Goal: Transaction & Acquisition: Purchase product/service

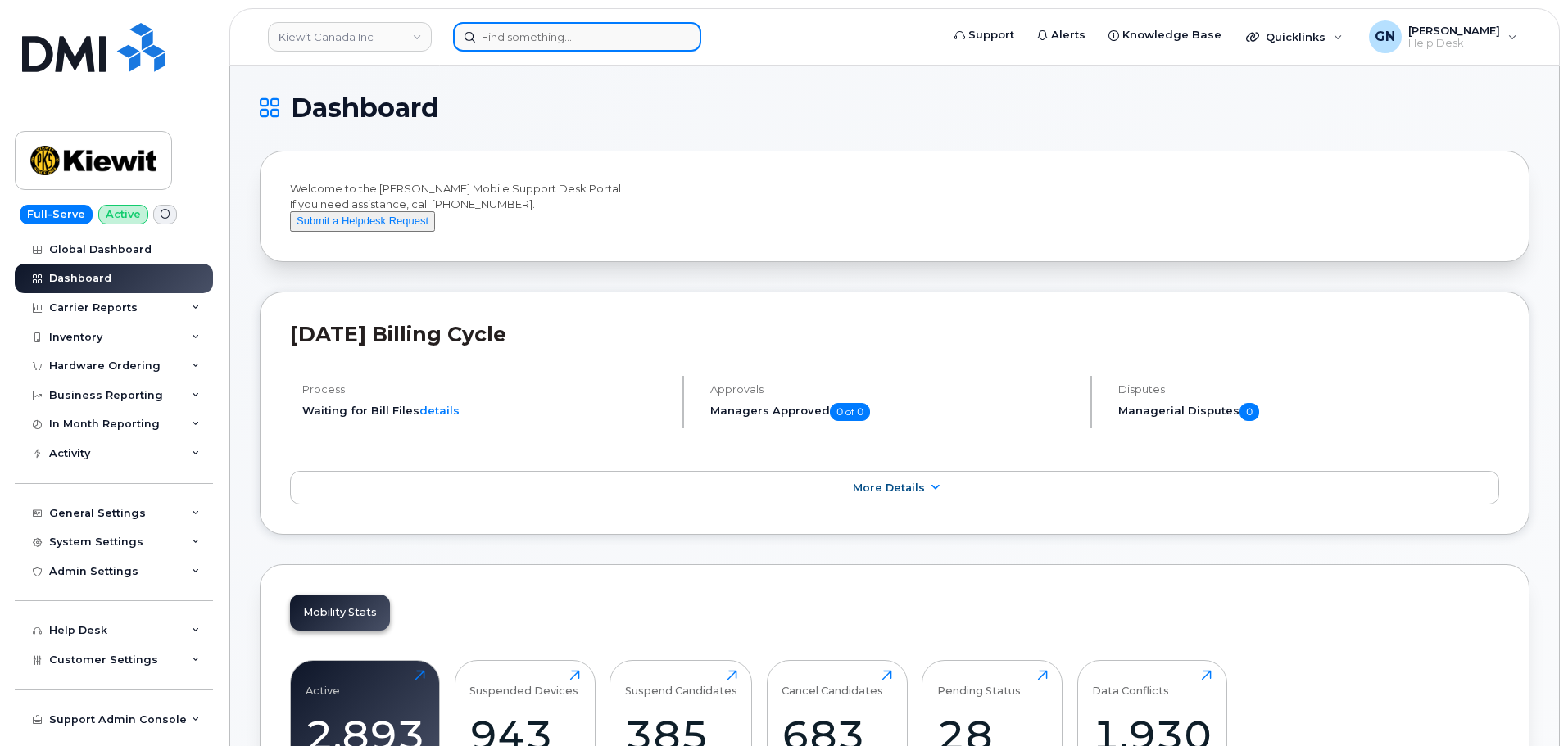
click at [557, 45] on input at bounding box center [577, 37] width 248 height 30
paste input "4303424871"
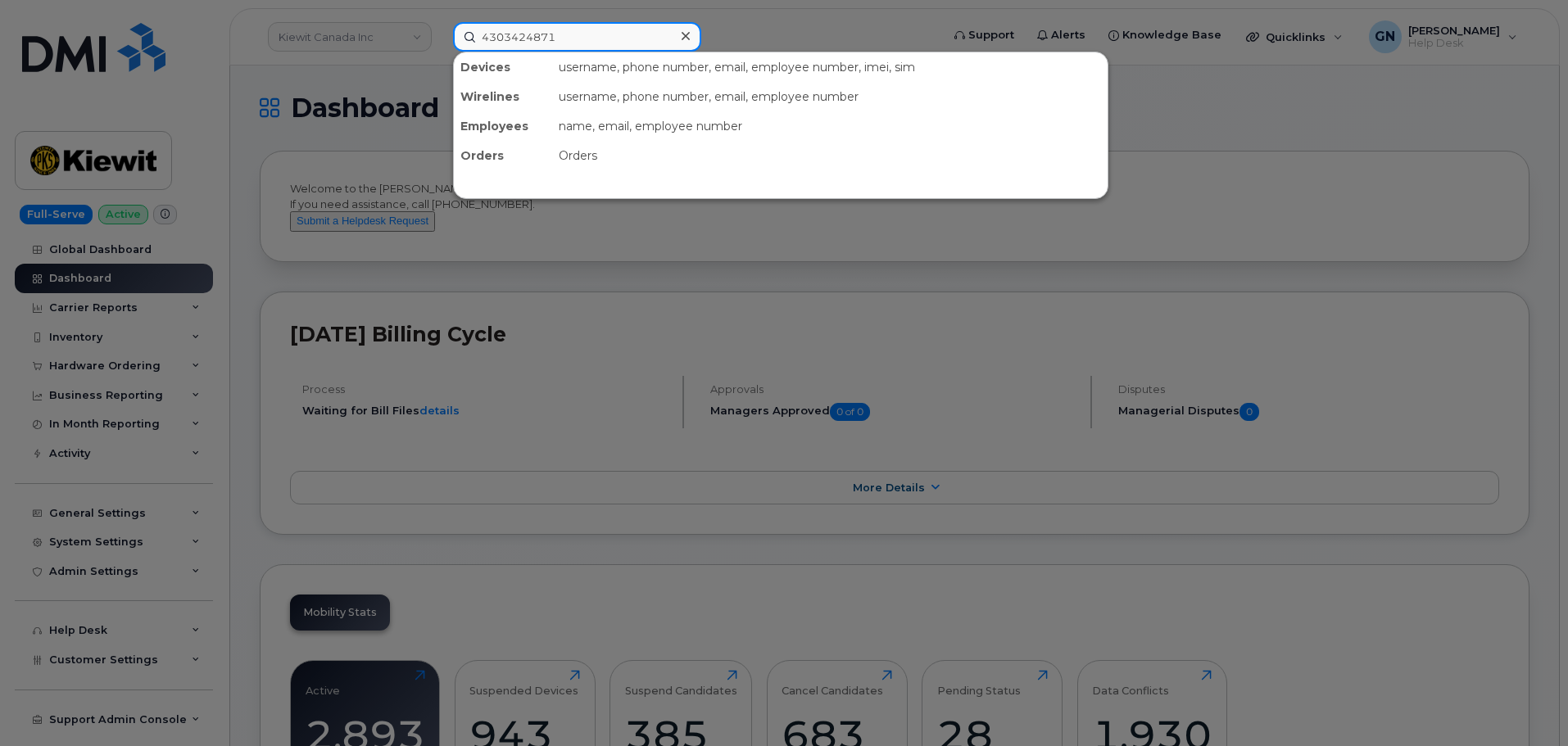
type input "4303424871"
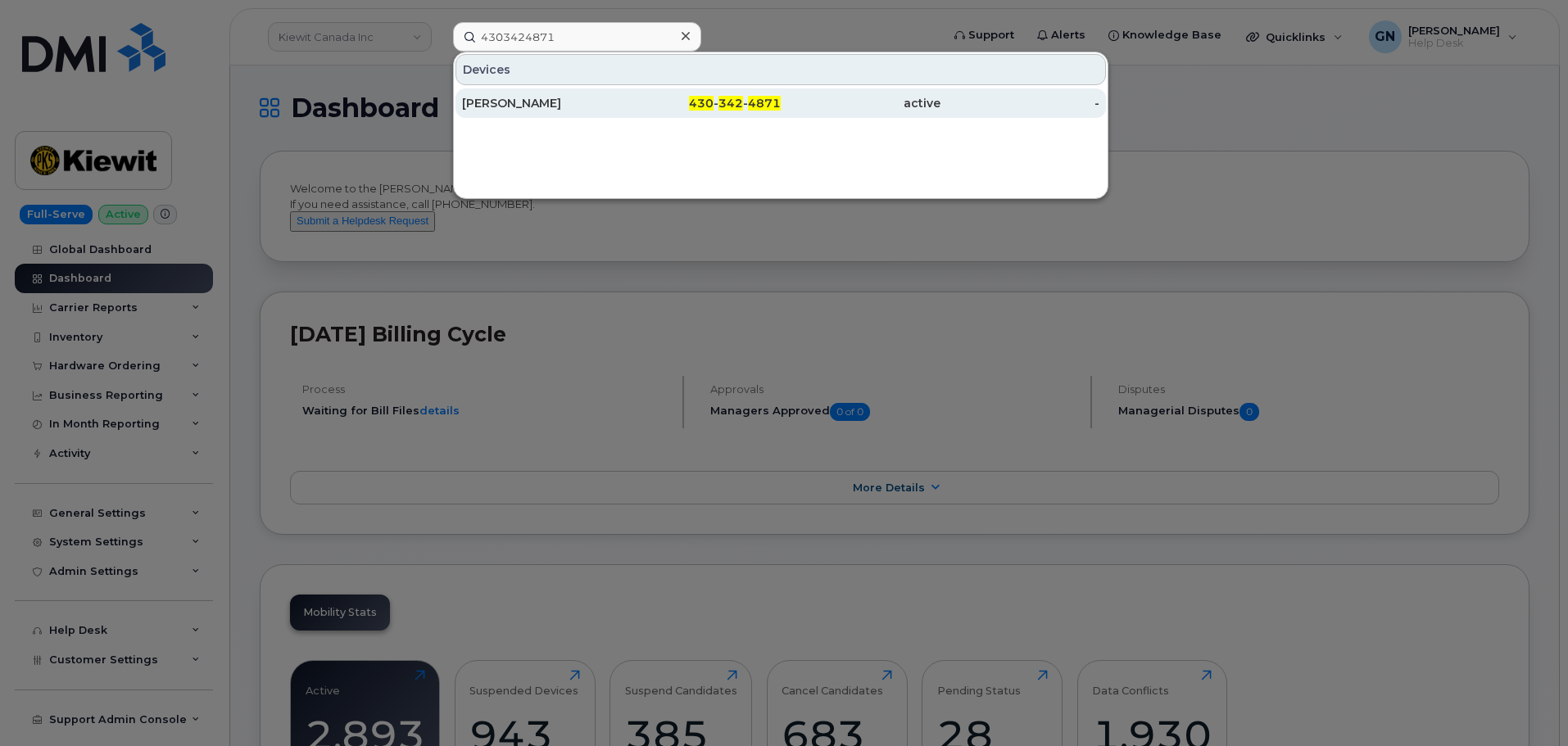
click at [619, 105] on div "[PERSON_NAME]" at bounding box center [541, 103] width 159 height 17
click at [566, 101] on div "[PERSON_NAME]" at bounding box center [541, 103] width 159 height 17
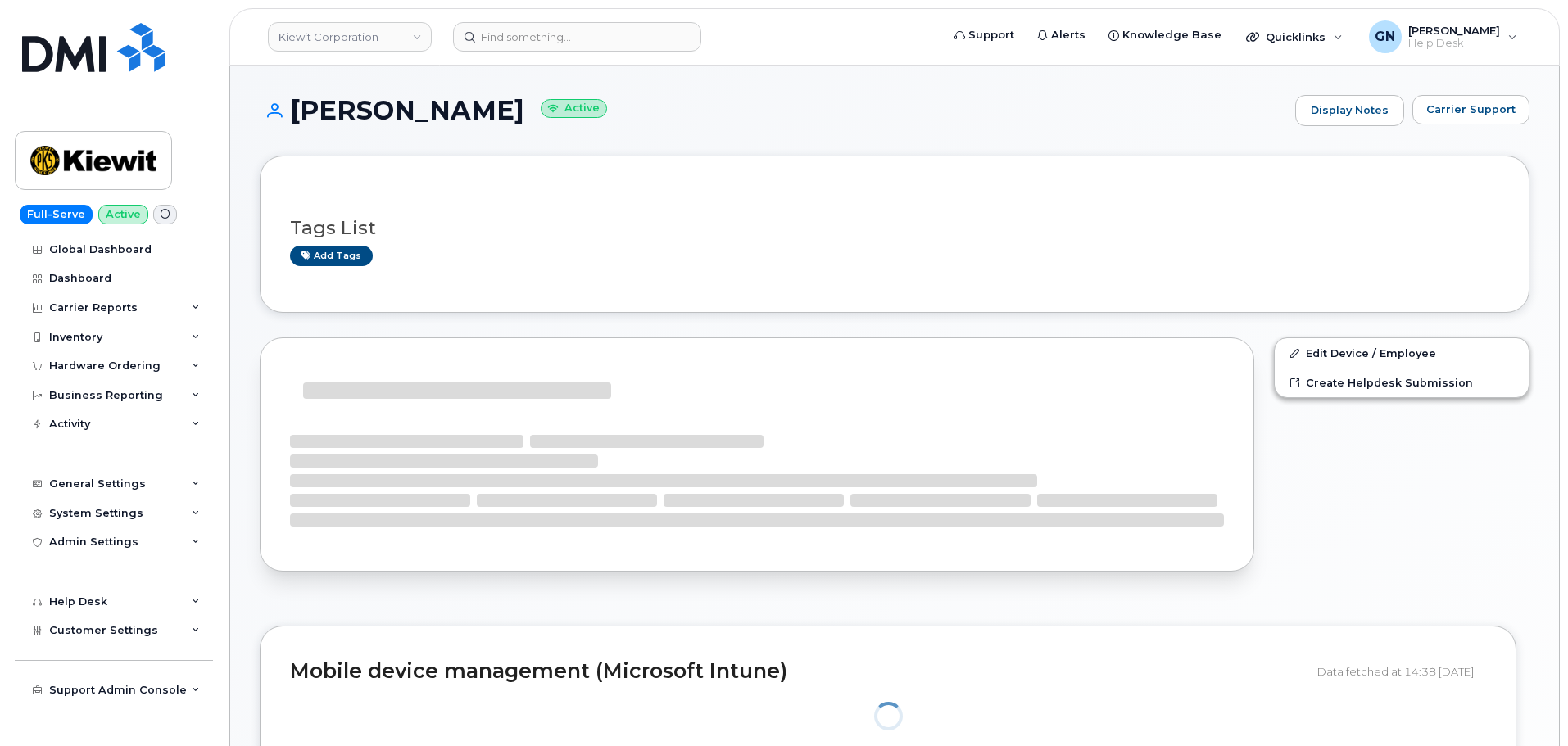
click at [400, 103] on h1 "MARYDITH DONNELLY Active" at bounding box center [773, 110] width 1028 height 29
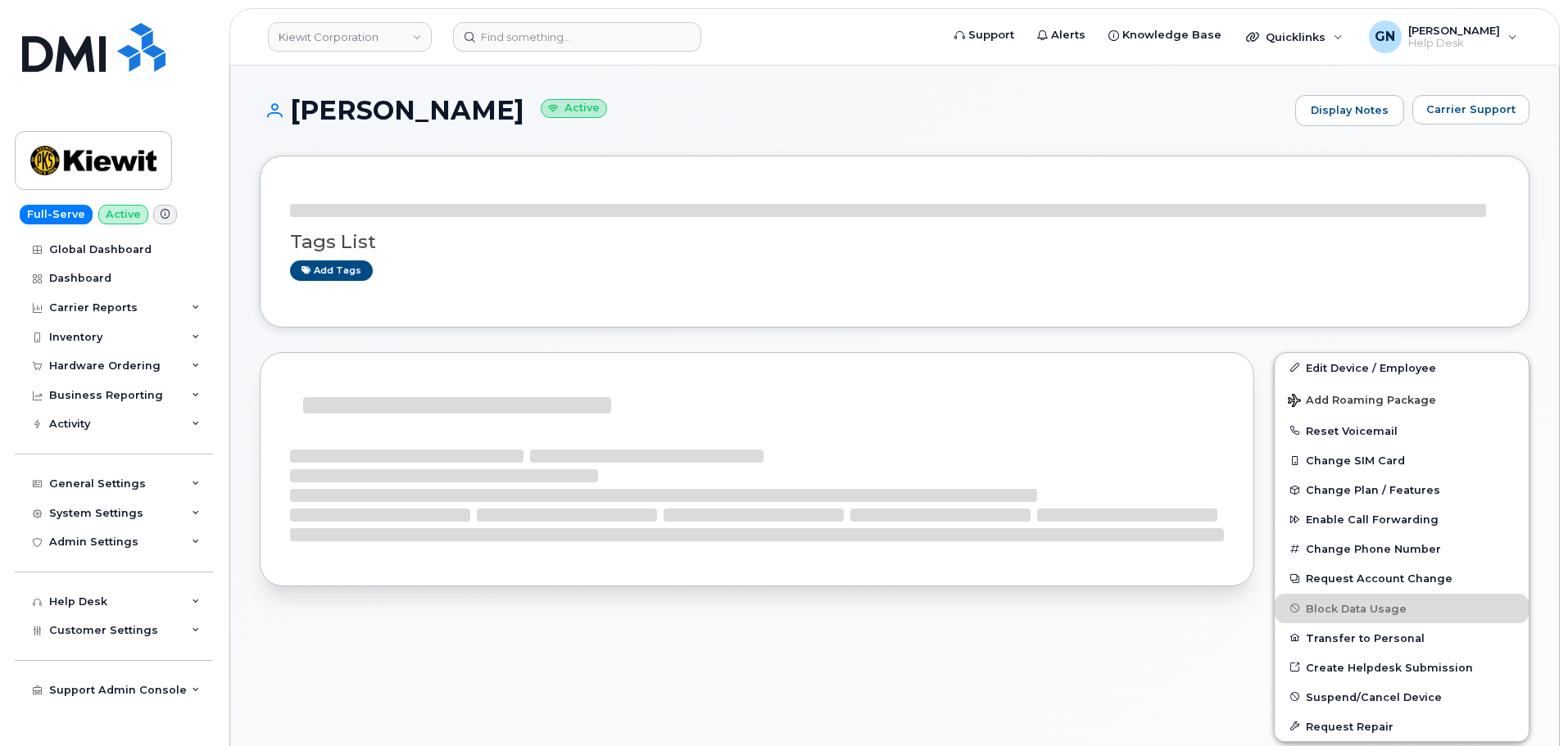
drag, startPoint x: 401, startPoint y: 103, endPoint x: 484, endPoint y: 101, distance: 83.0
click at [484, 101] on h1 "MARYDITH DONNELLY Active" at bounding box center [773, 110] width 1028 height 29
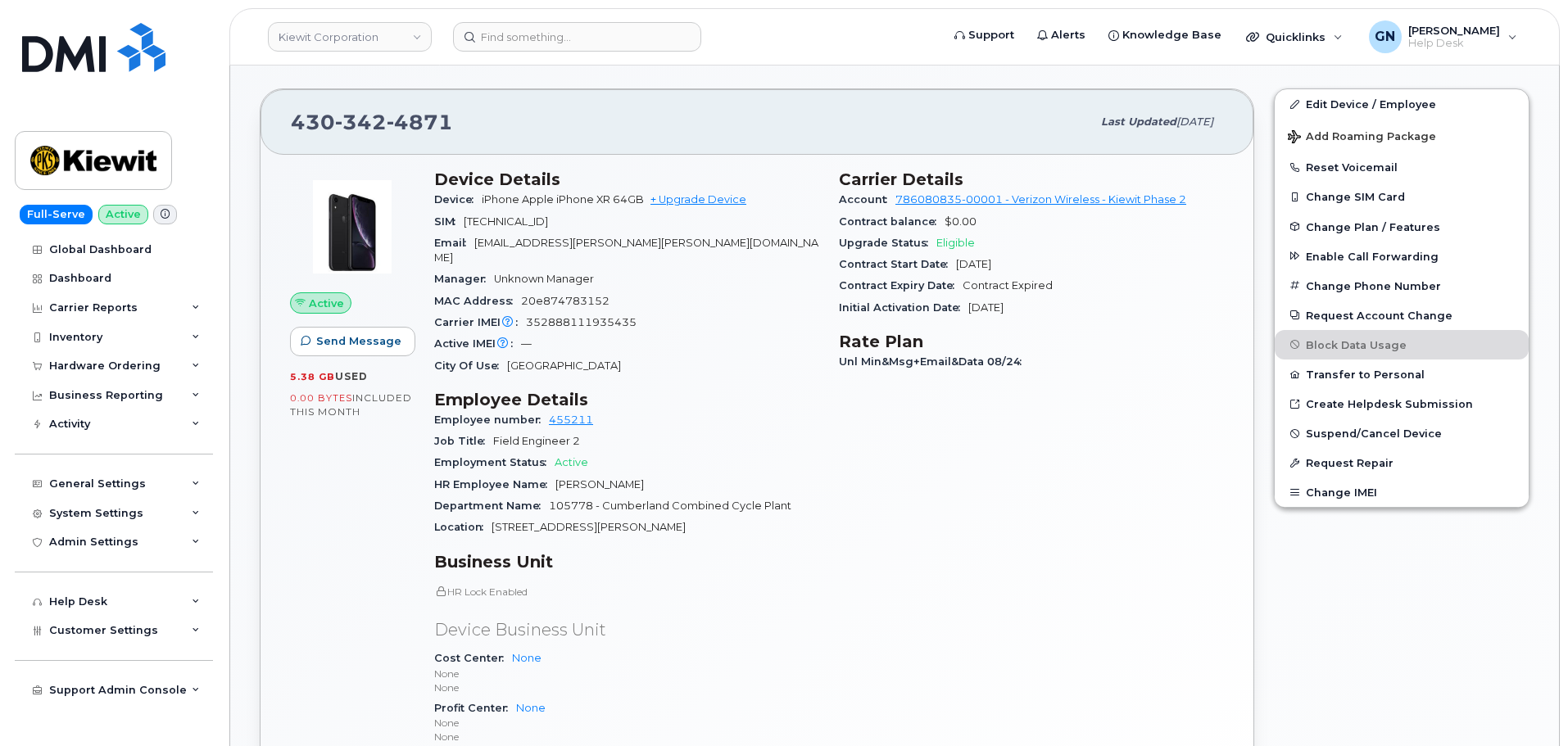
scroll to position [410, 0]
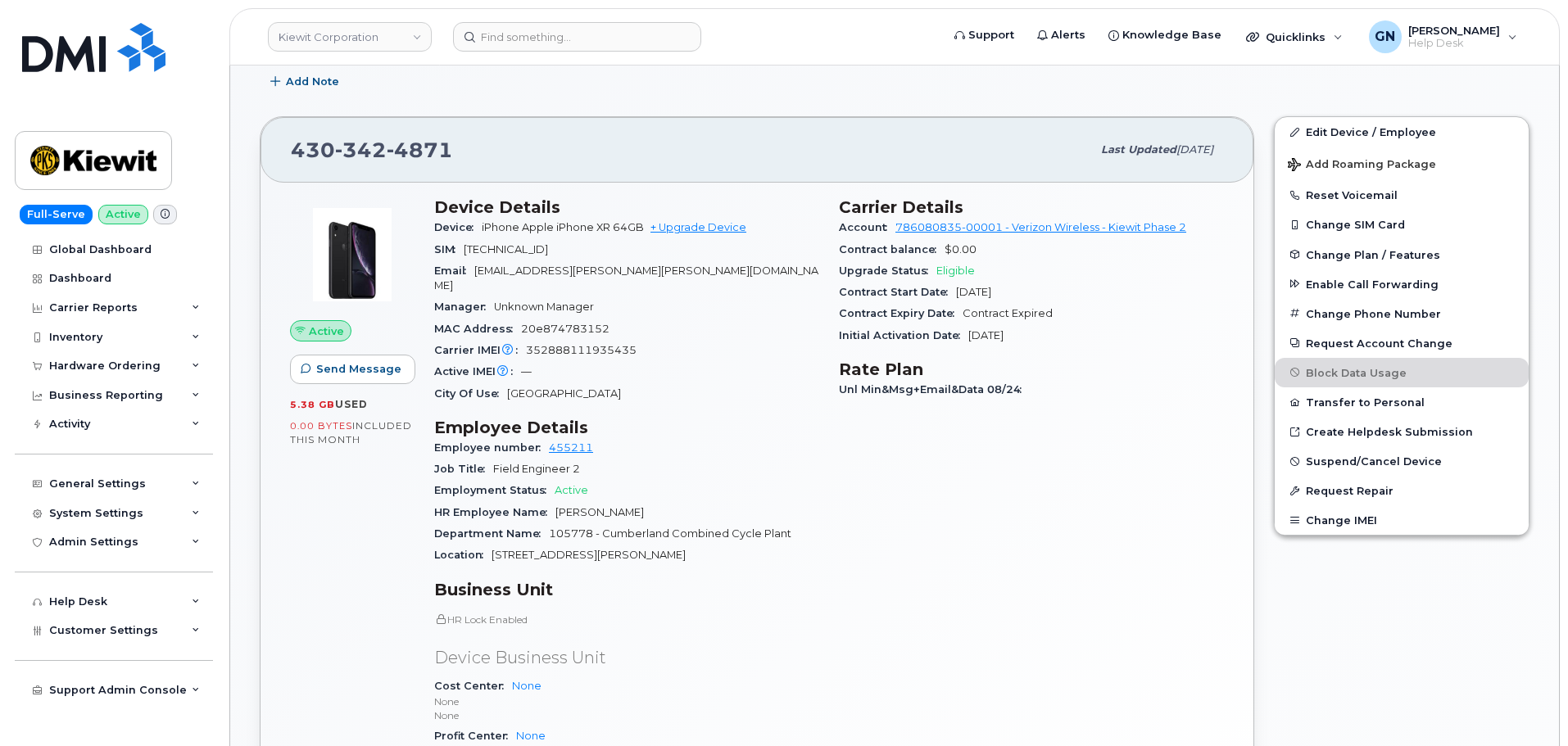
click at [305, 156] on span "430 342 4871" at bounding box center [372, 149] width 162 height 25
drag, startPoint x: 305, startPoint y: 156, endPoint x: 336, endPoint y: 162, distance: 31.6
click at [336, 162] on span "430 342 4871" at bounding box center [372, 149] width 162 height 25
copy span "430 342 4871"
click at [702, 229] on link "+ Upgrade Device" at bounding box center [698, 228] width 96 height 12
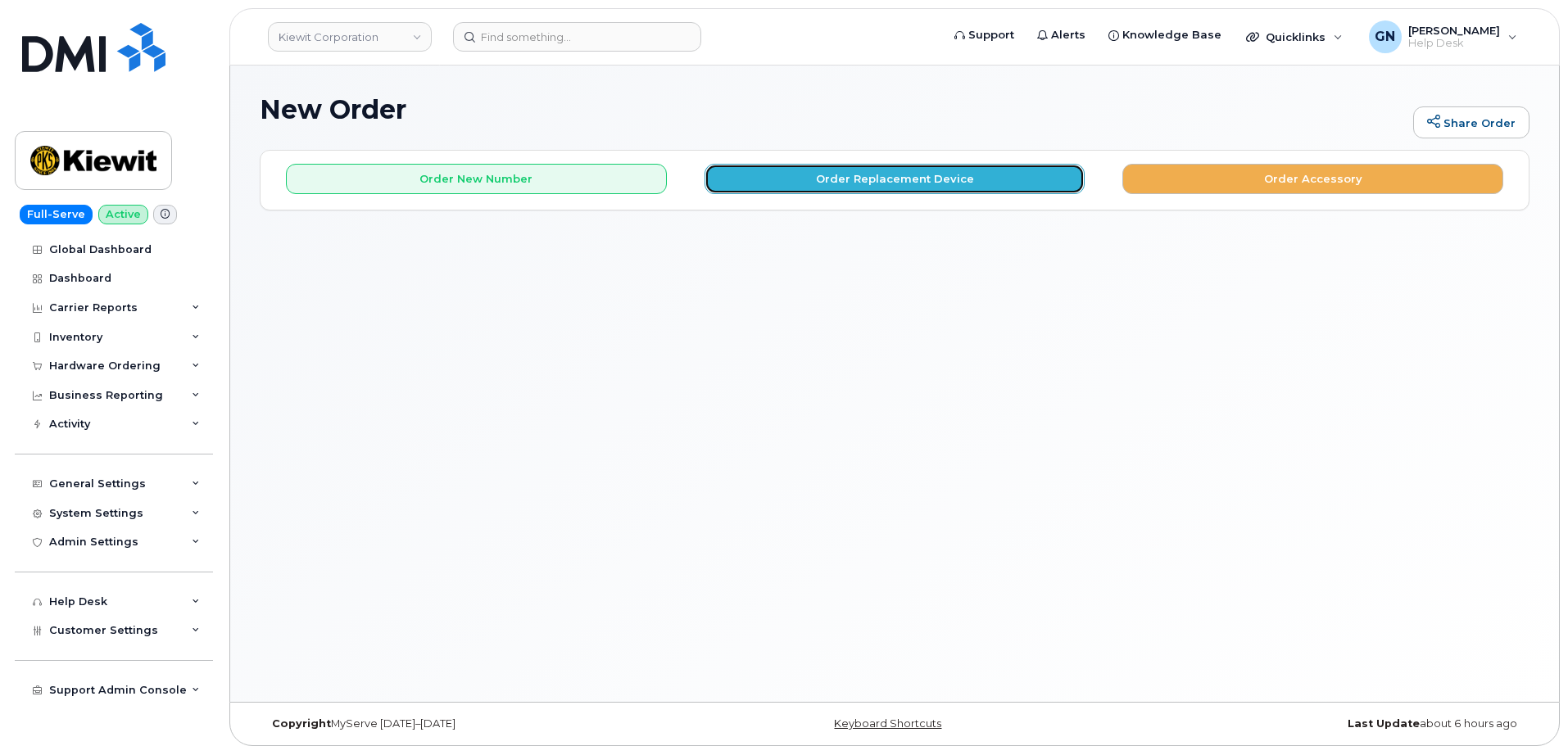
click at [826, 183] on button "Order Replacement Device" at bounding box center [895, 179] width 381 height 31
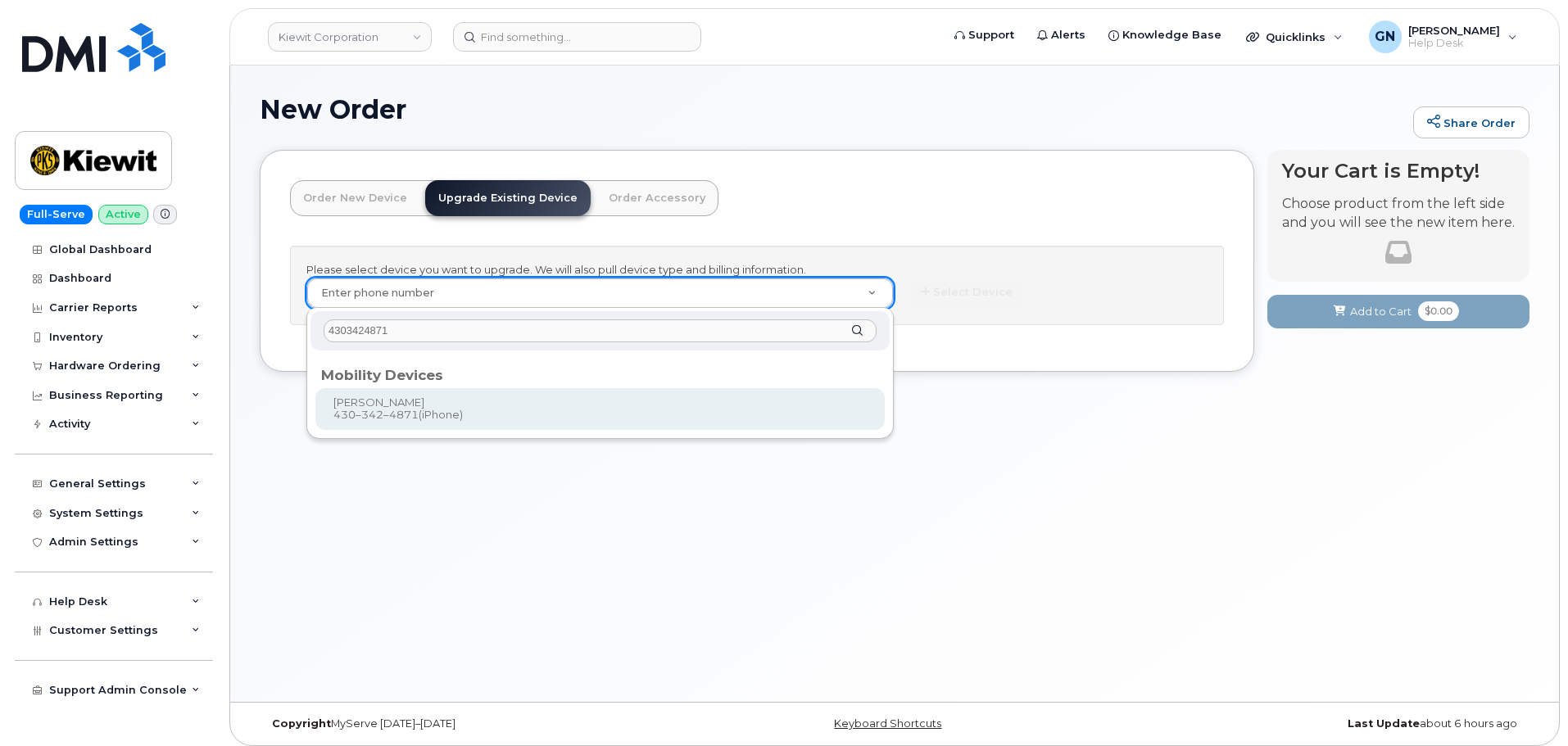
type input "4303424871"
type input "1168570"
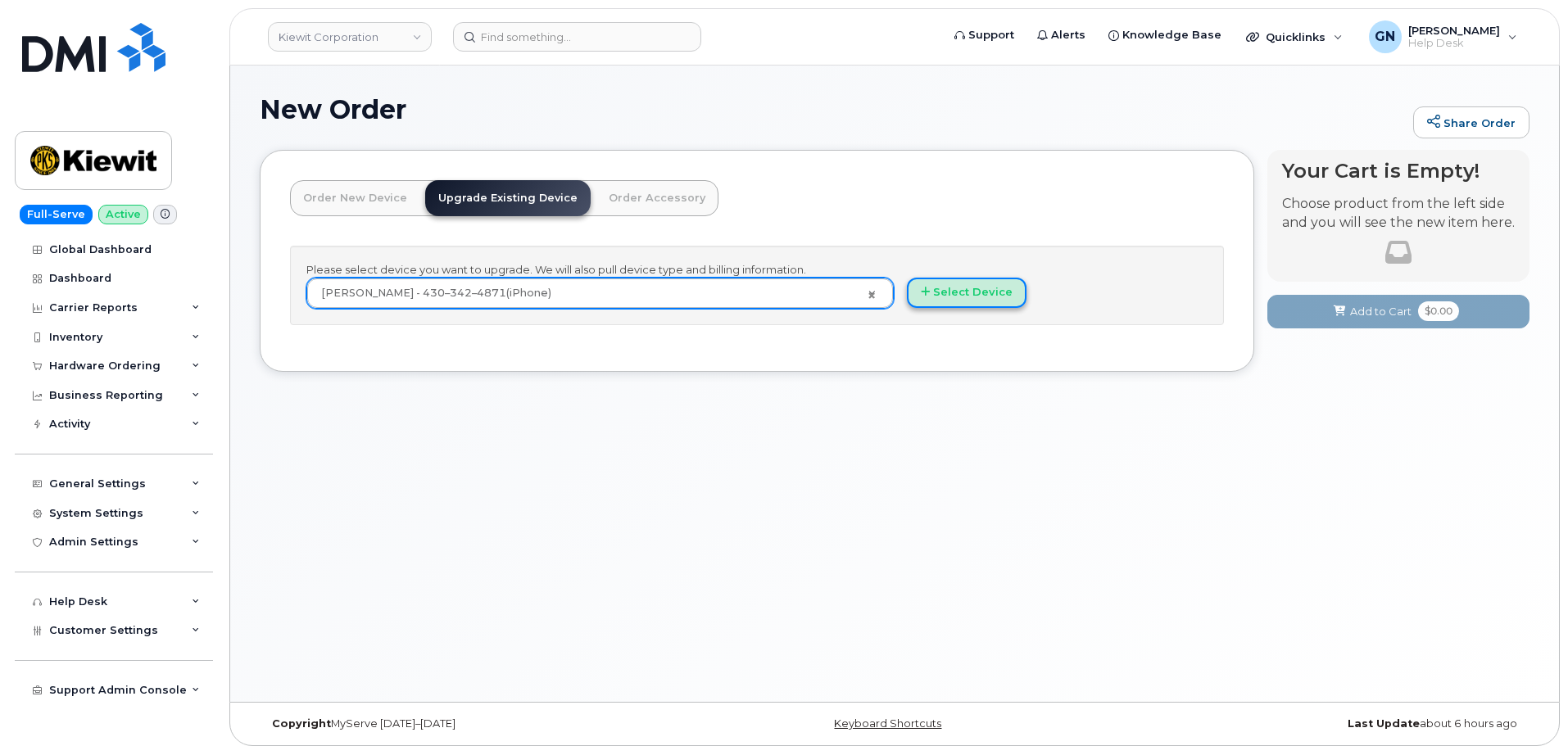
click at [980, 302] on button "Select Device" at bounding box center [966, 293] width 120 height 31
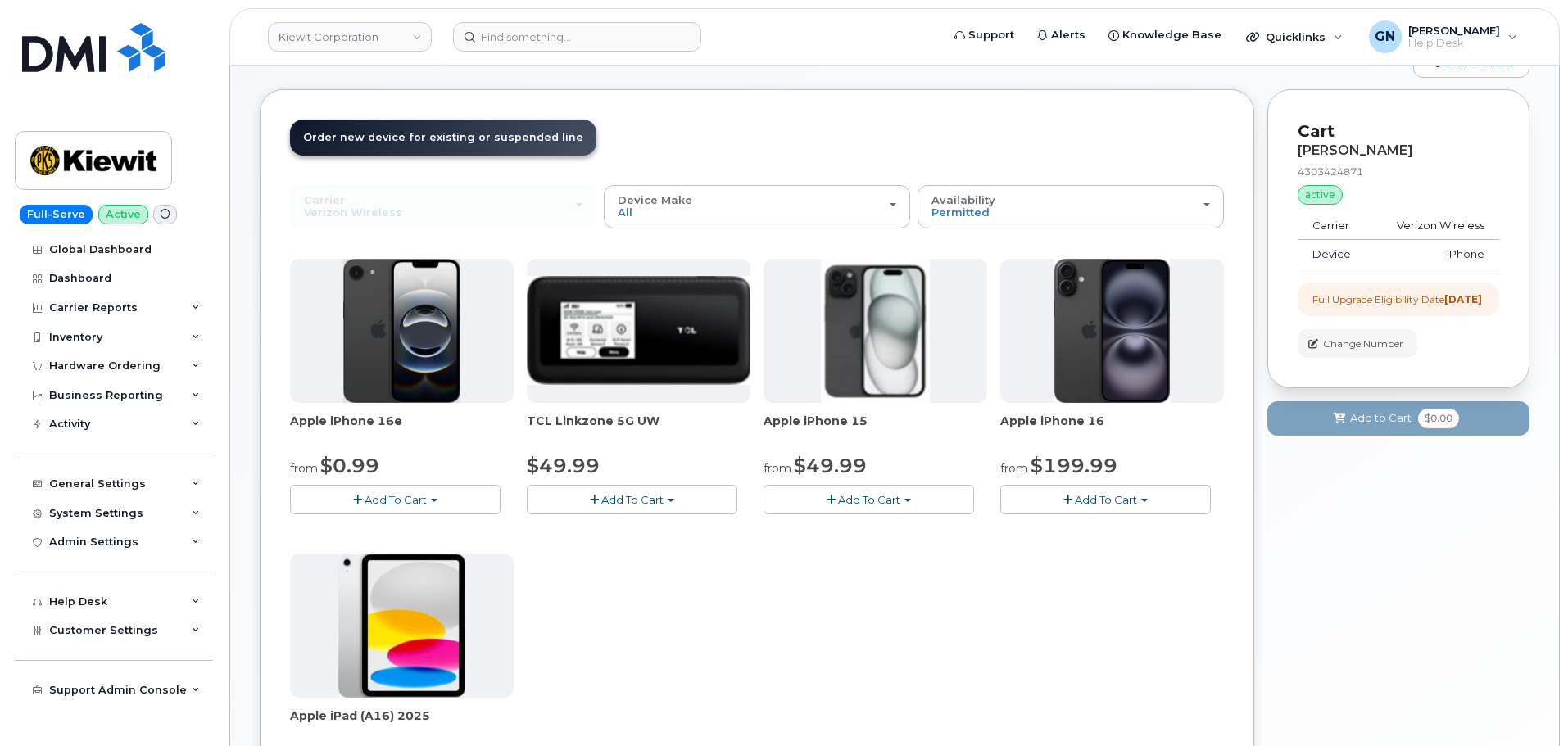
scroll to position [164, 0]
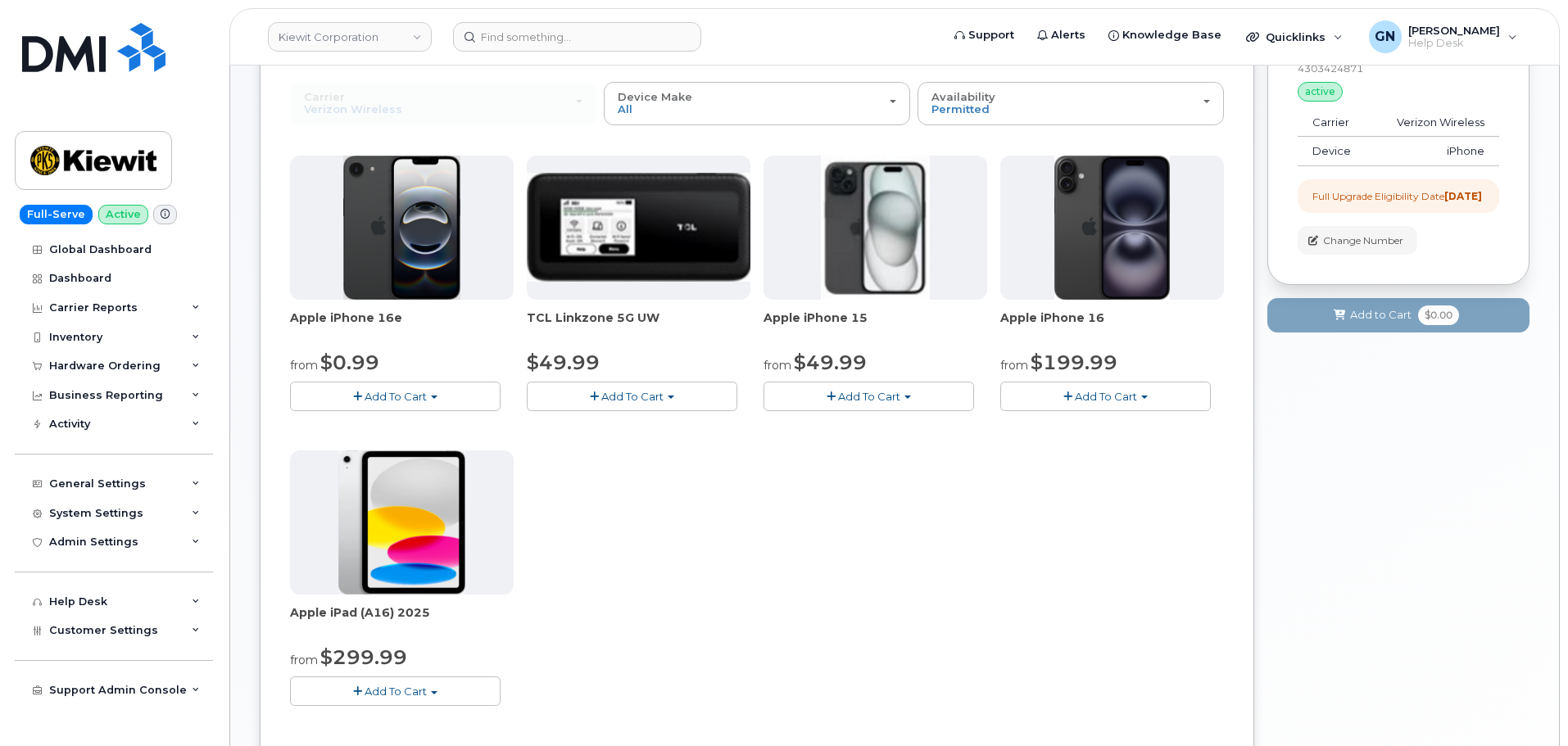
click at [885, 390] on span "Add To Cart" at bounding box center [869, 396] width 62 height 13
click at [875, 432] on link "$49.99 - 2 Year Upgrade (128GB)" at bounding box center [874, 426] width 213 height 21
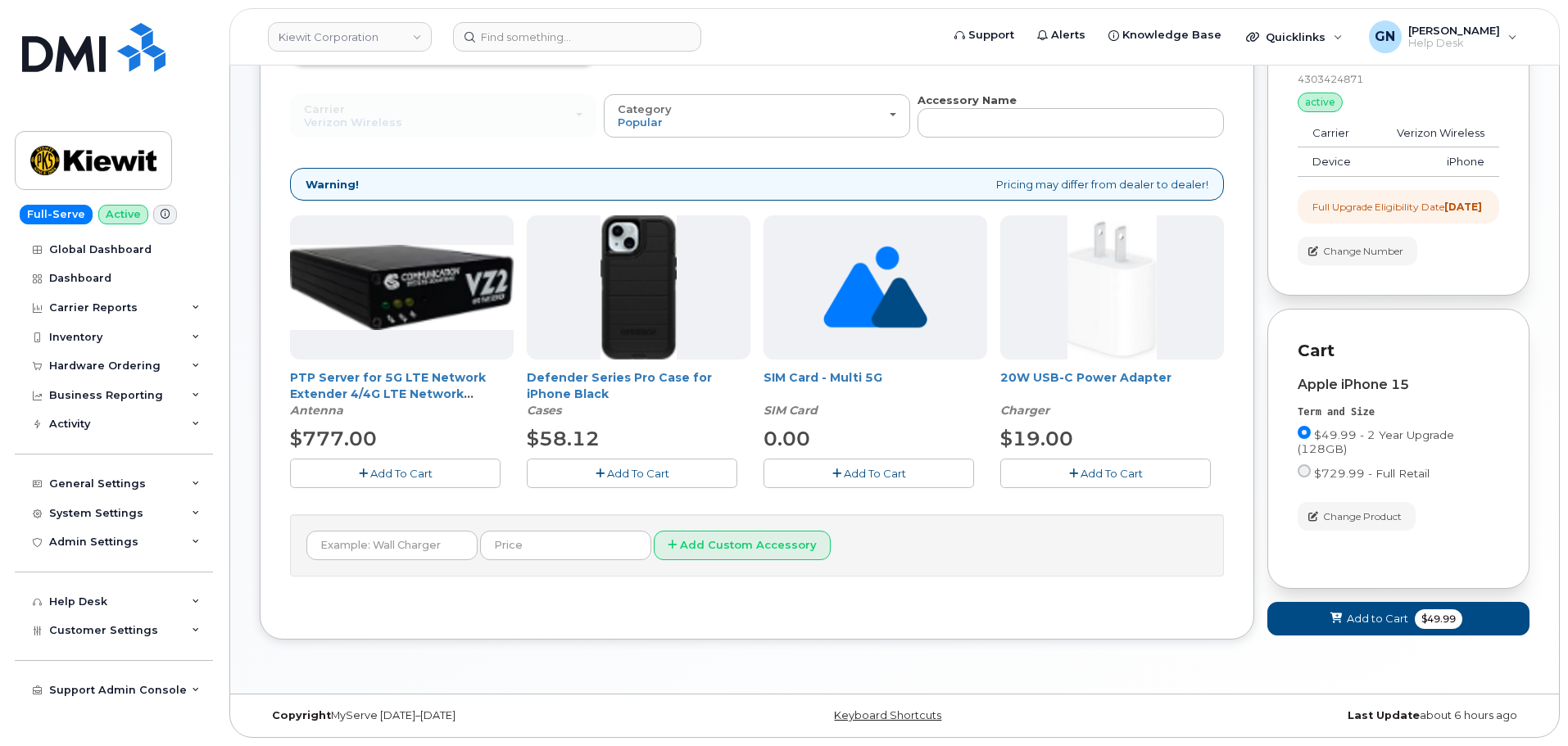
click at [676, 459] on button "Add To Cart" at bounding box center [632, 473] width 211 height 29
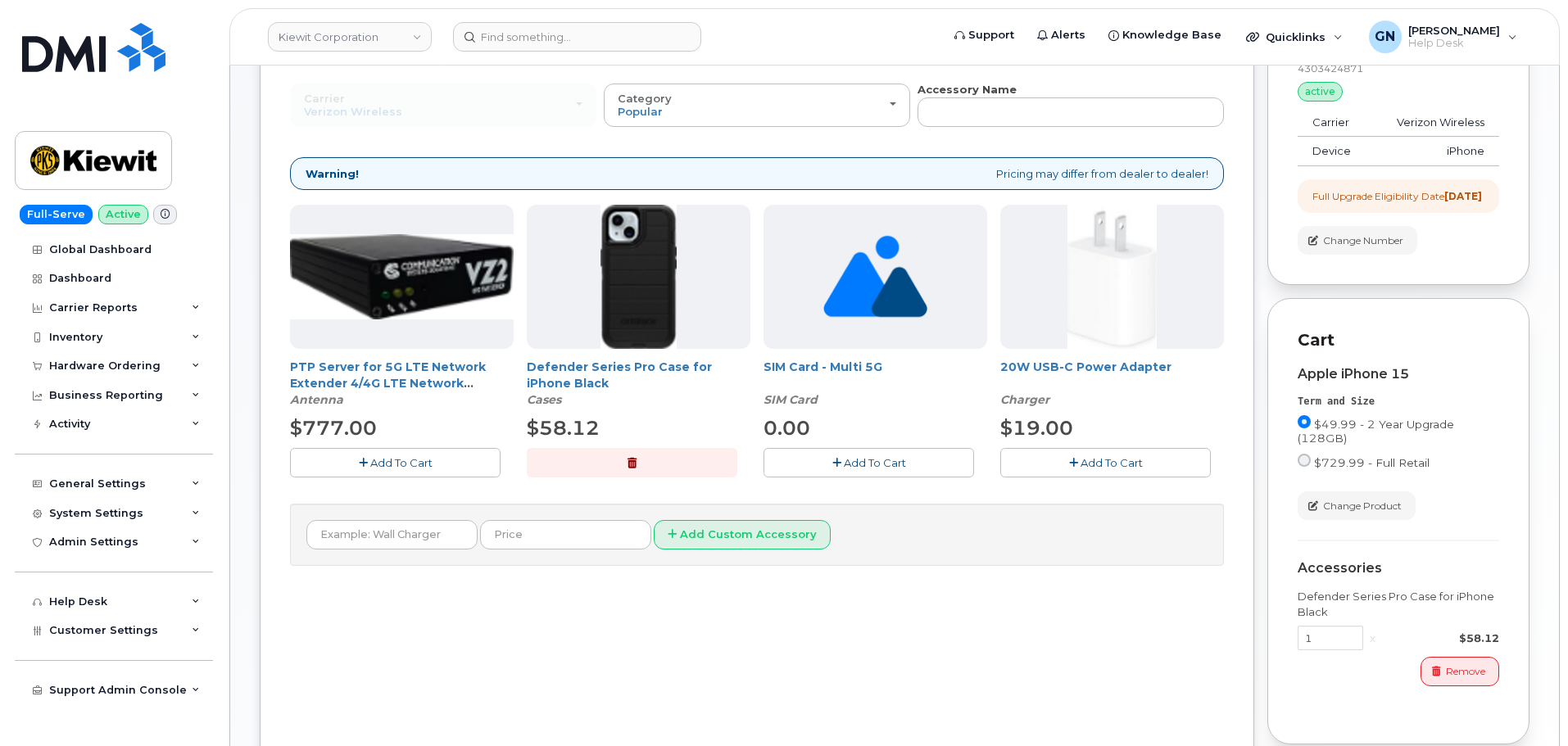
click at [1109, 467] on span "Add To Cart" at bounding box center [1112, 462] width 62 height 13
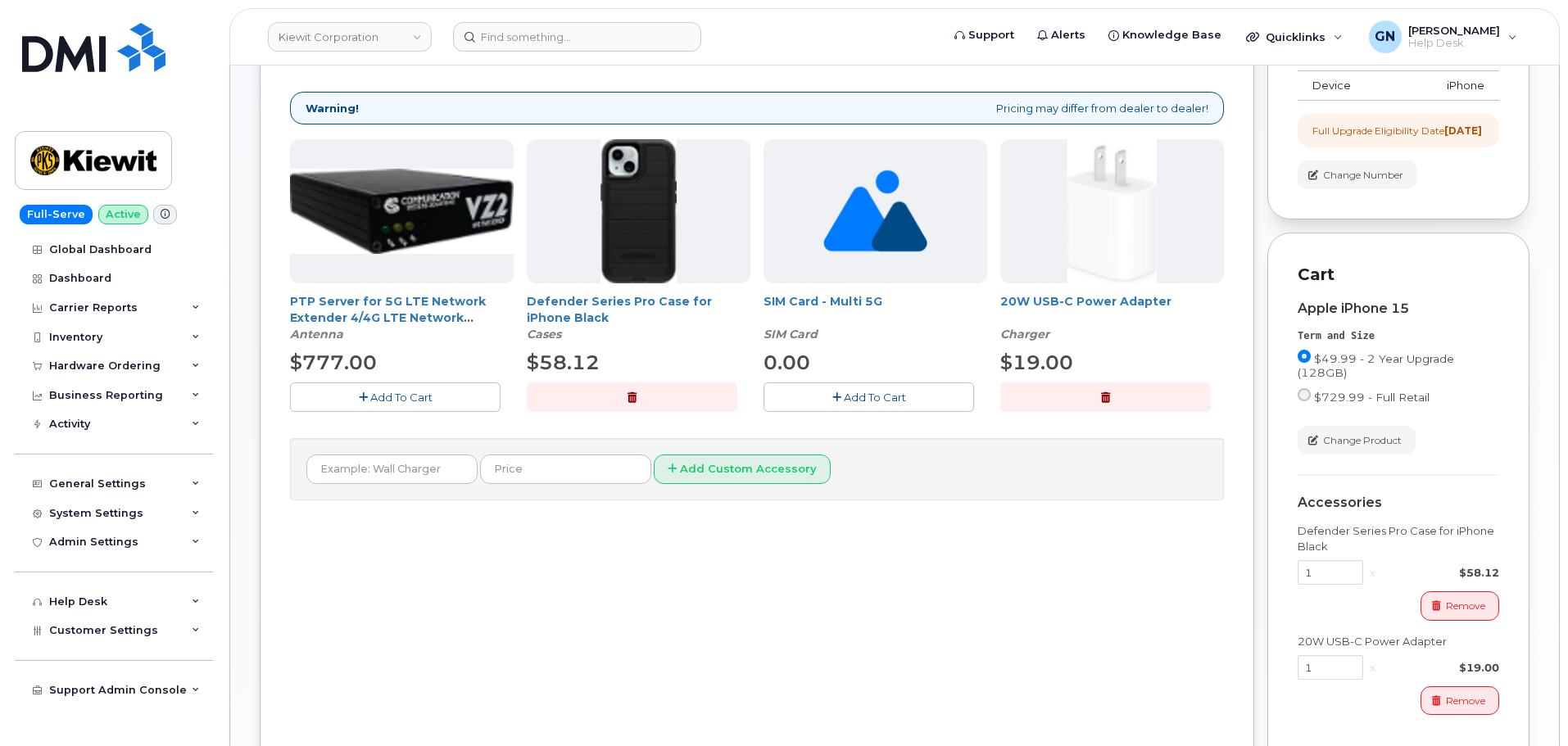
scroll to position [427, 0]
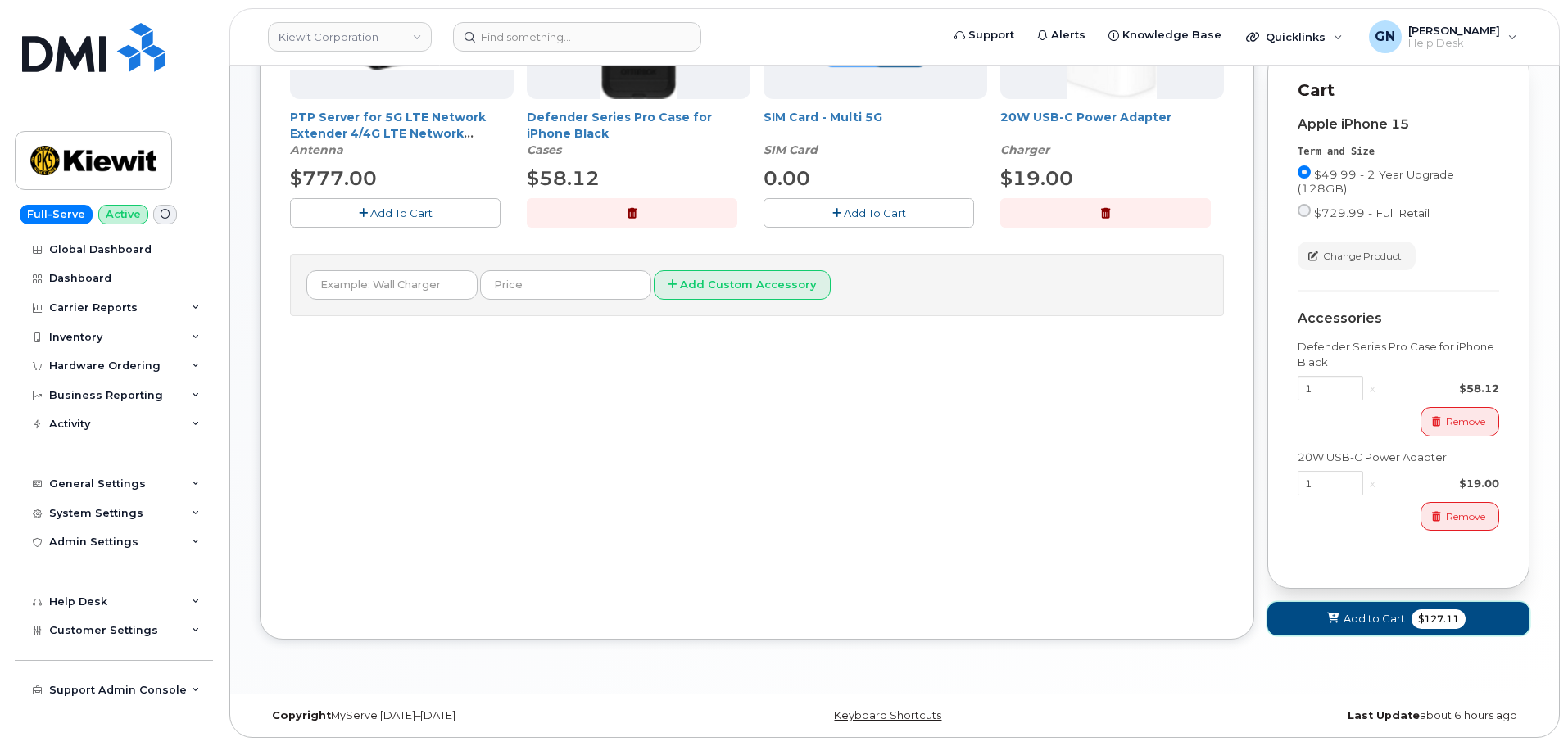
click at [1349, 614] on span "Add to Cart" at bounding box center [1375, 619] width 61 height 16
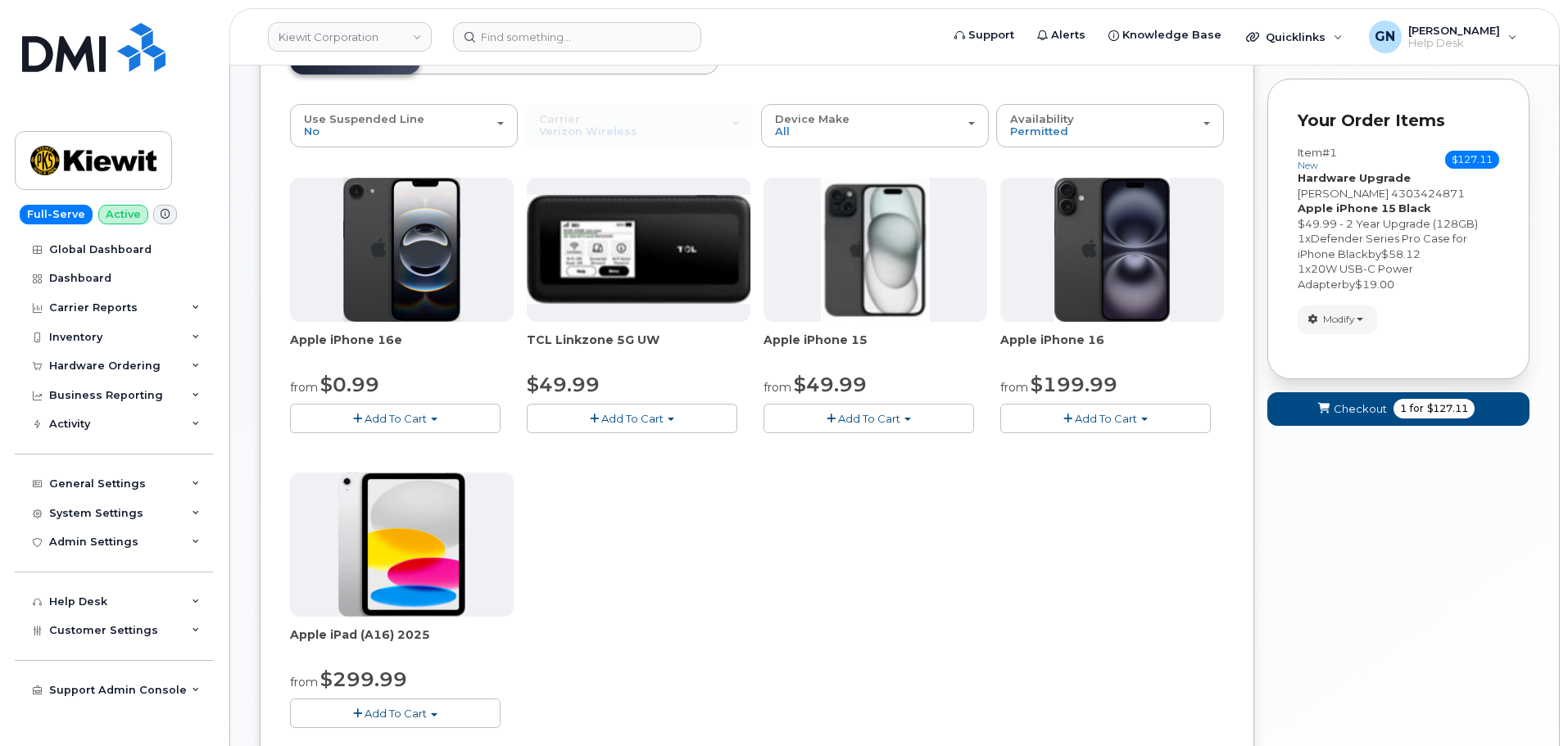
scroll to position [131, 0]
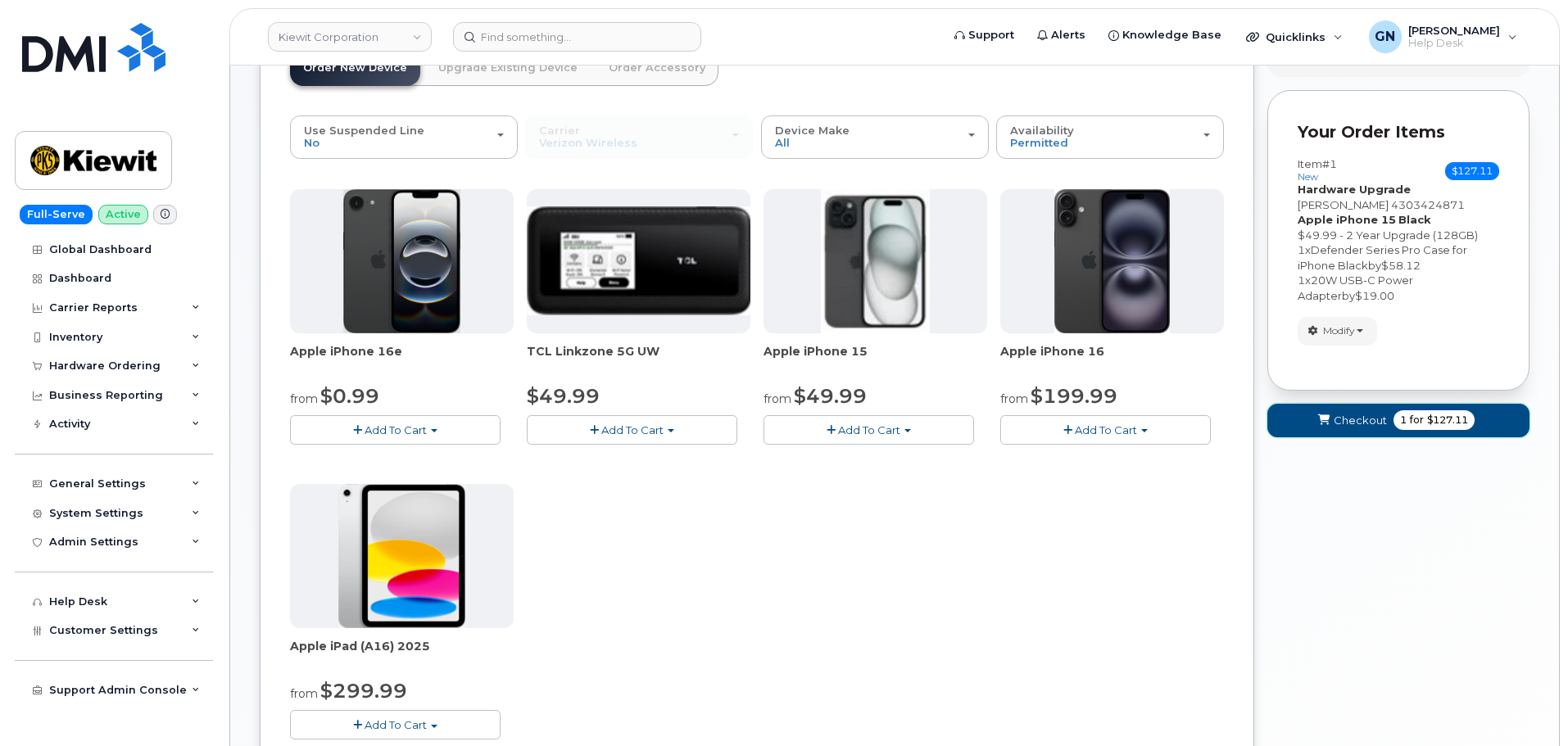
click at [1351, 417] on span "Checkout" at bounding box center [1361, 420] width 53 height 16
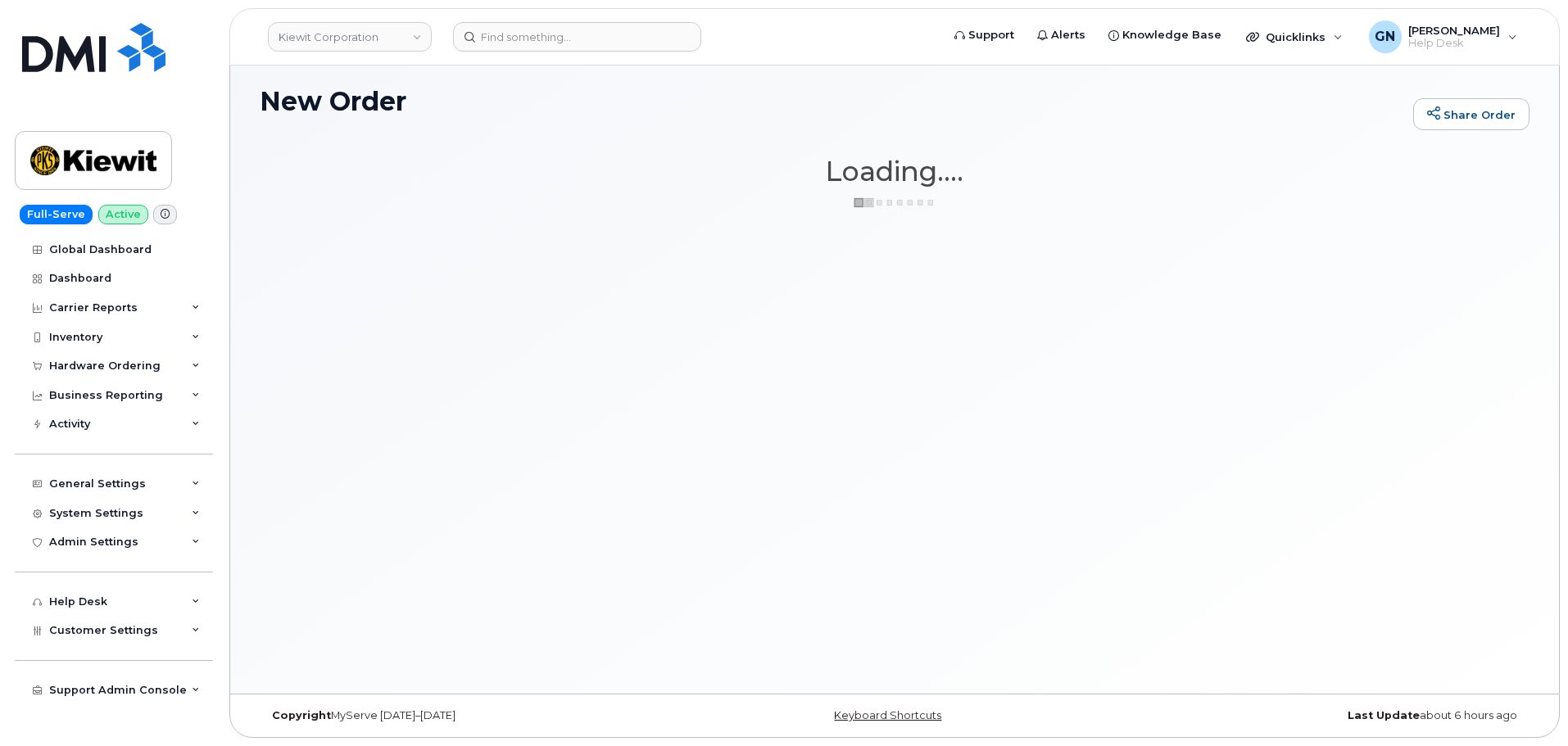
scroll to position [8, 0]
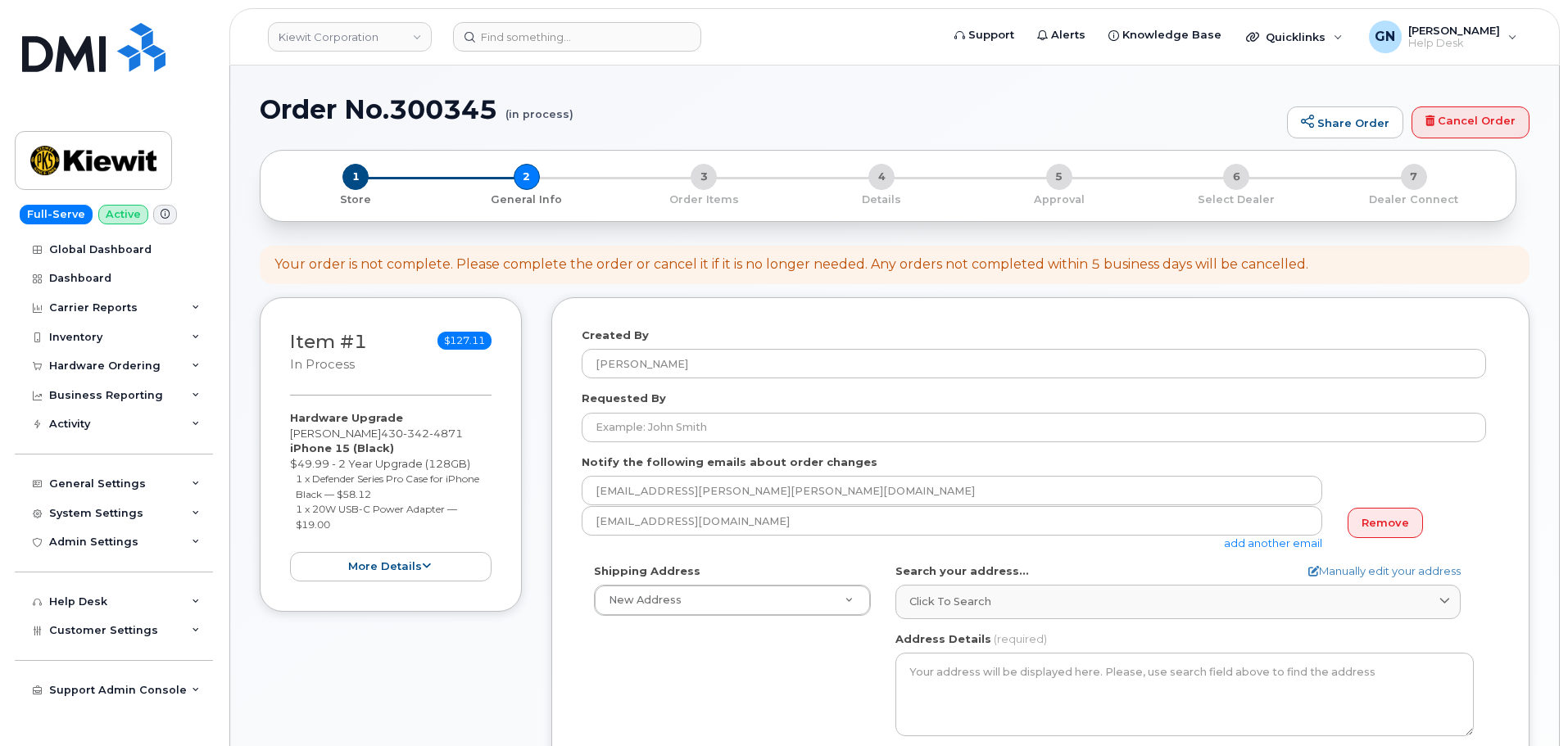
select select
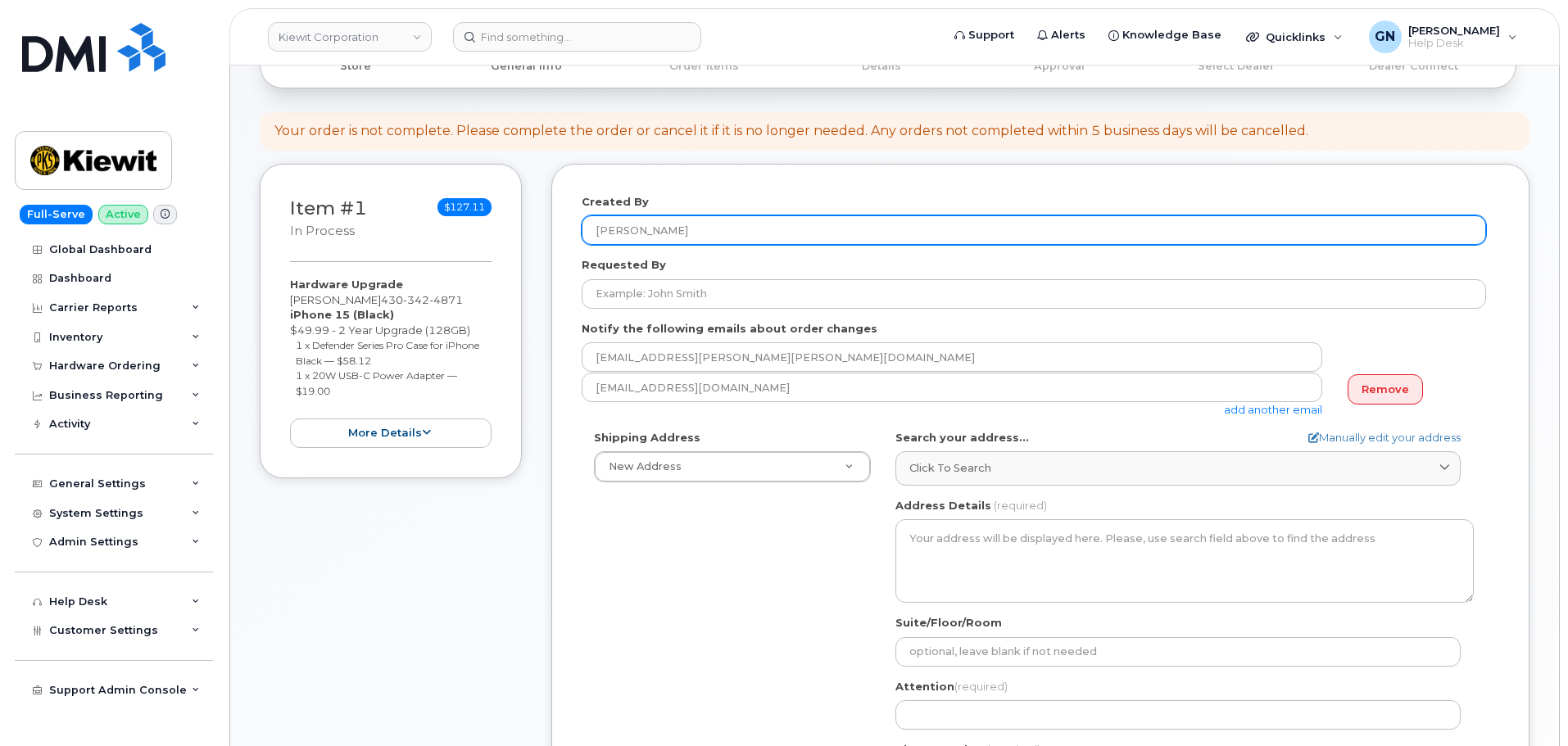
scroll to position [164, 0]
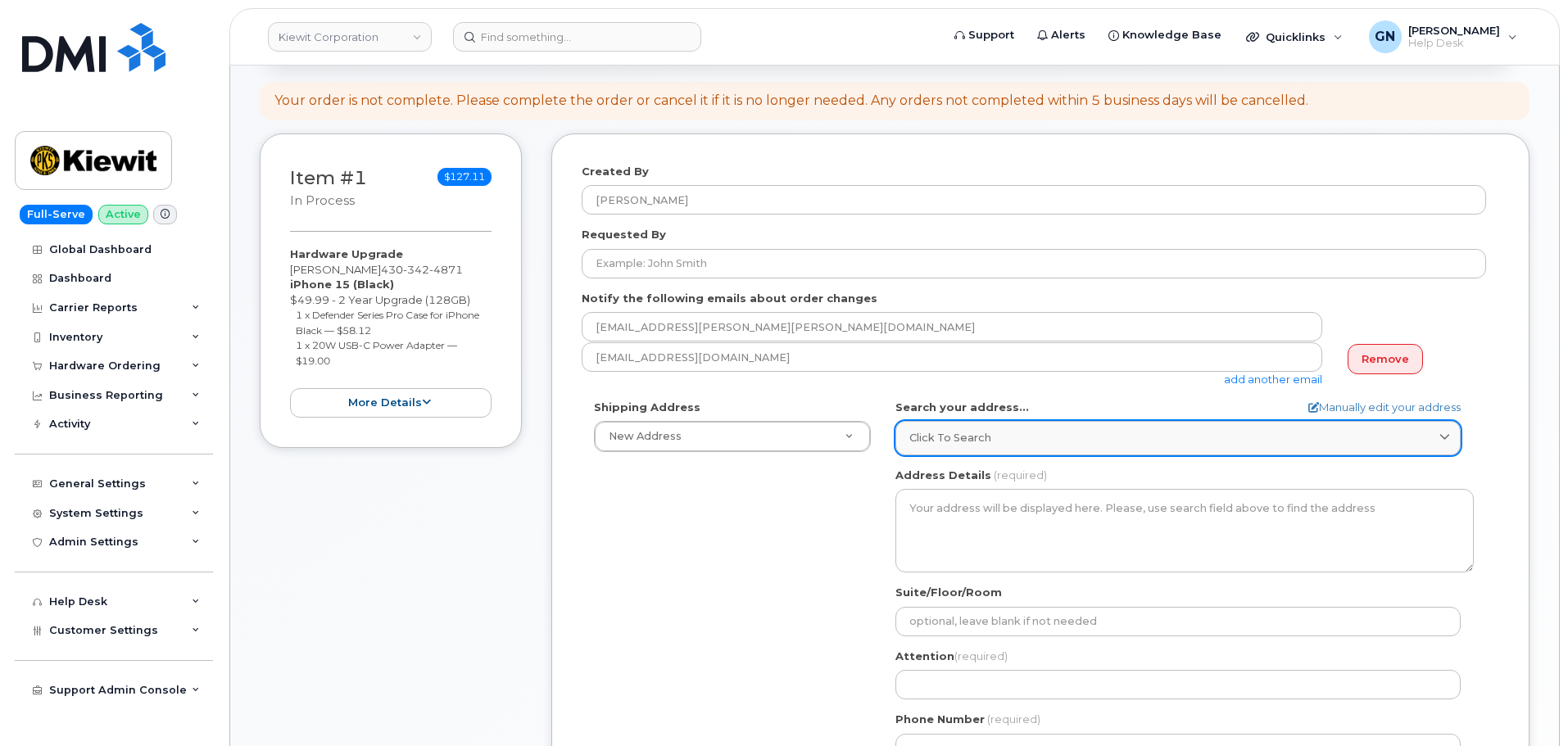
click at [942, 435] on span "Click to search" at bounding box center [950, 438] width 82 height 16
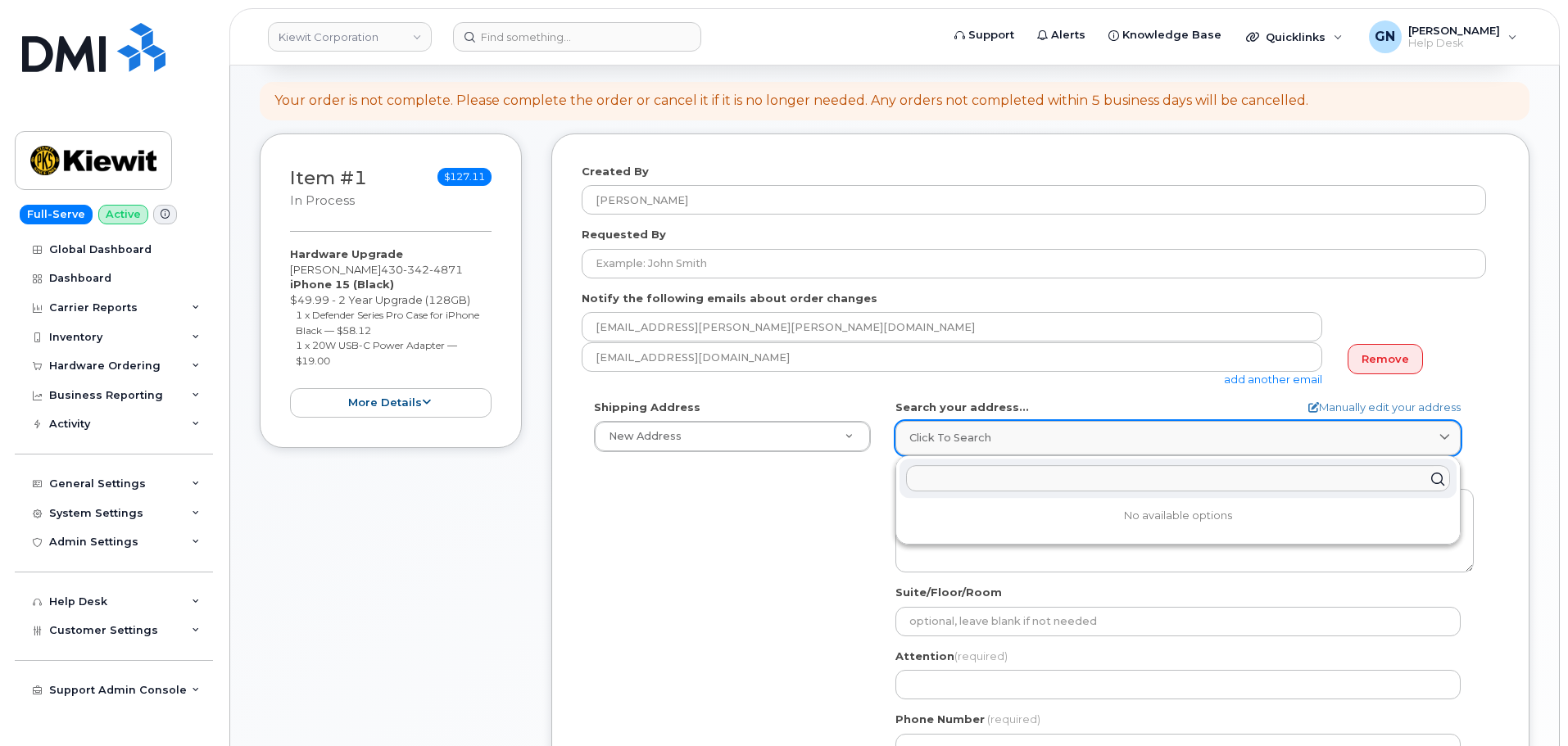
paste input "455 Old Scott RD Cumberland city TN 37050"
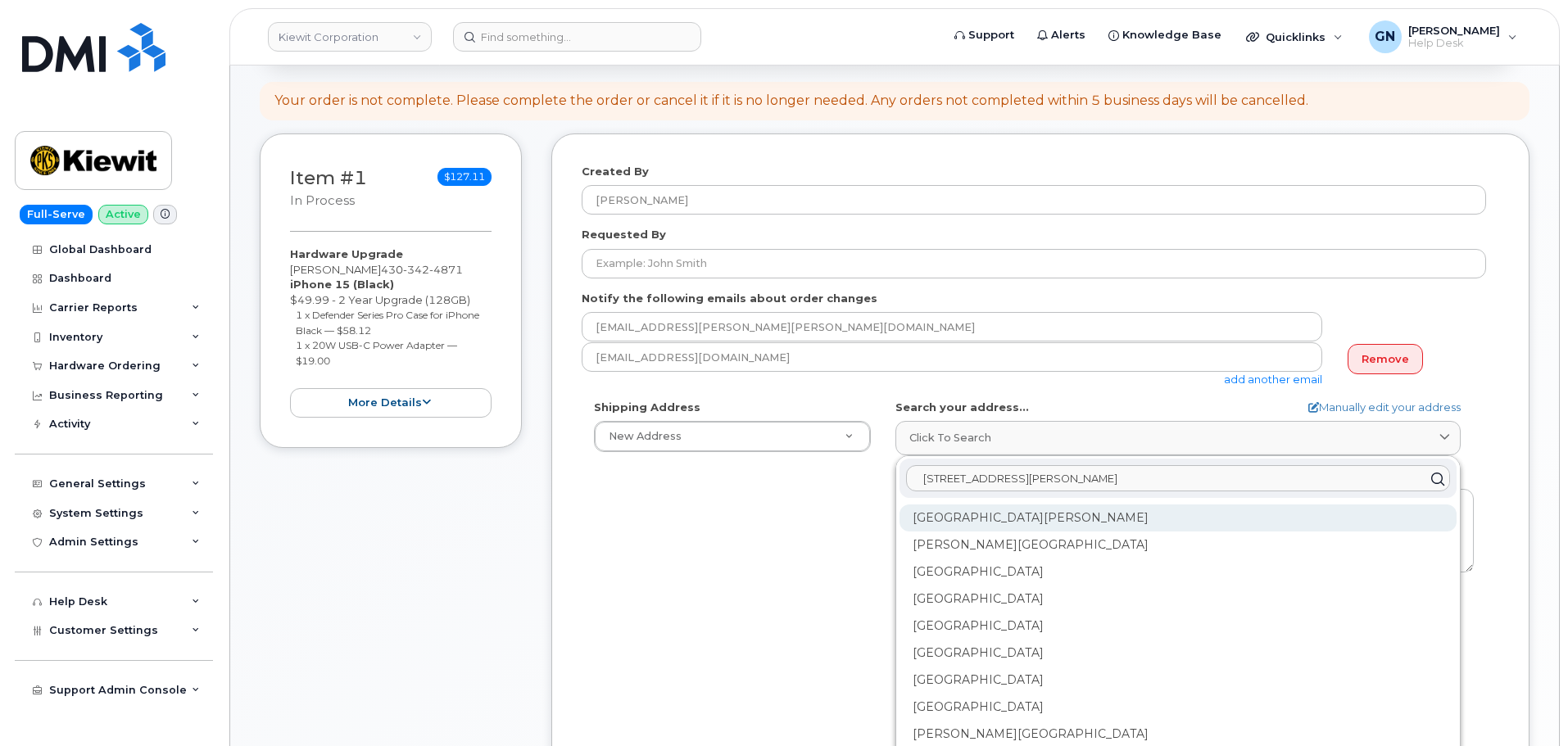
type input "455 Old Scott RD Cumberland city TN 37050"
click at [1005, 524] on div "Old Scott Rd Cumberland City TN 37050" at bounding box center [1178, 517] width 557 height 27
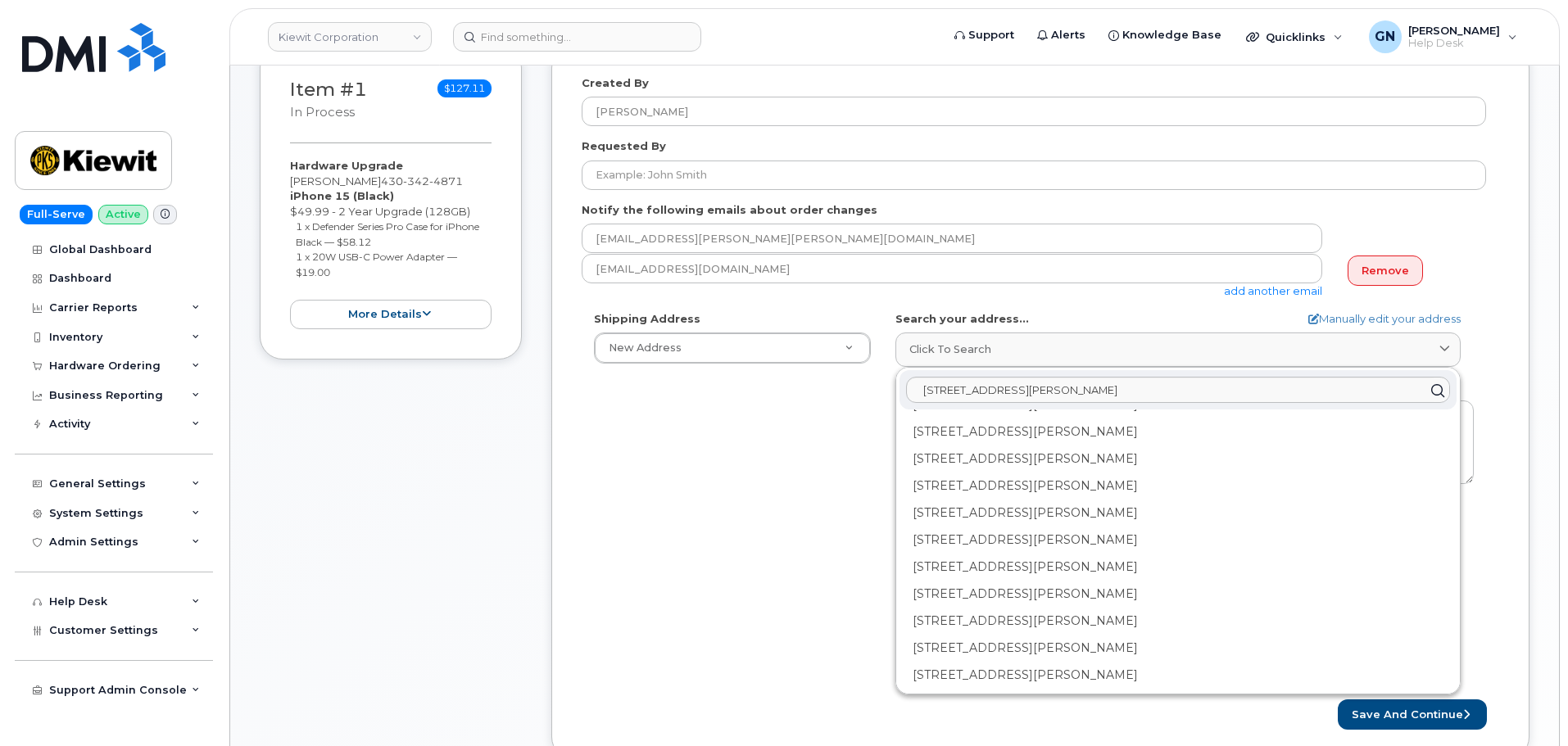
scroll to position [245, 0]
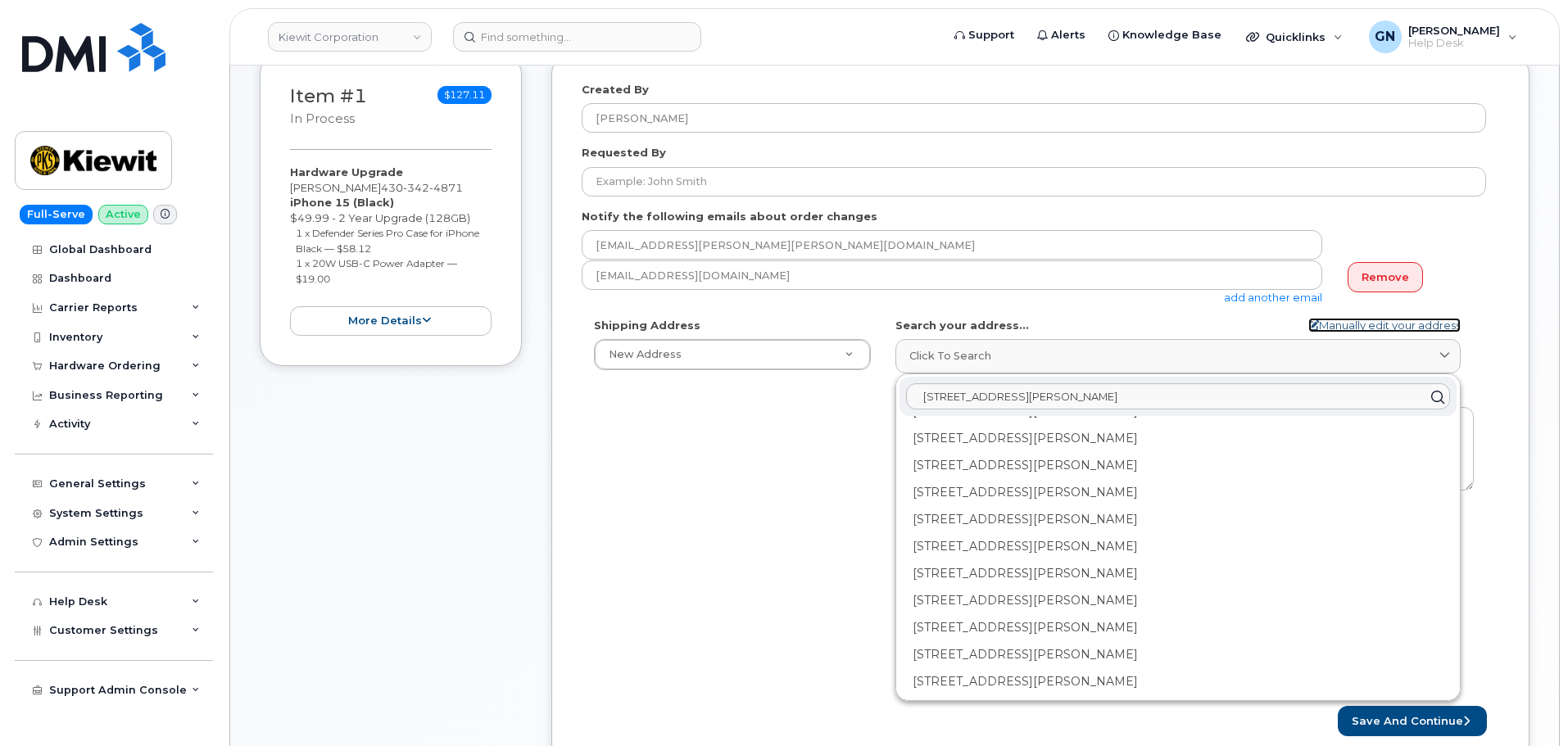
click at [1393, 327] on link "Manually edit your address" at bounding box center [1385, 326] width 152 height 16
select select
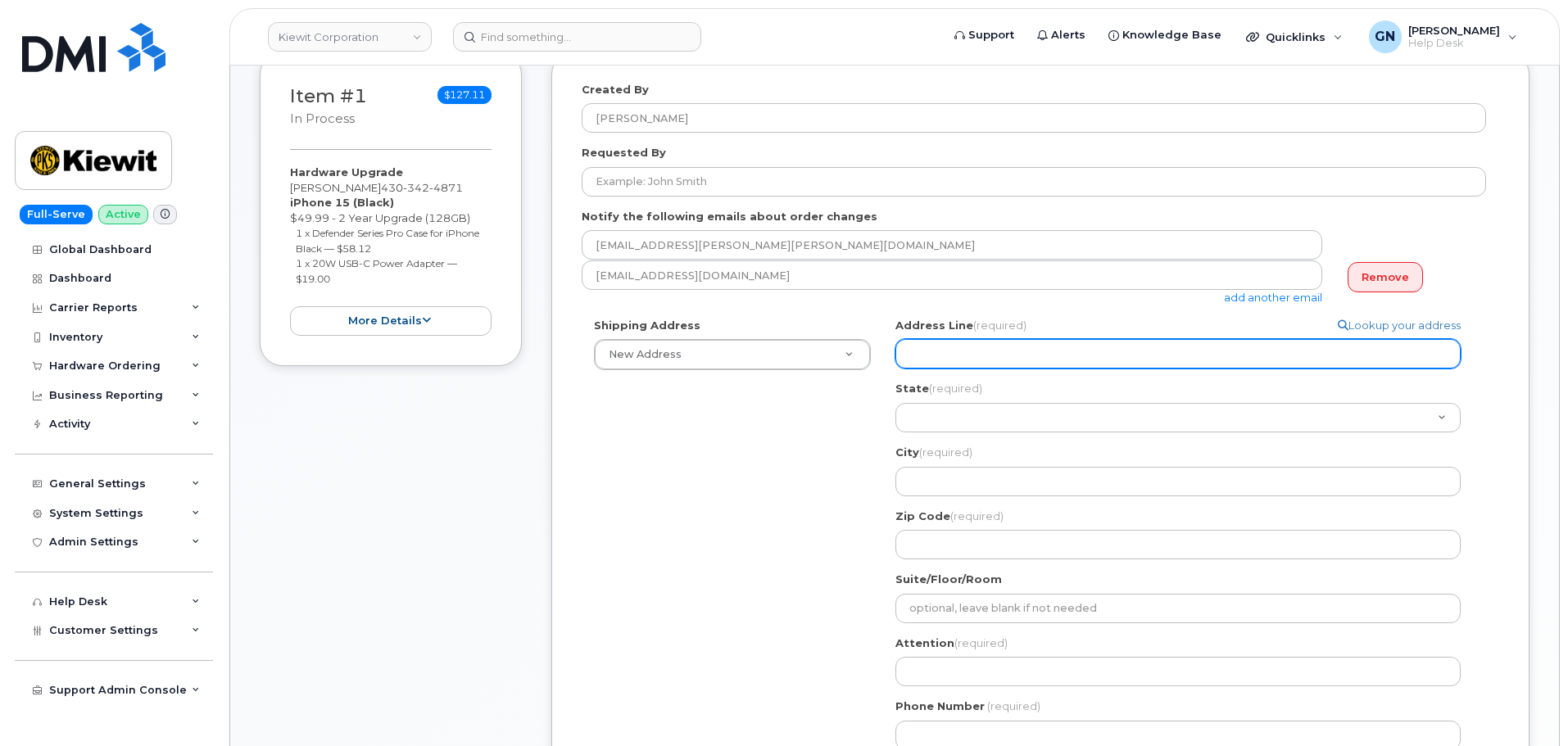
click at [1012, 349] on input "Address Line (required)" at bounding box center [1178, 354] width 565 height 30
paste input "455 Old Scott RD"
select select
type input "455 Old Scott RD"
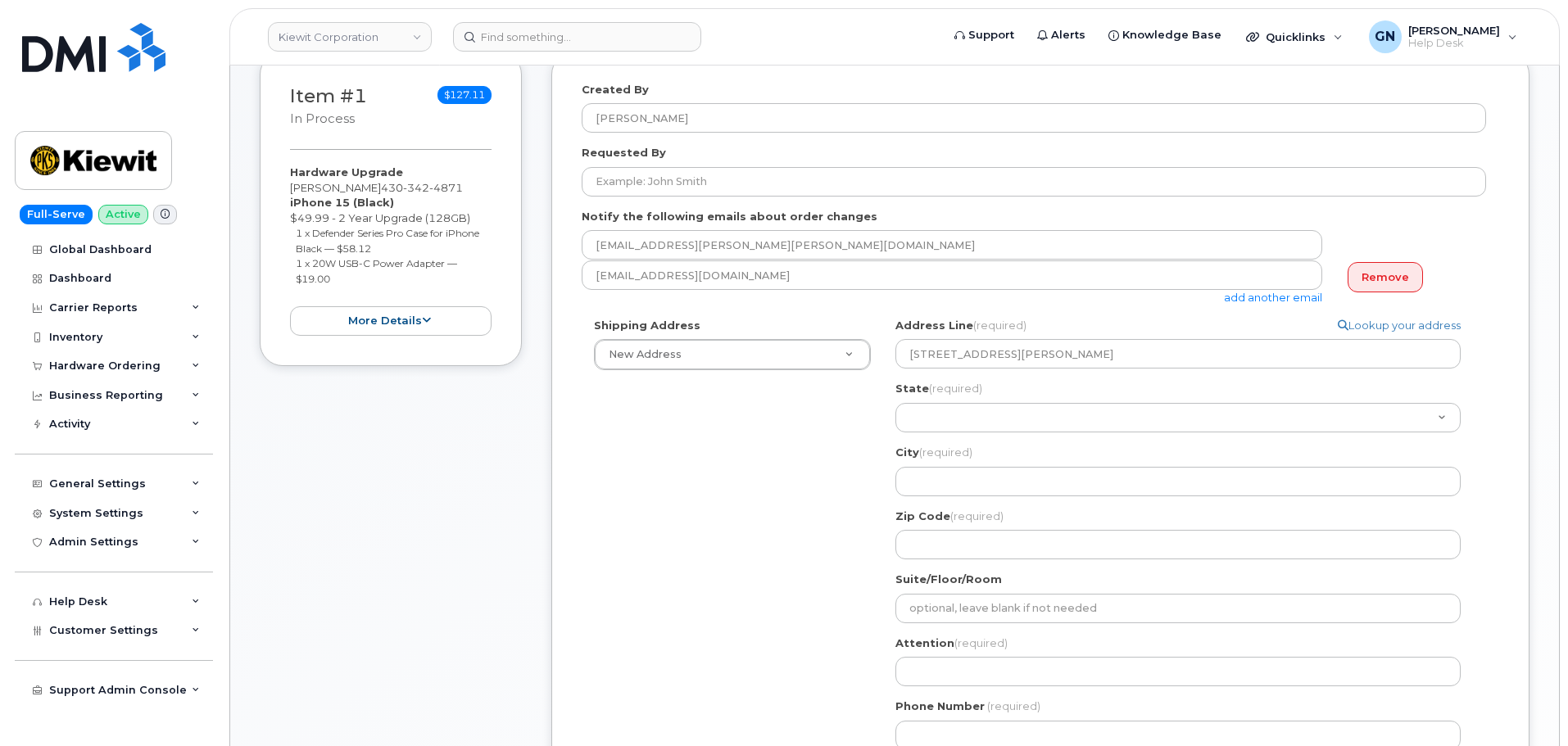
click at [666, 406] on div "Shipping Address New Address New Address 56891 Aberdeen Dr 14425 Softwind Ln 96…" at bounding box center [1034, 540] width 905 height 445
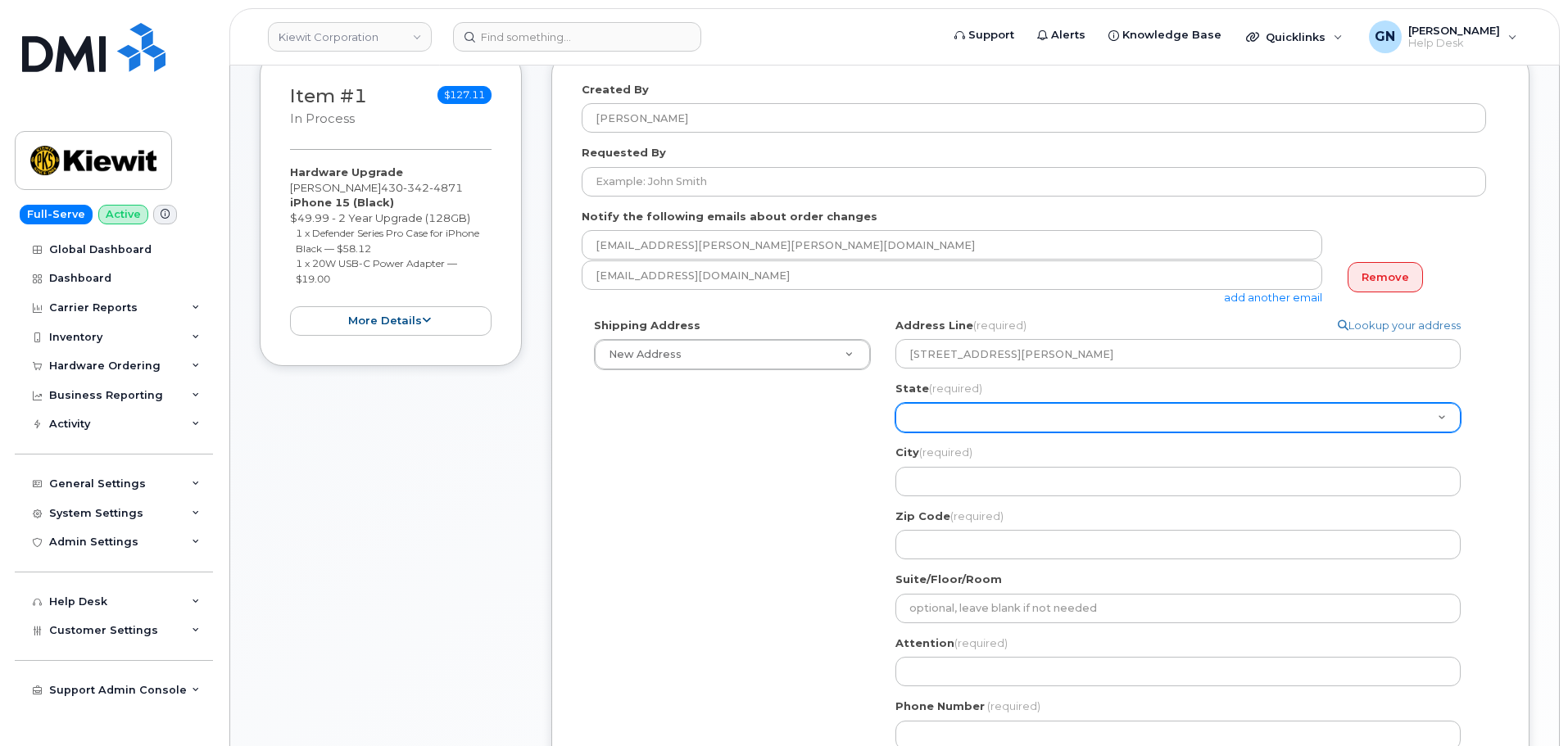
click at [927, 420] on select "Alabama Alaska American Samoa Arizona Arkansas California Colorado Connecticut …" at bounding box center [1178, 418] width 565 height 30
select select "TN"
click at [896, 403] on select "Alabama Alaska American Samoa Arizona Arkansas California Colorado Connecticut …" at bounding box center [1178, 418] width 565 height 30
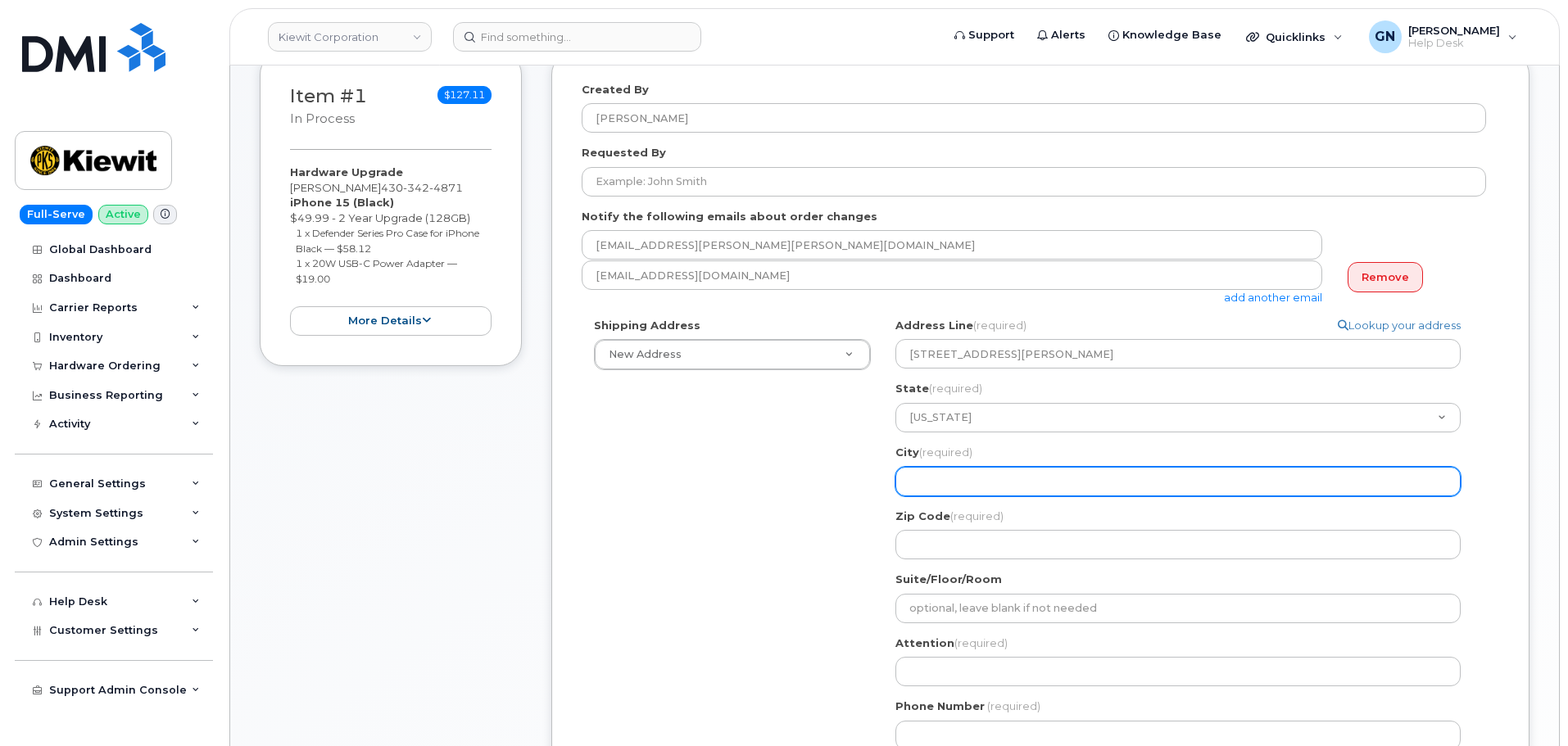
click at [1023, 479] on input "City (required)" at bounding box center [1178, 482] width 565 height 30
paste input "Cumberland city"
select select
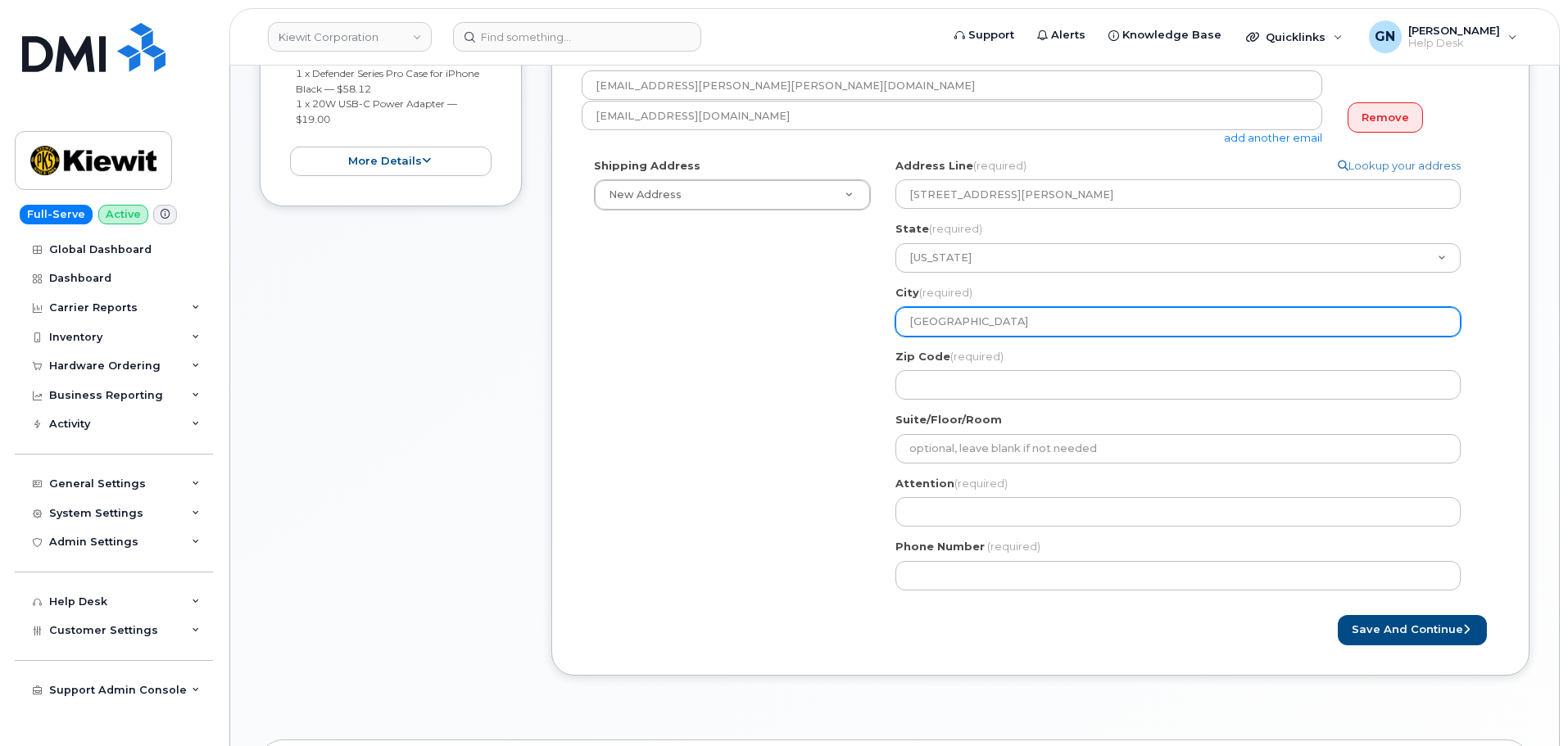
scroll to position [410, 0]
type input "Cumberland city"
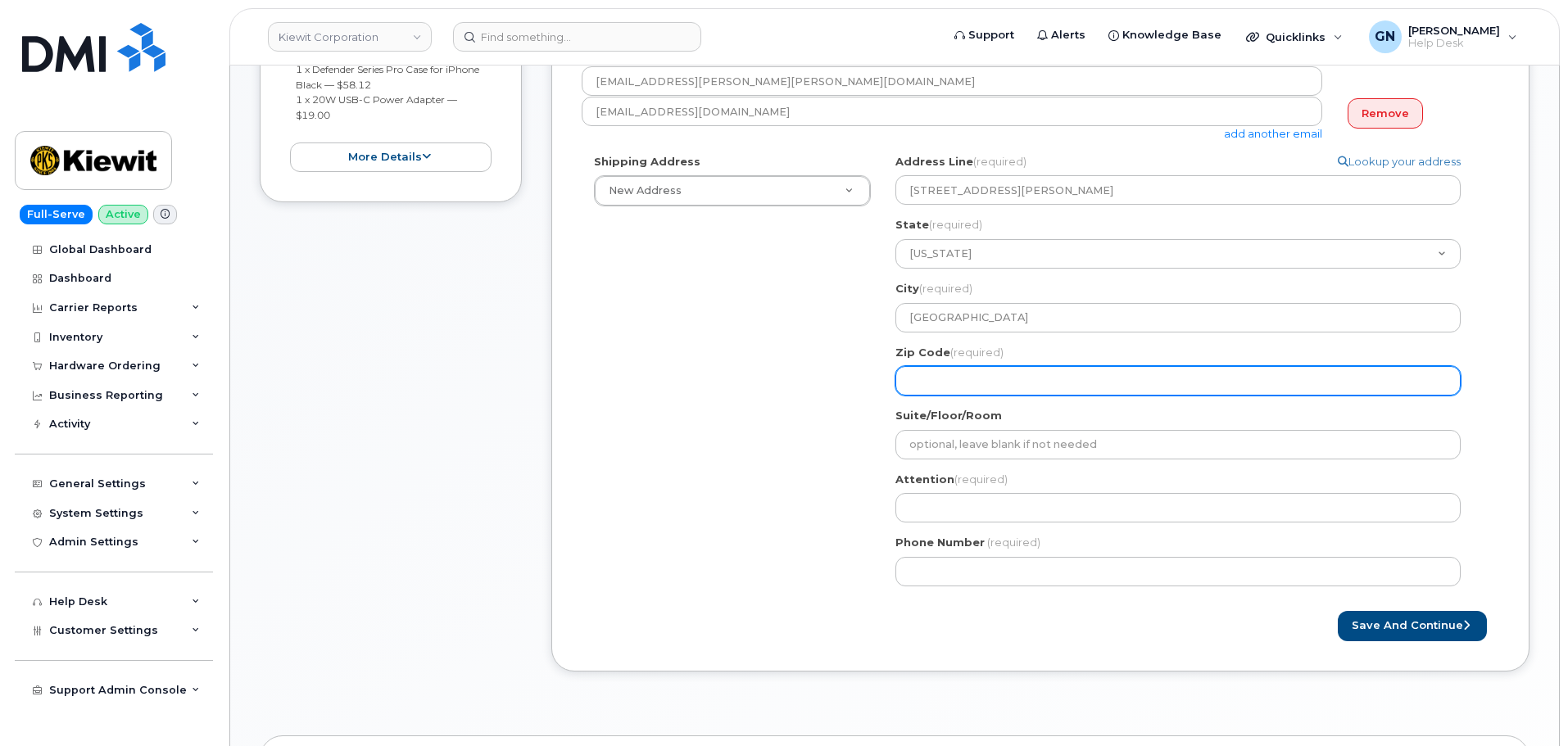
click at [1019, 379] on input "Zip Code (required)" at bounding box center [1178, 381] width 565 height 30
paste input "37050"
select select
type input "37050"
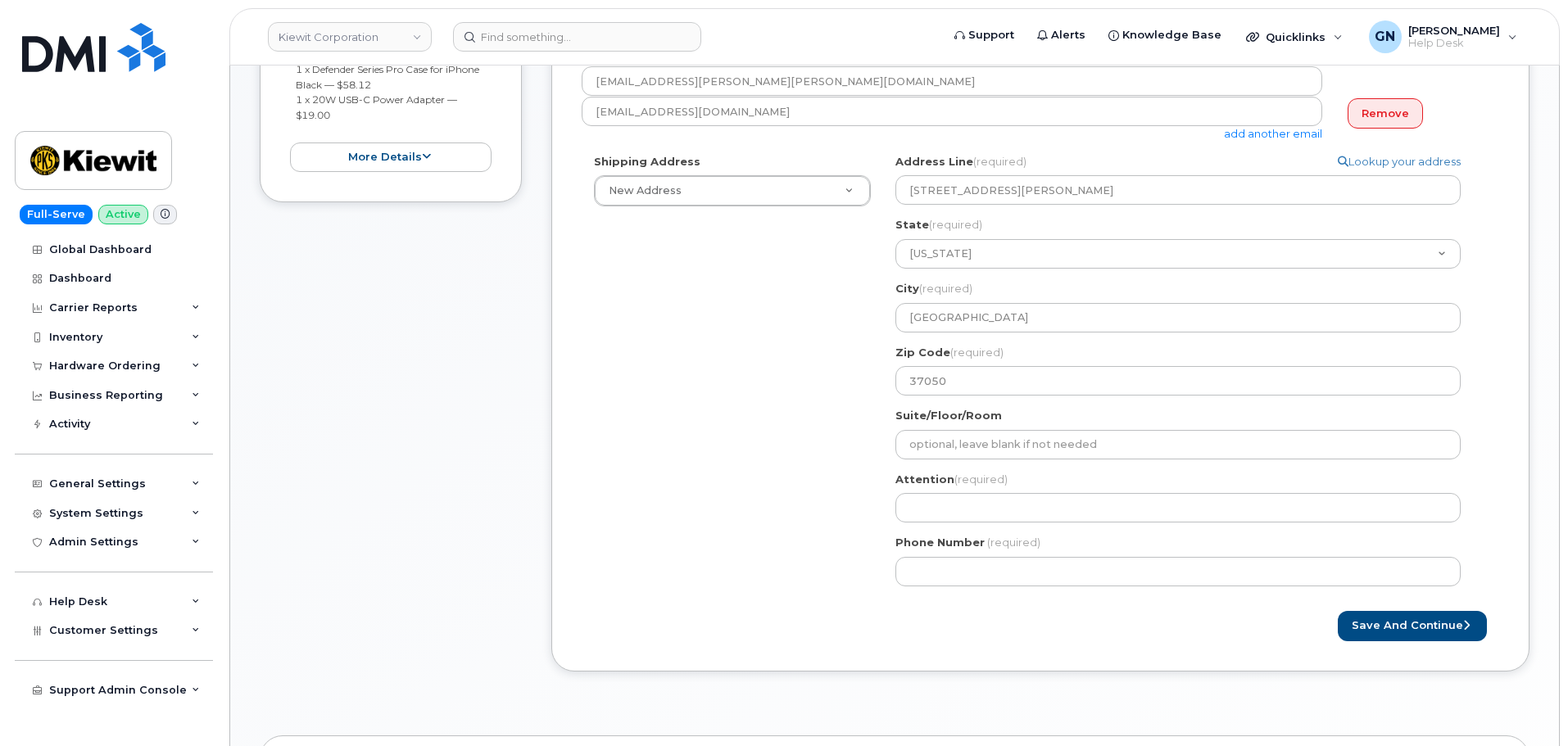
click at [781, 362] on div "Shipping Address New Address New Address 56891 Aberdeen Dr 14425 Softwind Ln 96…" at bounding box center [1034, 377] width 905 height 445
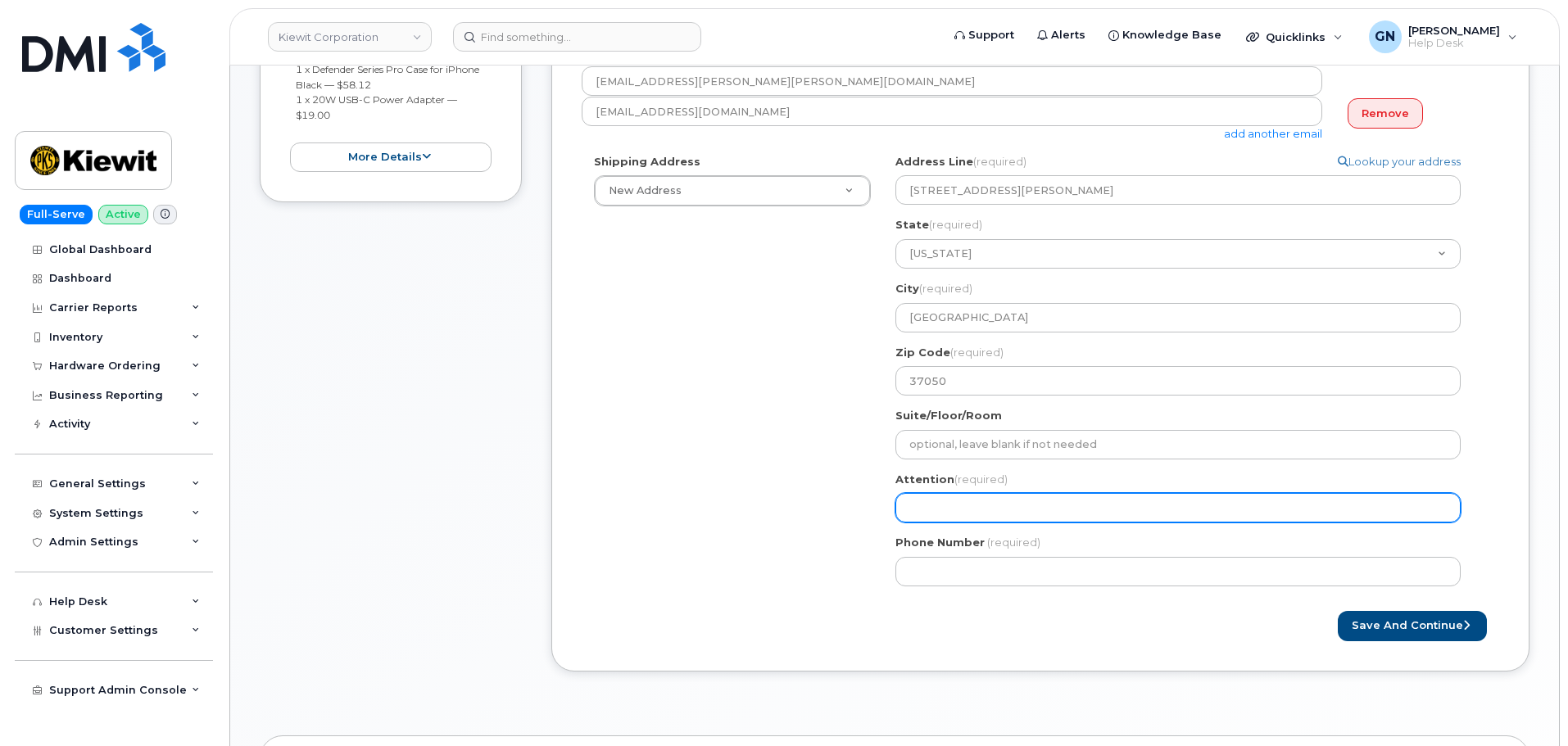
click at [973, 506] on input "Attention (required)" at bounding box center [1178, 508] width 565 height 30
paste input "Marydith Donnelly"
select select
type input "Marydith Donnelly"
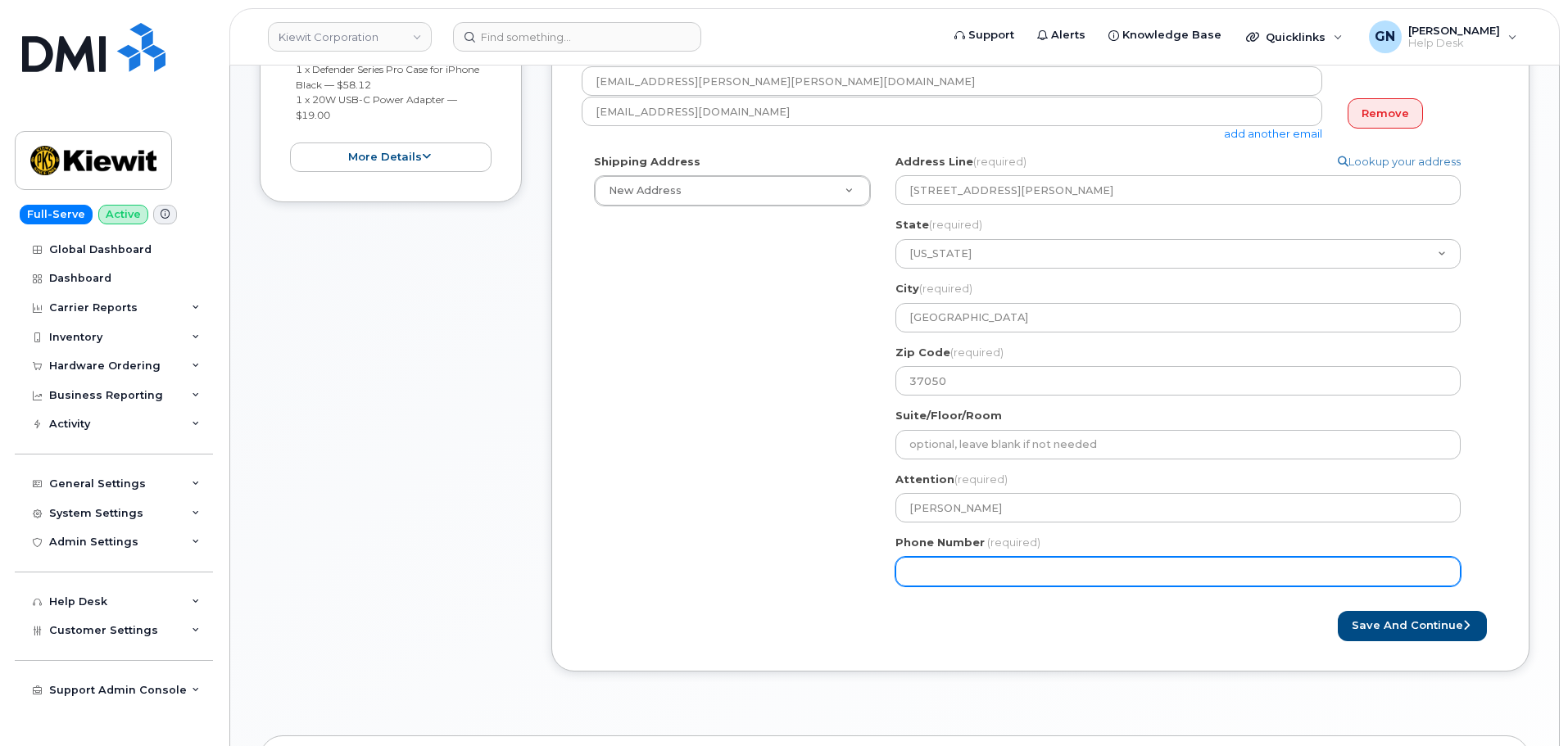
click at [989, 566] on input "Phone Number" at bounding box center [1178, 572] width 565 height 30
paste input "4303424871"
select select
type input "4303424871"
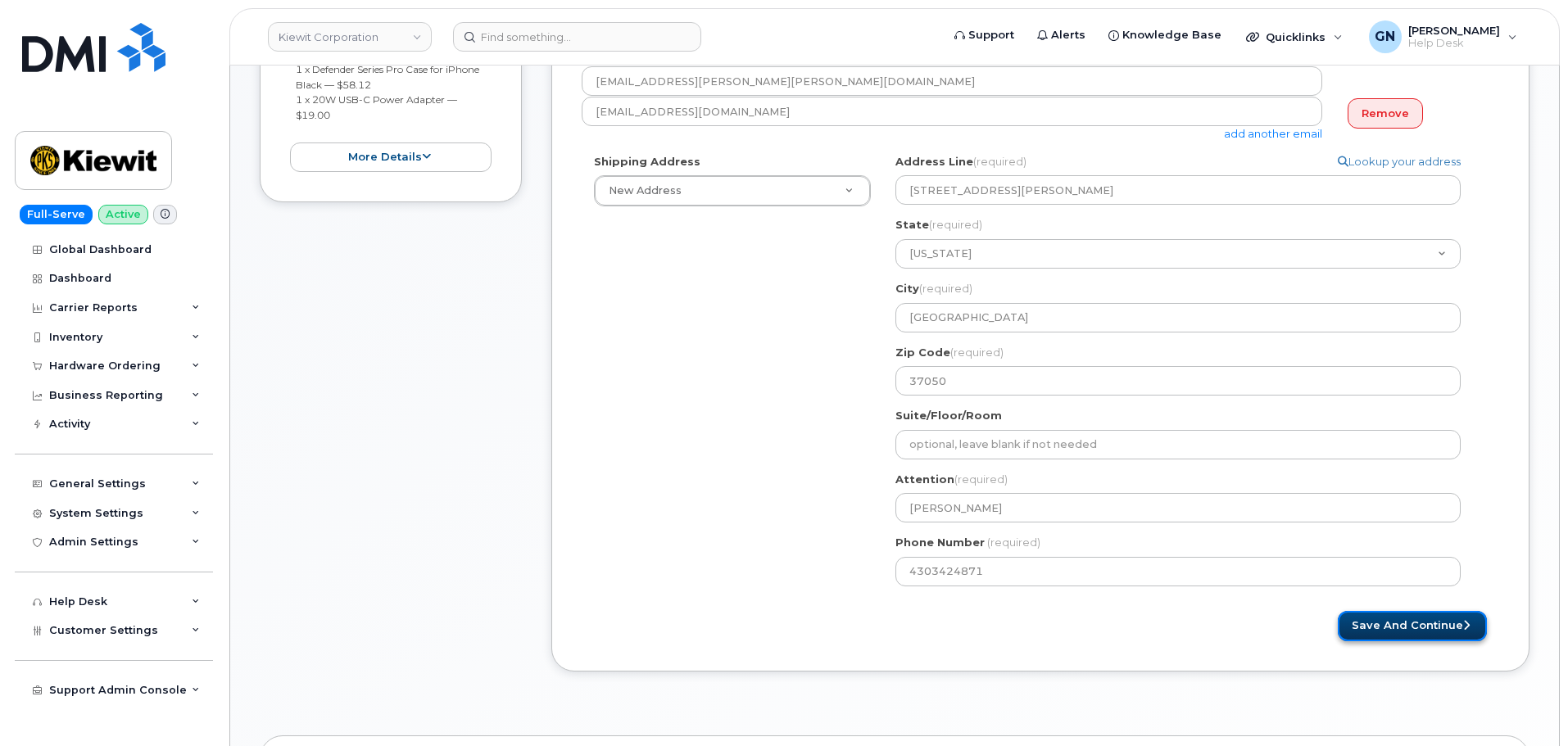
click at [1408, 614] on button "Save and Continue" at bounding box center [1413, 626] width 149 height 31
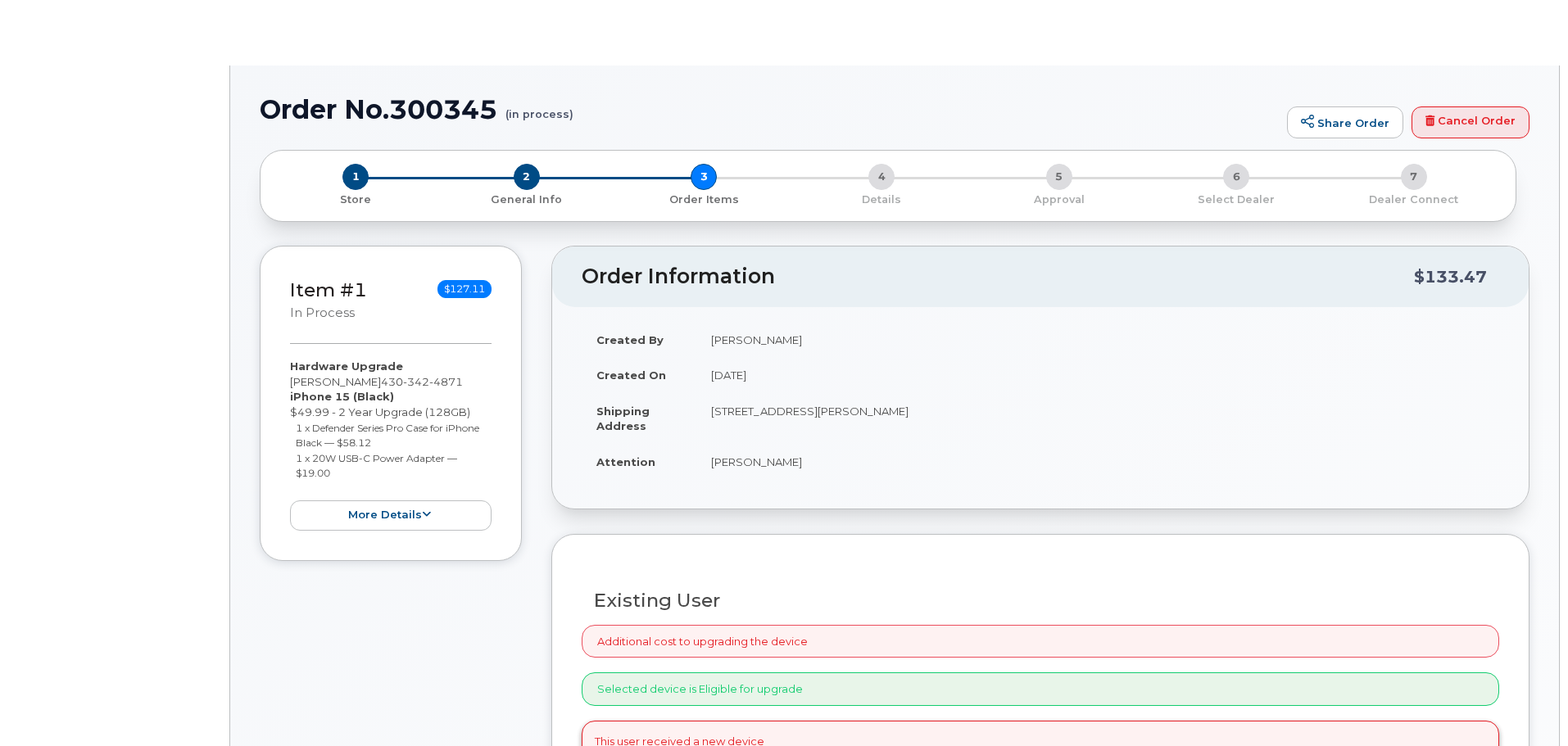
type input "[PERSON_NAME]"
radio input "true"
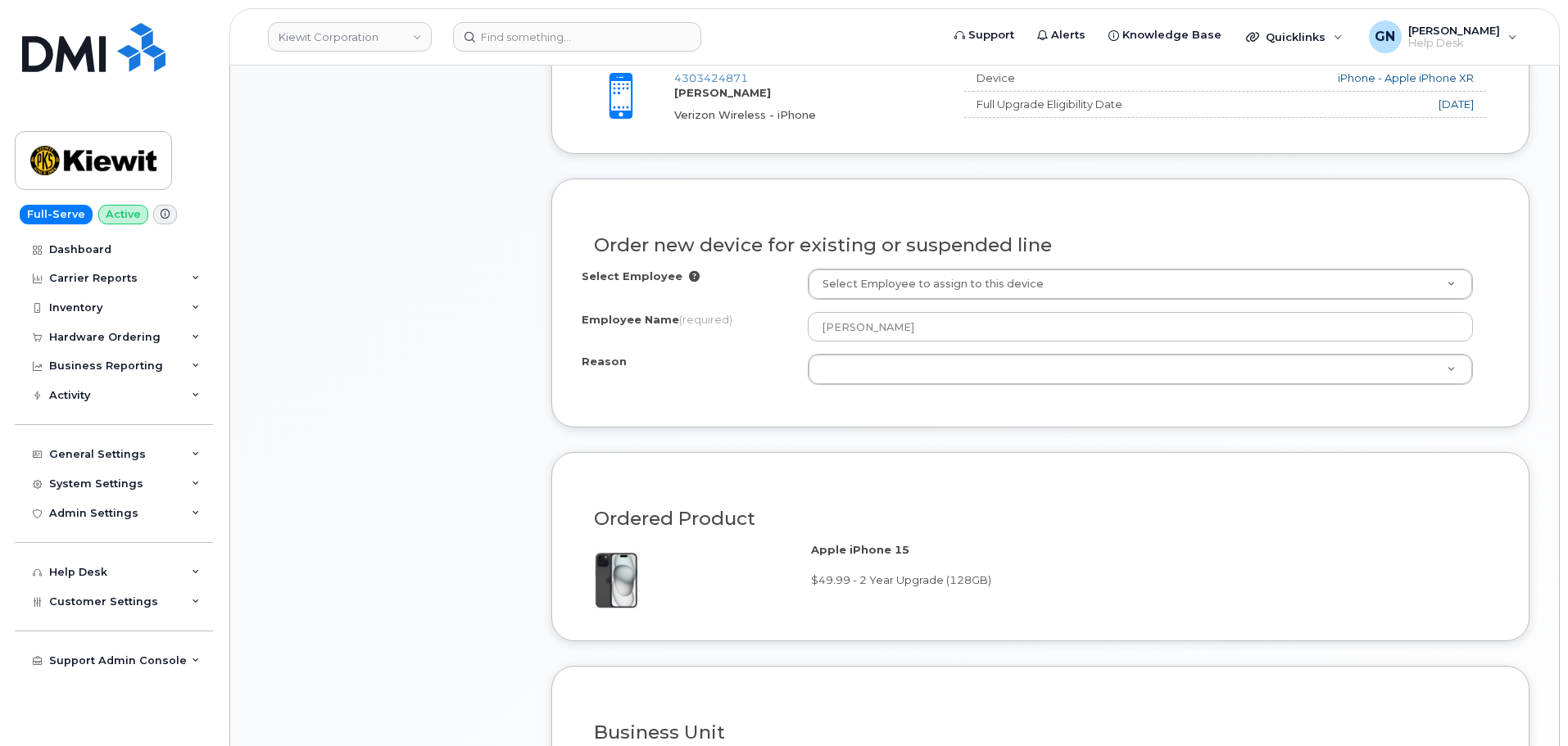
scroll to position [655, 0]
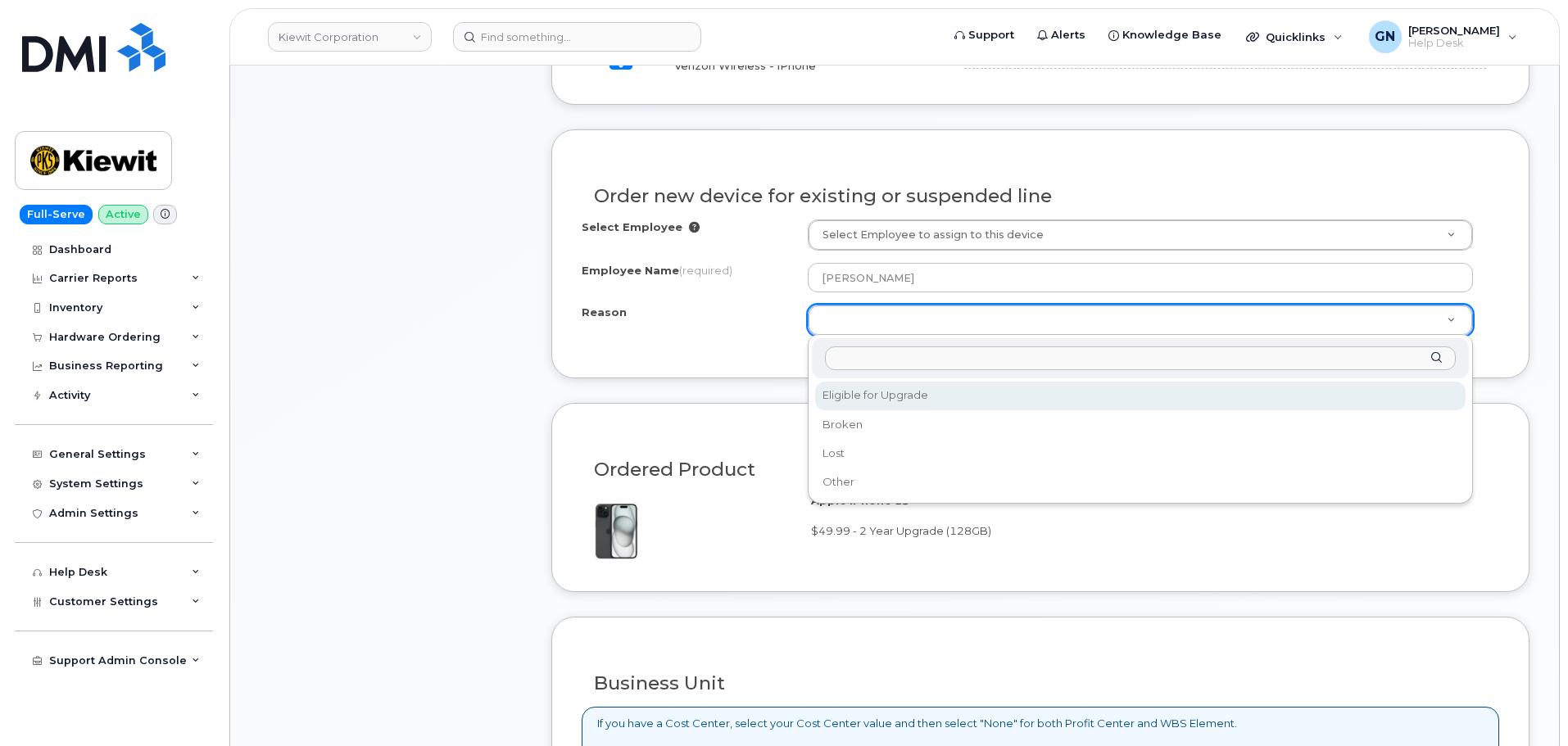
select select "eligible_for_upgrade"
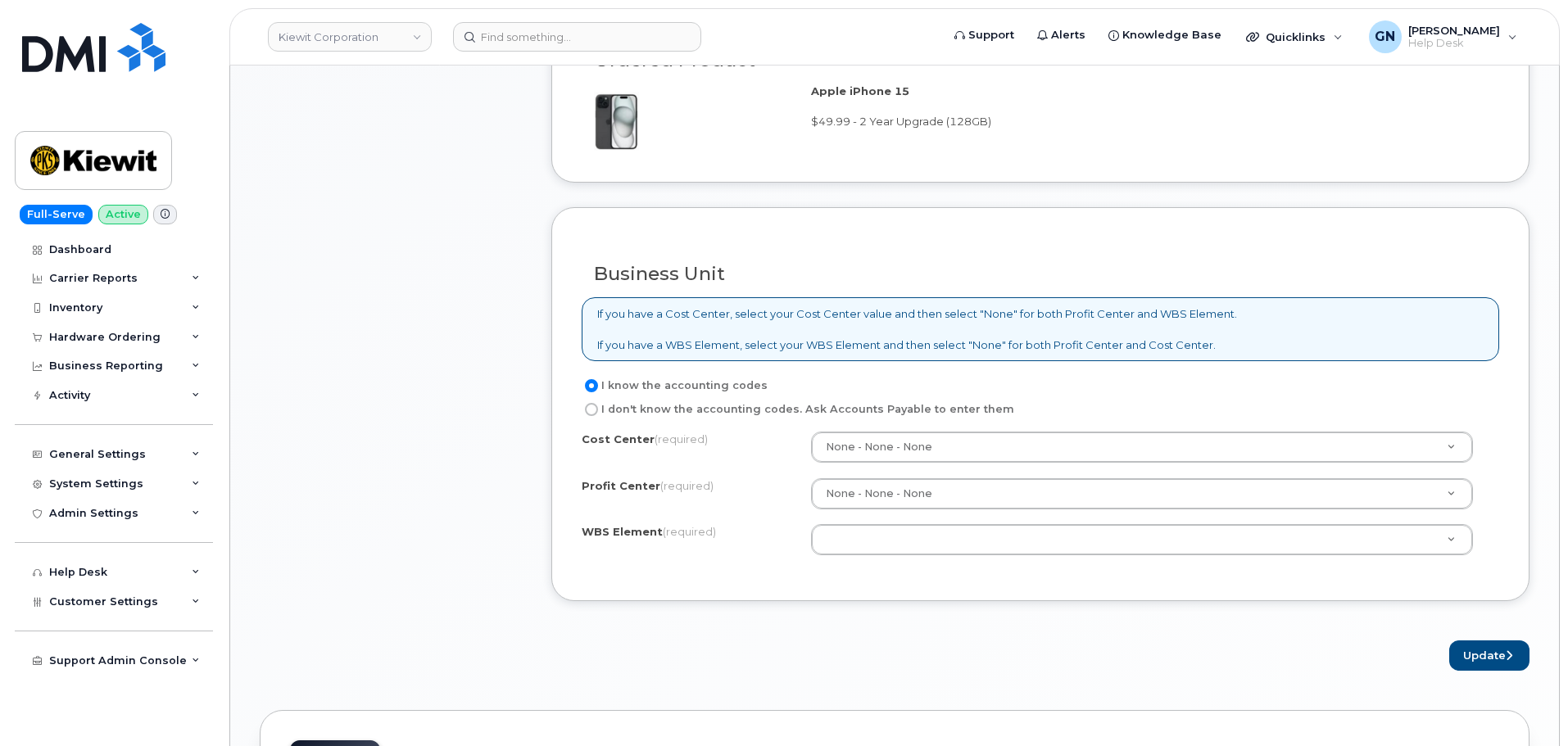
scroll to position [1147, 0]
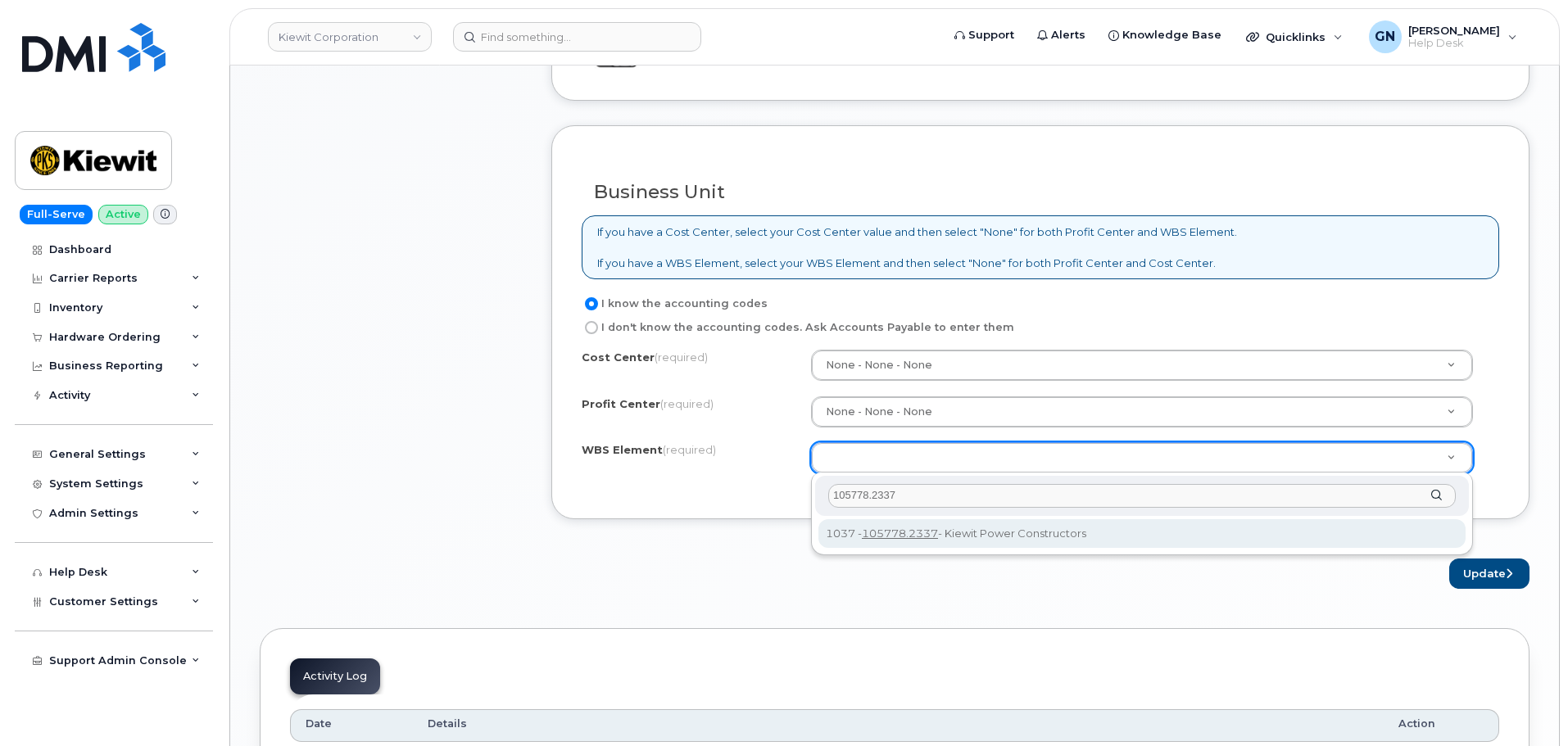
type input "105778.2337"
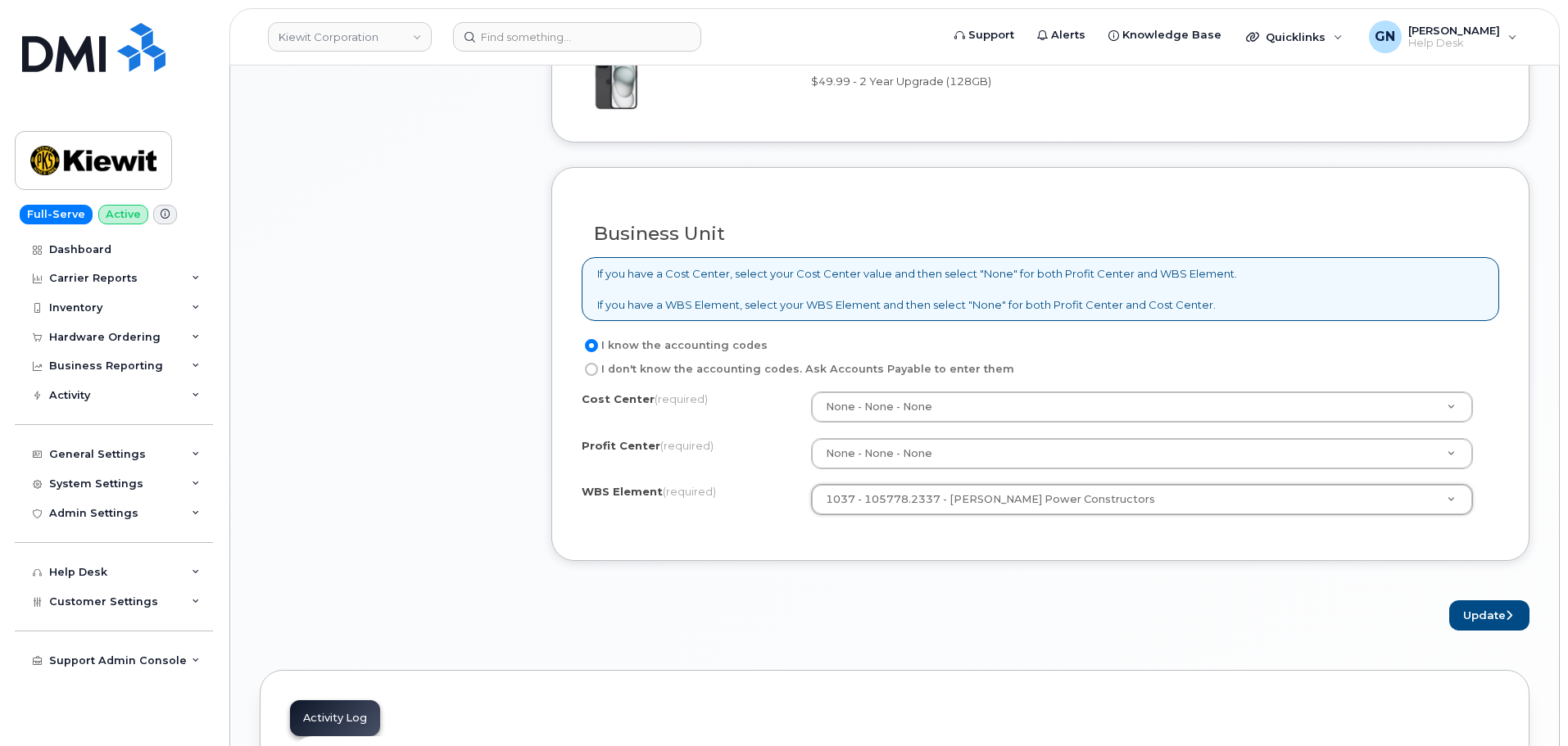
scroll to position [1392, 0]
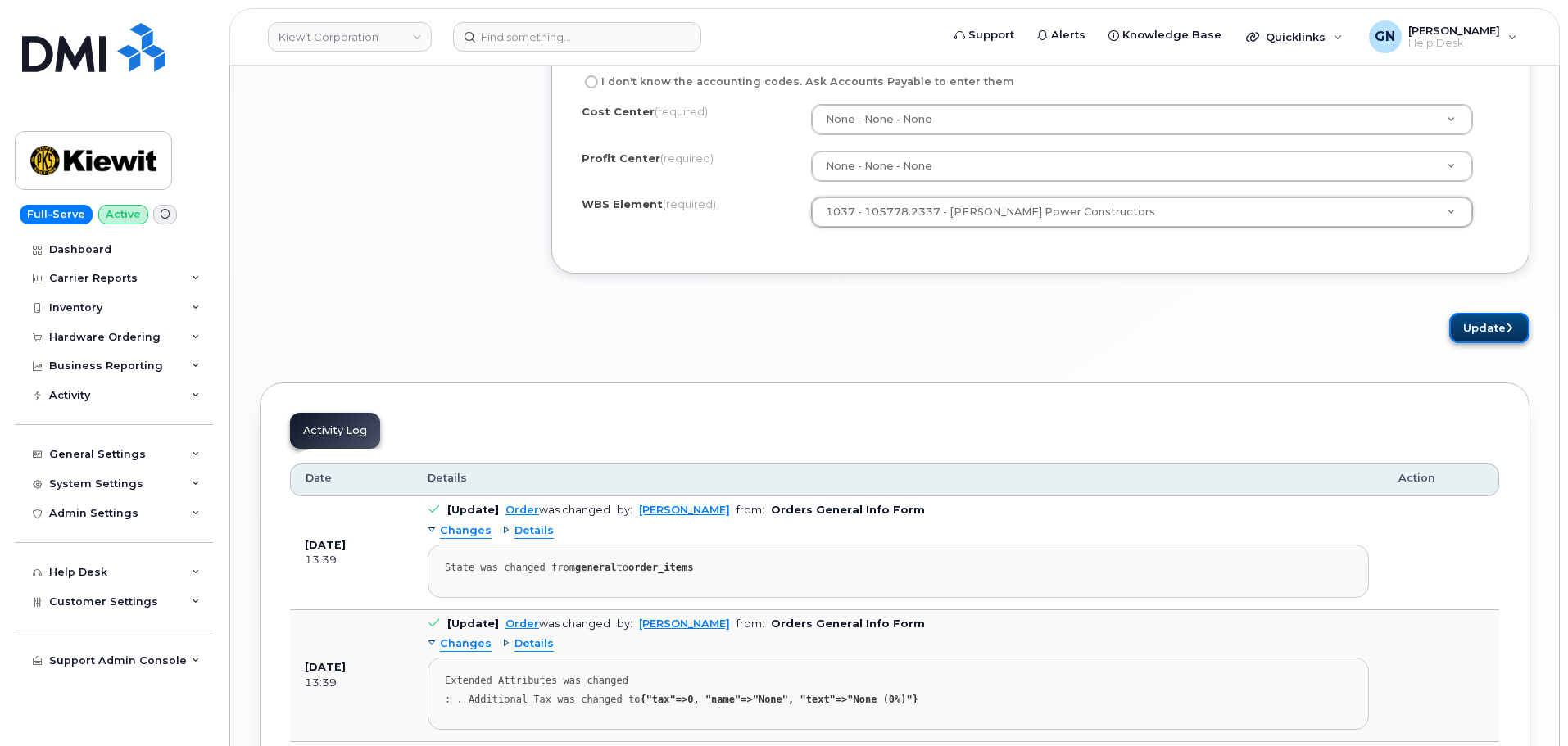
click at [1482, 334] on button "Update" at bounding box center [1489, 327] width 80 height 31
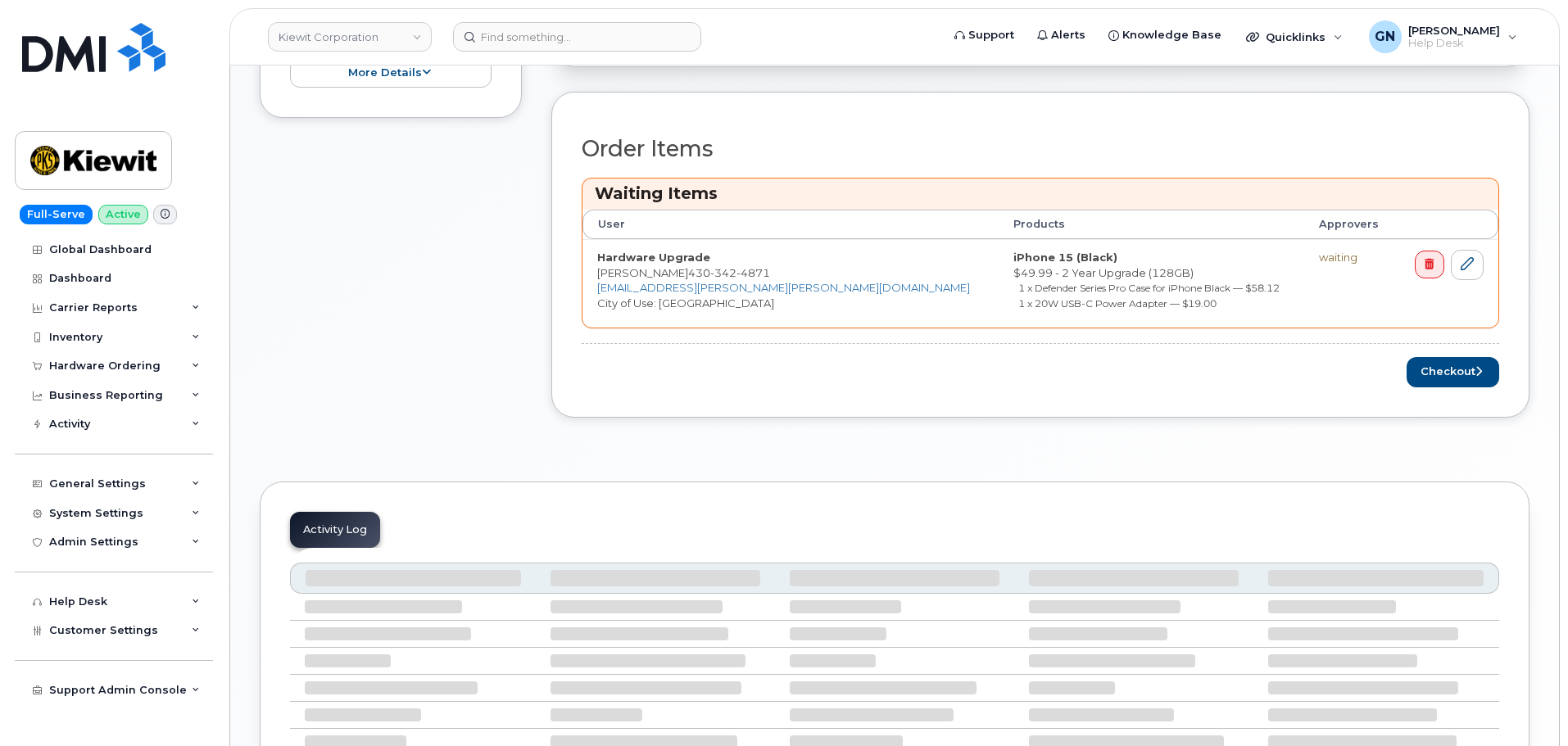
scroll to position [573, 0]
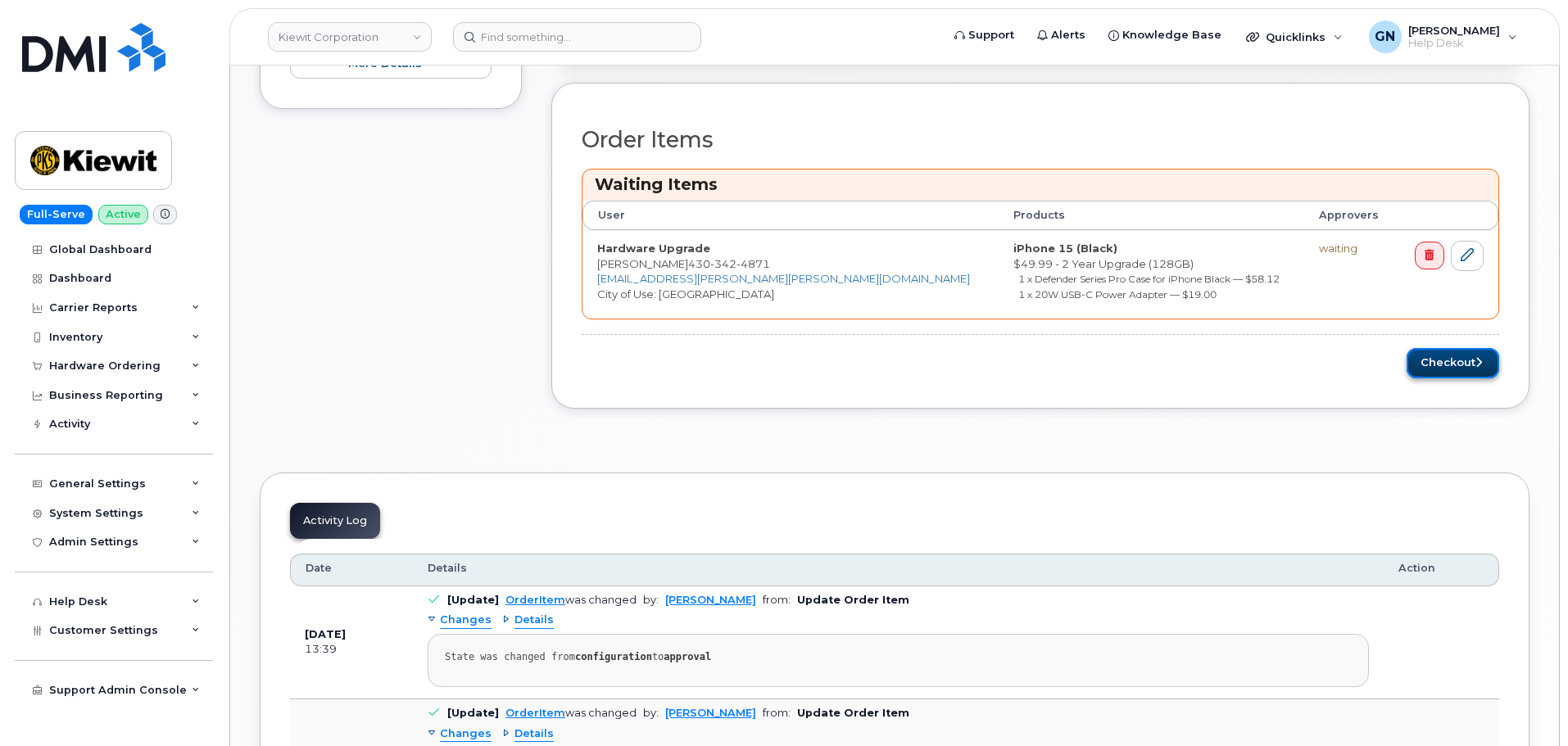
click at [1445, 374] on button "Checkout" at bounding box center [1453, 363] width 93 height 31
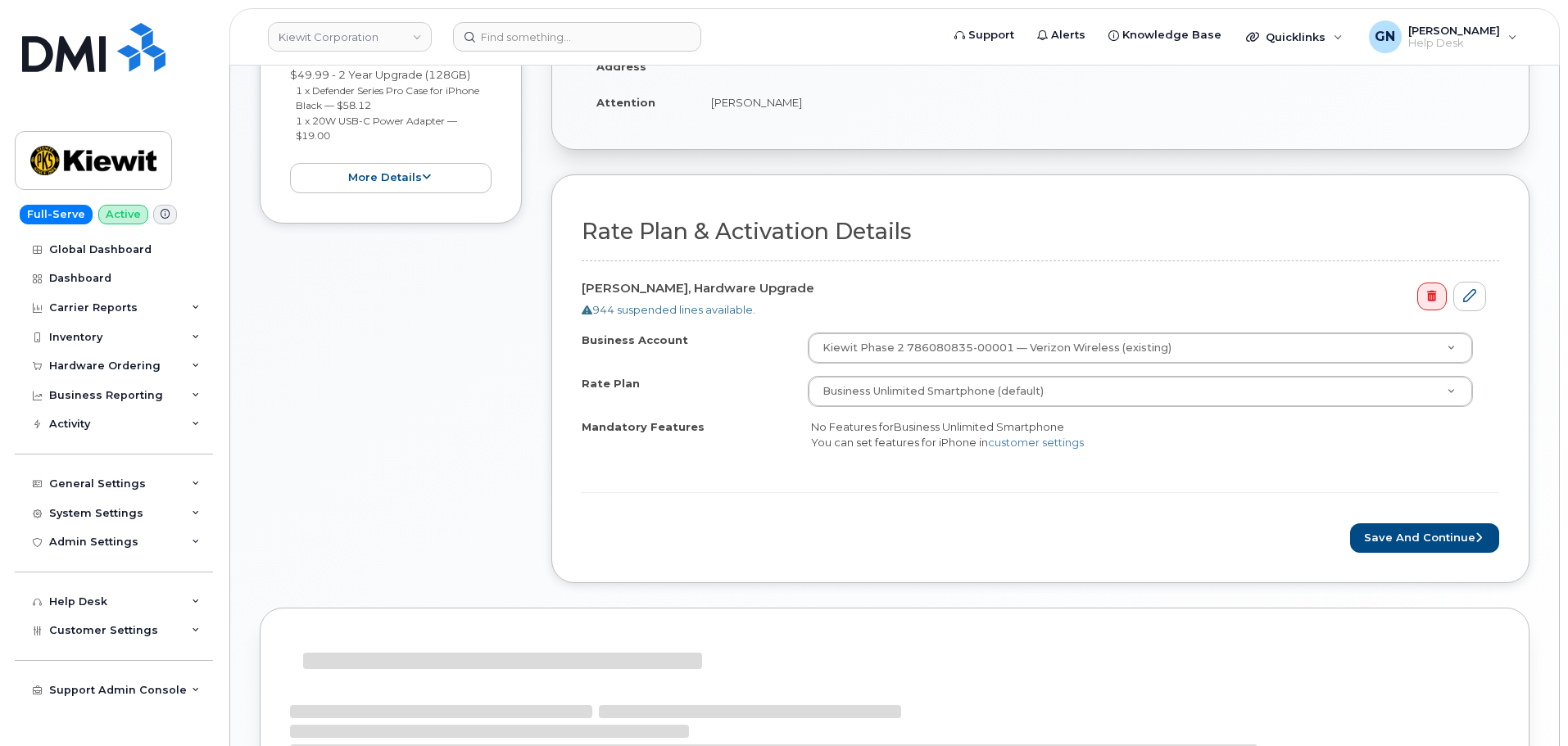
scroll to position [492, 0]
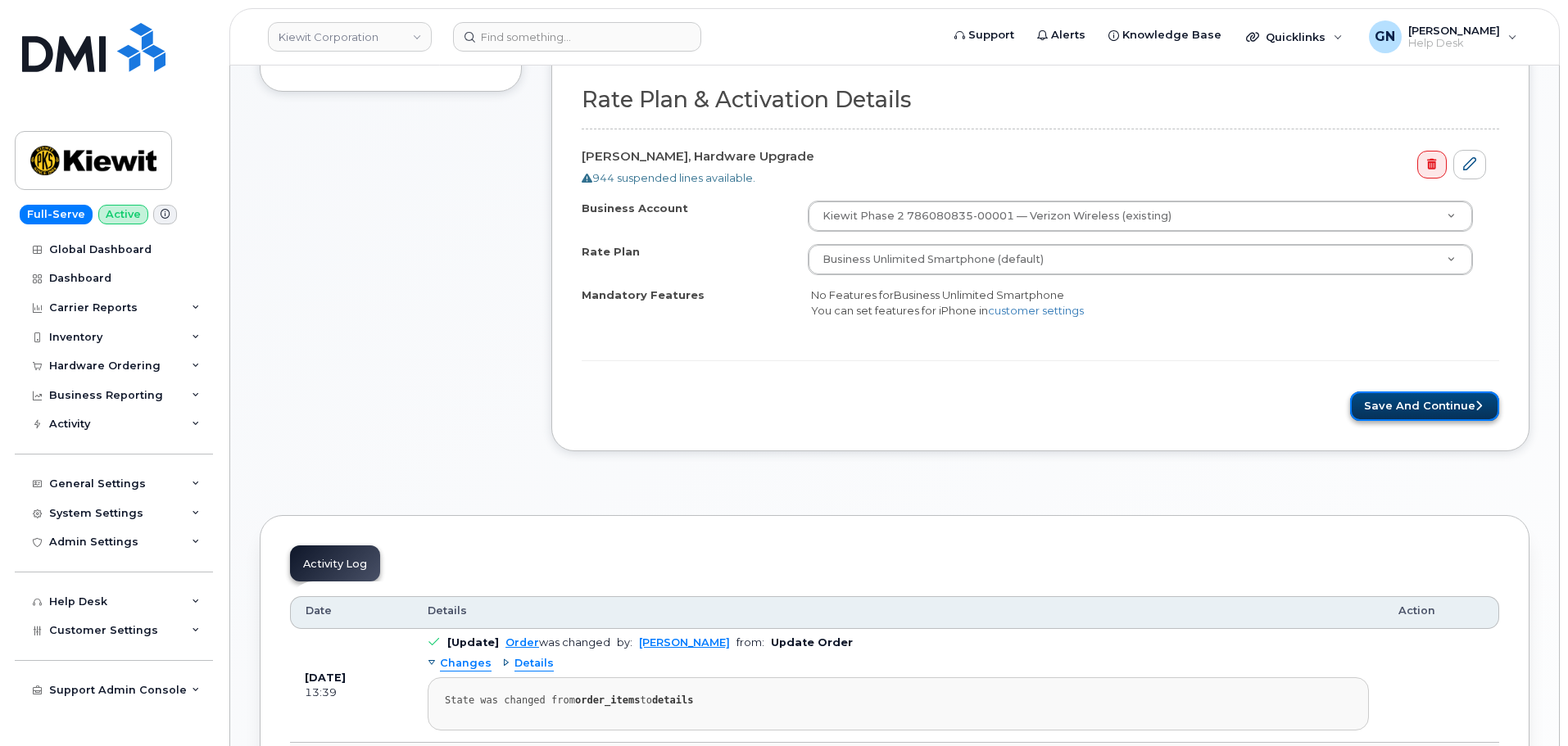
click at [1437, 412] on button "Save and Continue" at bounding box center [1424, 407] width 149 height 31
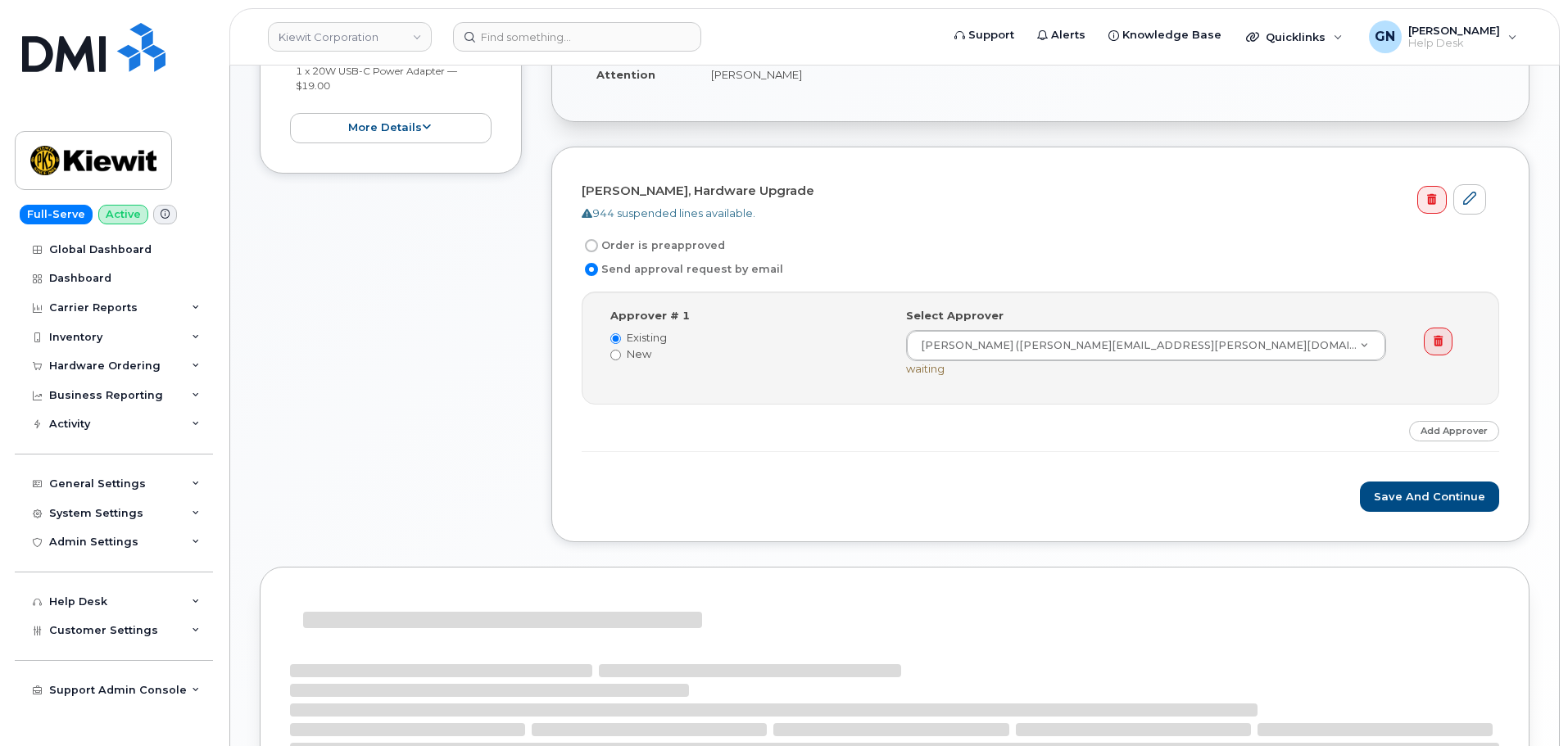
scroll to position [410, 0]
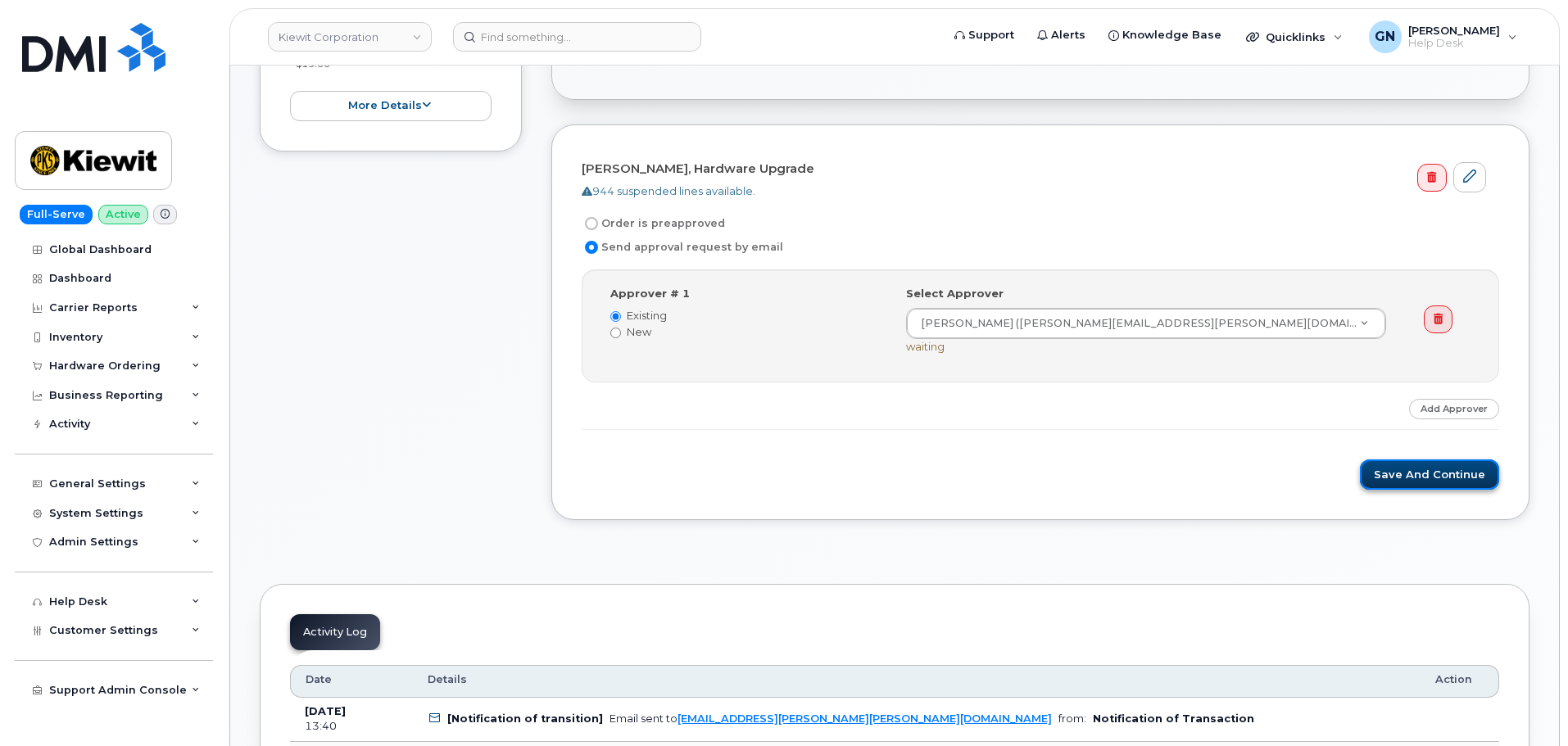
click at [1412, 473] on button "Save and Continue" at bounding box center [1429, 474] width 140 height 31
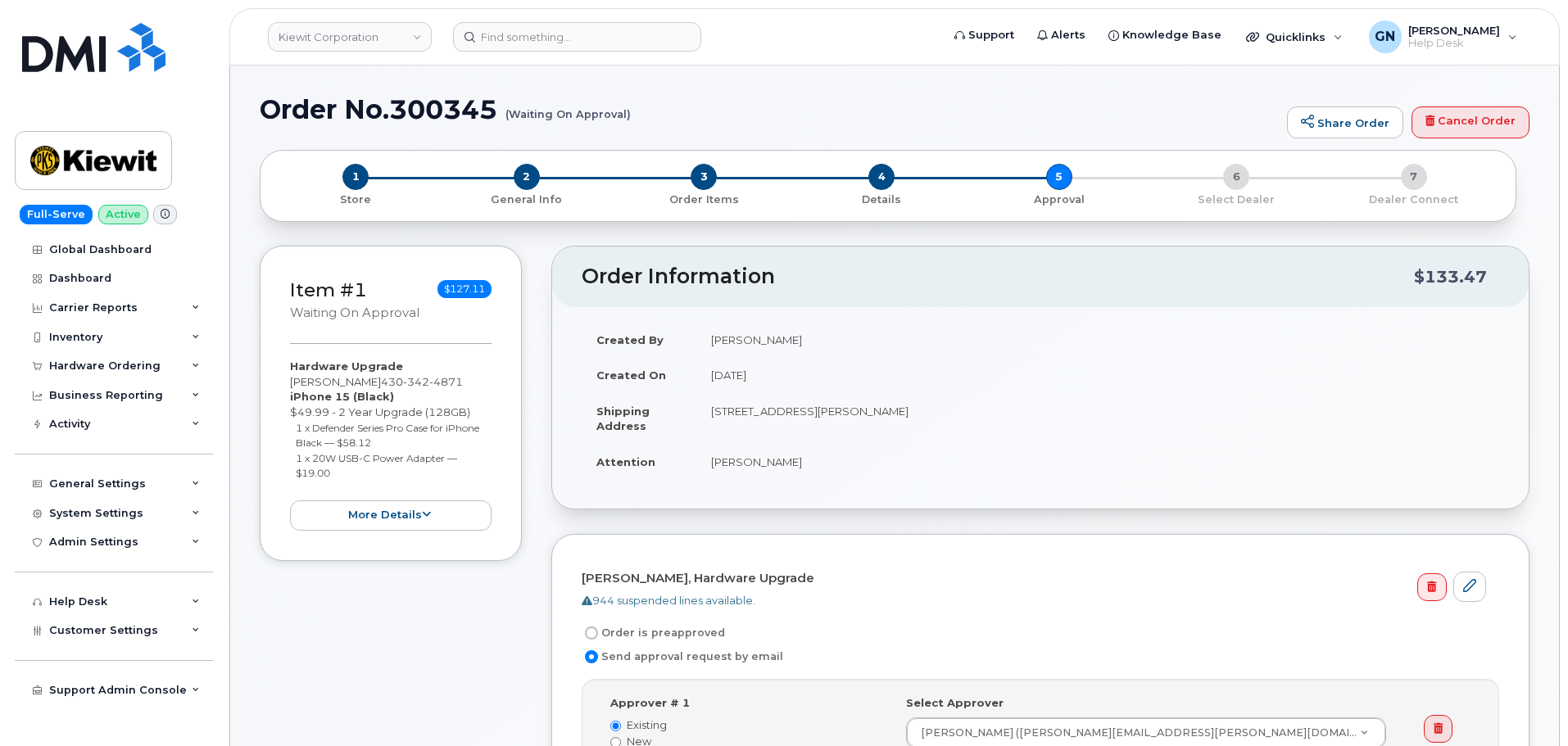
click at [299, 102] on h1 "Order No.300345 (Waiting On Approval)" at bounding box center [769, 109] width 1020 height 29
drag, startPoint x: 299, startPoint y: 102, endPoint x: 398, endPoint y: 98, distance: 99.1
click at [398, 98] on h1 "Order No.300345 (Waiting On Approval)" at bounding box center [769, 109] width 1020 height 29
copy h1 "Order No.300345"
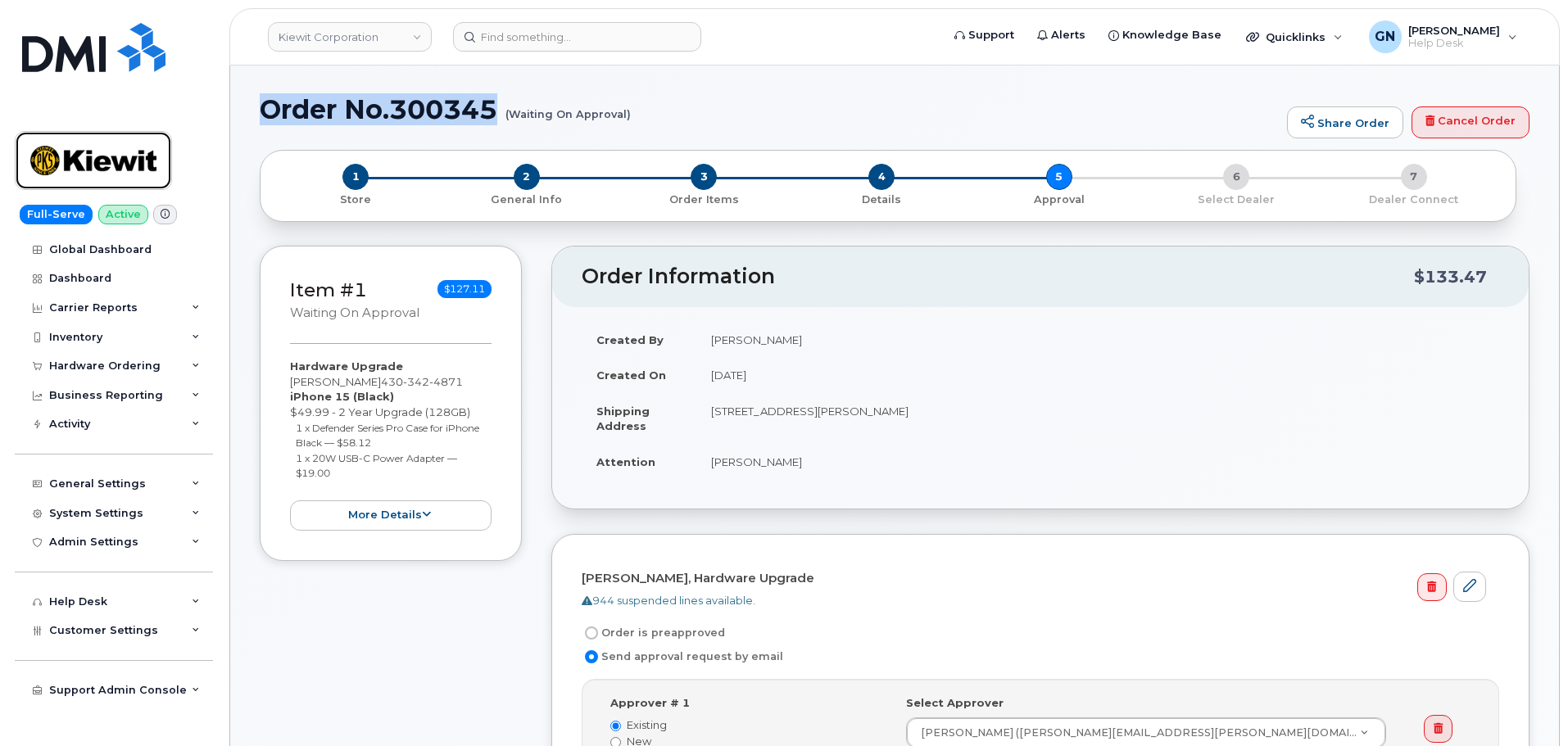
drag, startPoint x: 120, startPoint y: 155, endPoint x: 663, endPoint y: 341, distance: 574.0
click at [120, 155] on img at bounding box center [93, 160] width 126 height 47
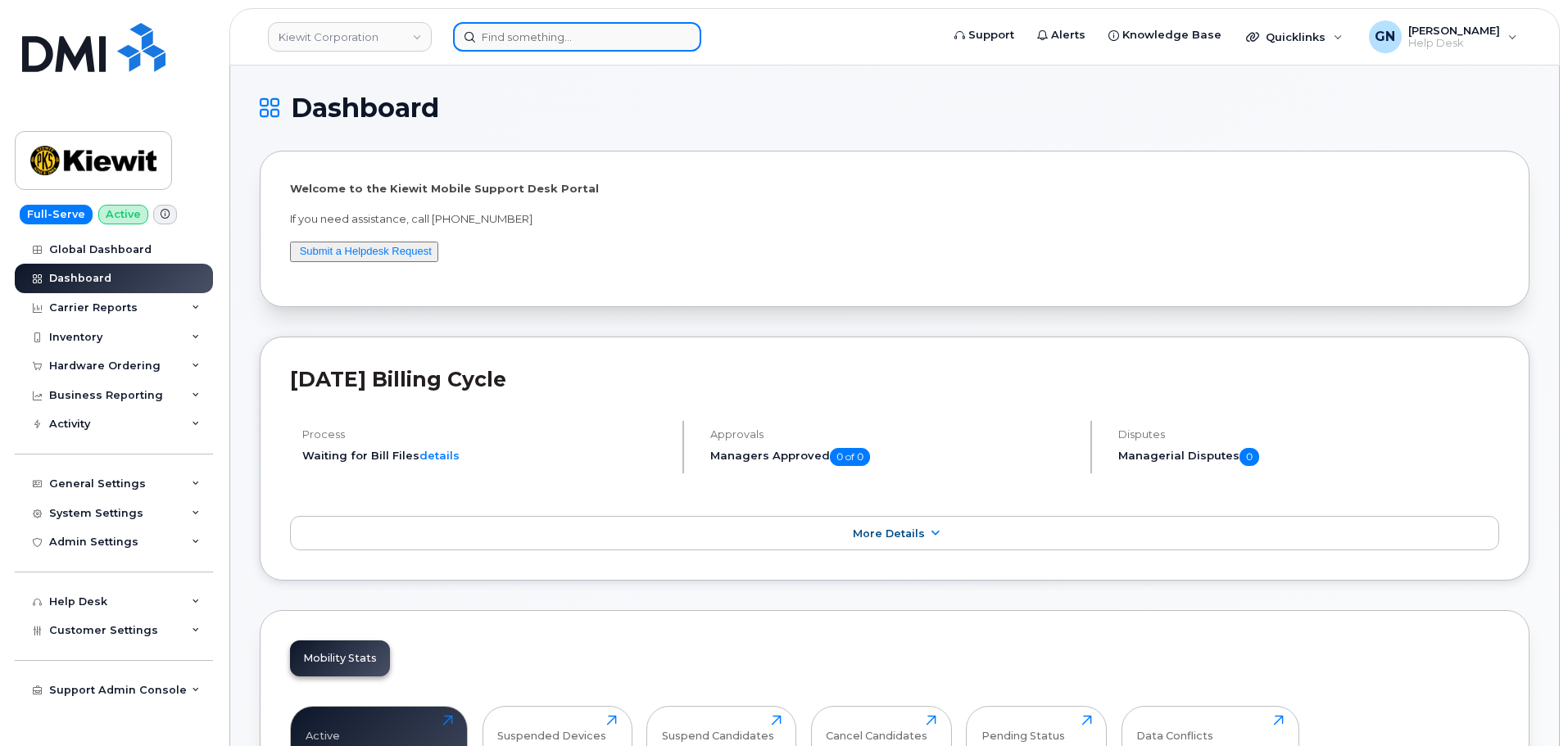
drag, startPoint x: 517, startPoint y: 40, endPoint x: 501, endPoint y: 29, distance: 19.4
click at [517, 40] on input at bounding box center [577, 37] width 248 height 30
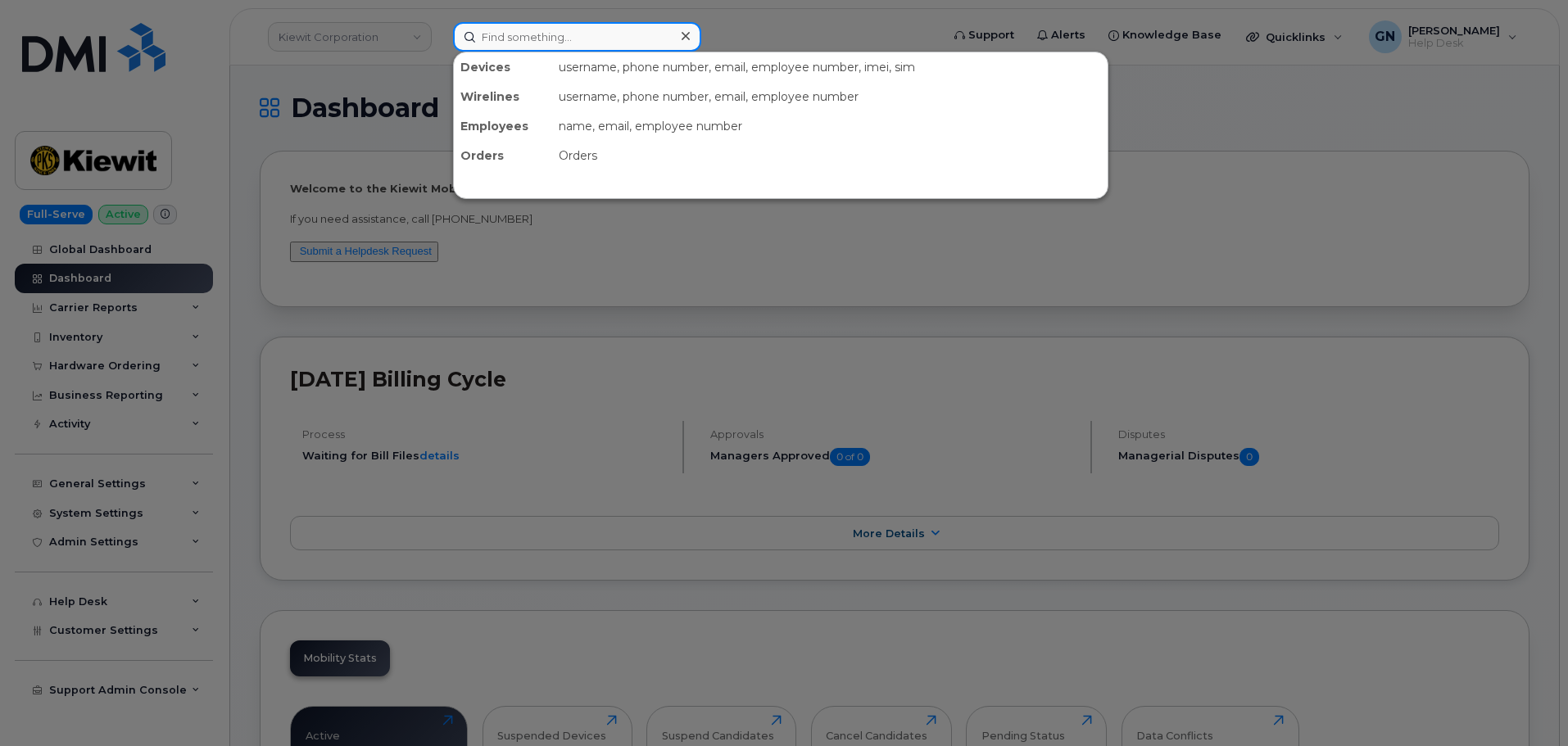
paste input "5202797367"
type input "5202797367"
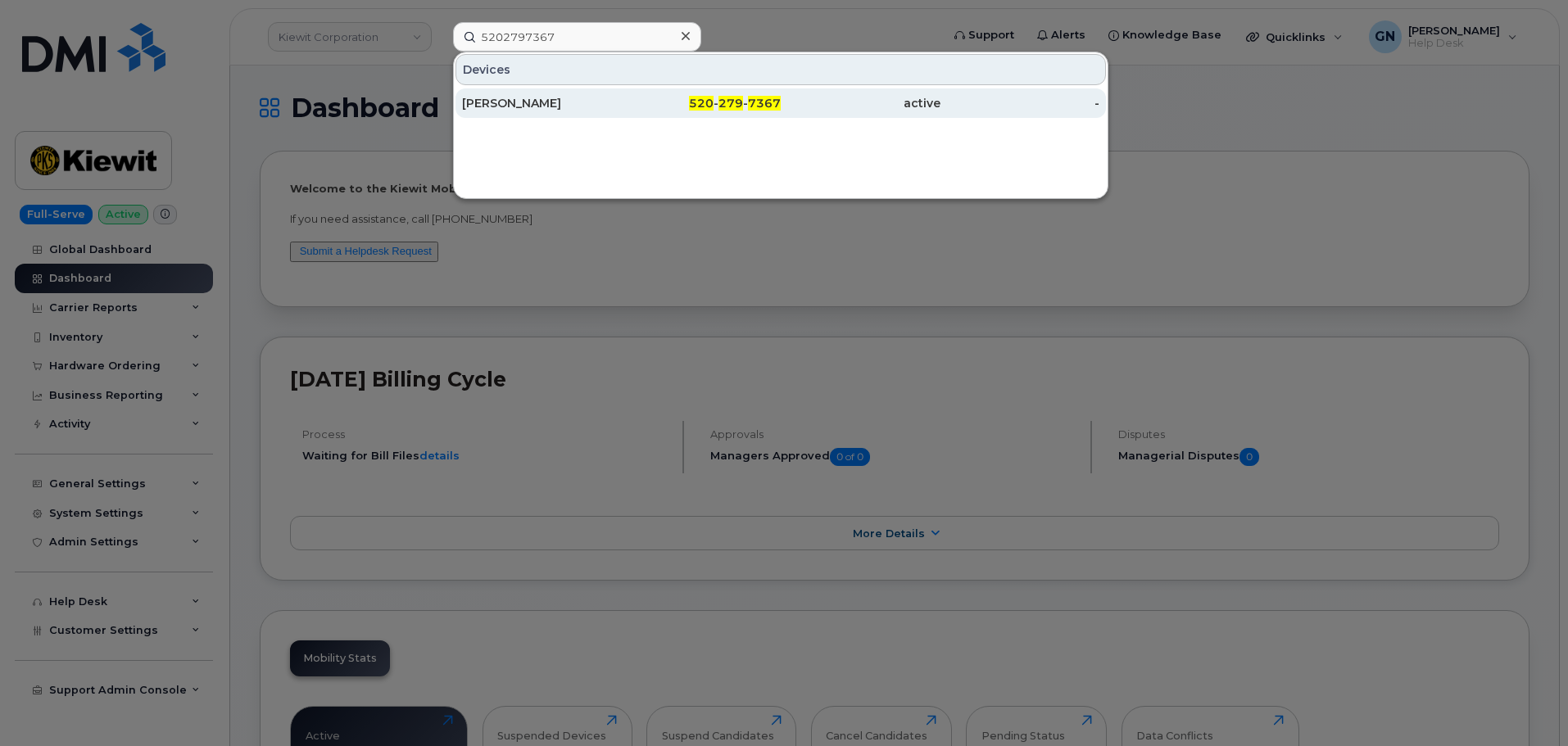
click at [602, 104] on div "[PERSON_NAME]" at bounding box center [541, 103] width 159 height 17
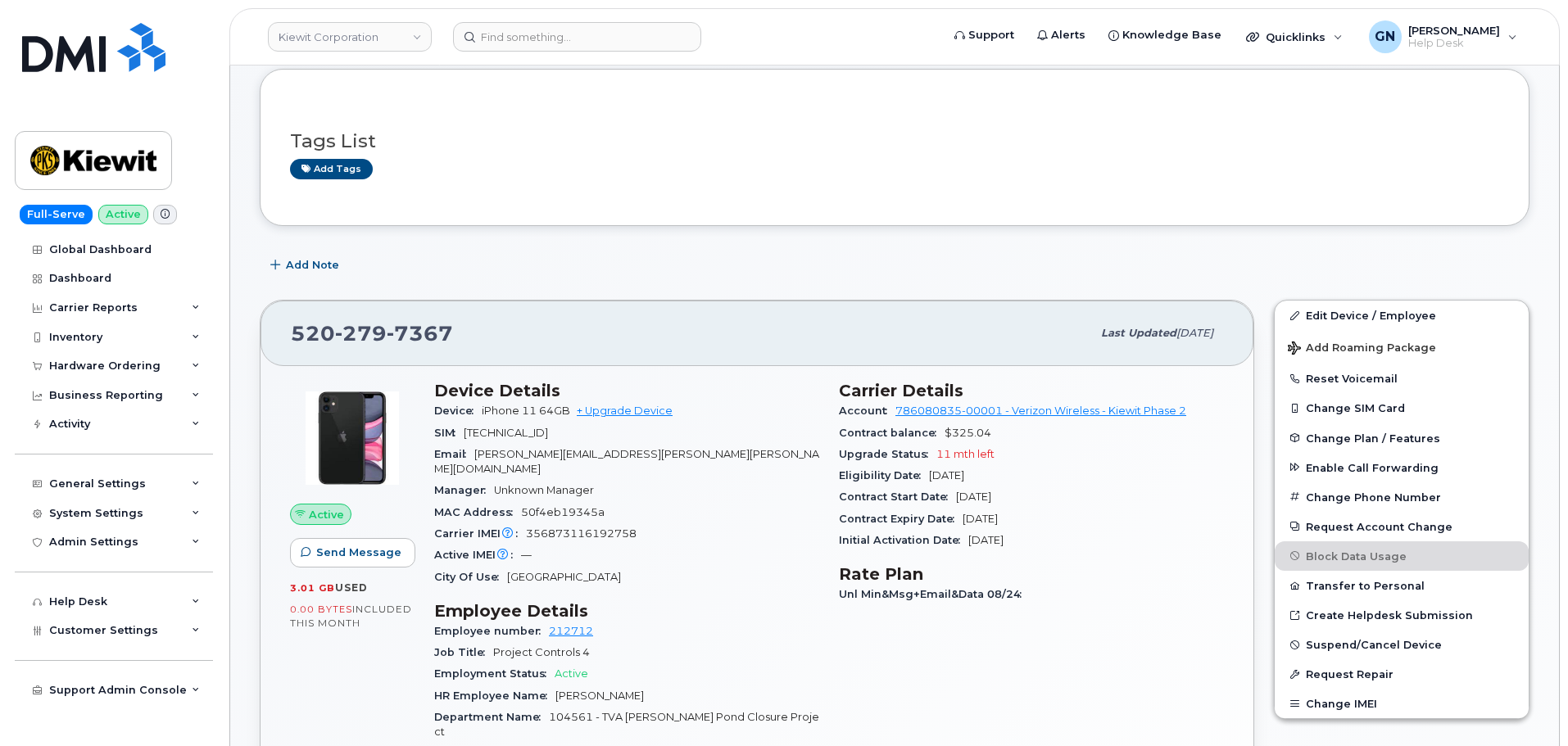
scroll to position [82, 0]
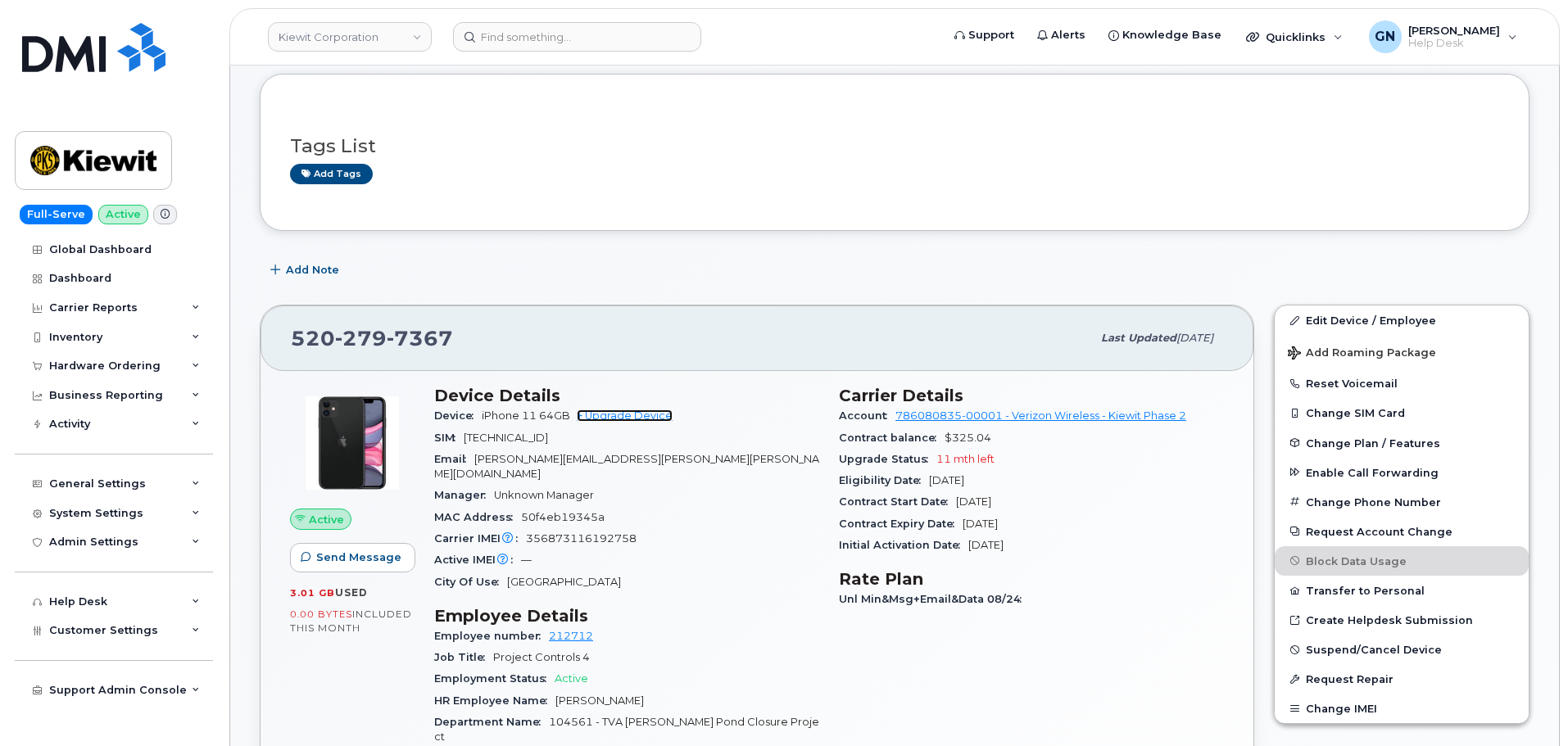
click at [657, 416] on link "+ Upgrade Device" at bounding box center [625, 416] width 96 height 12
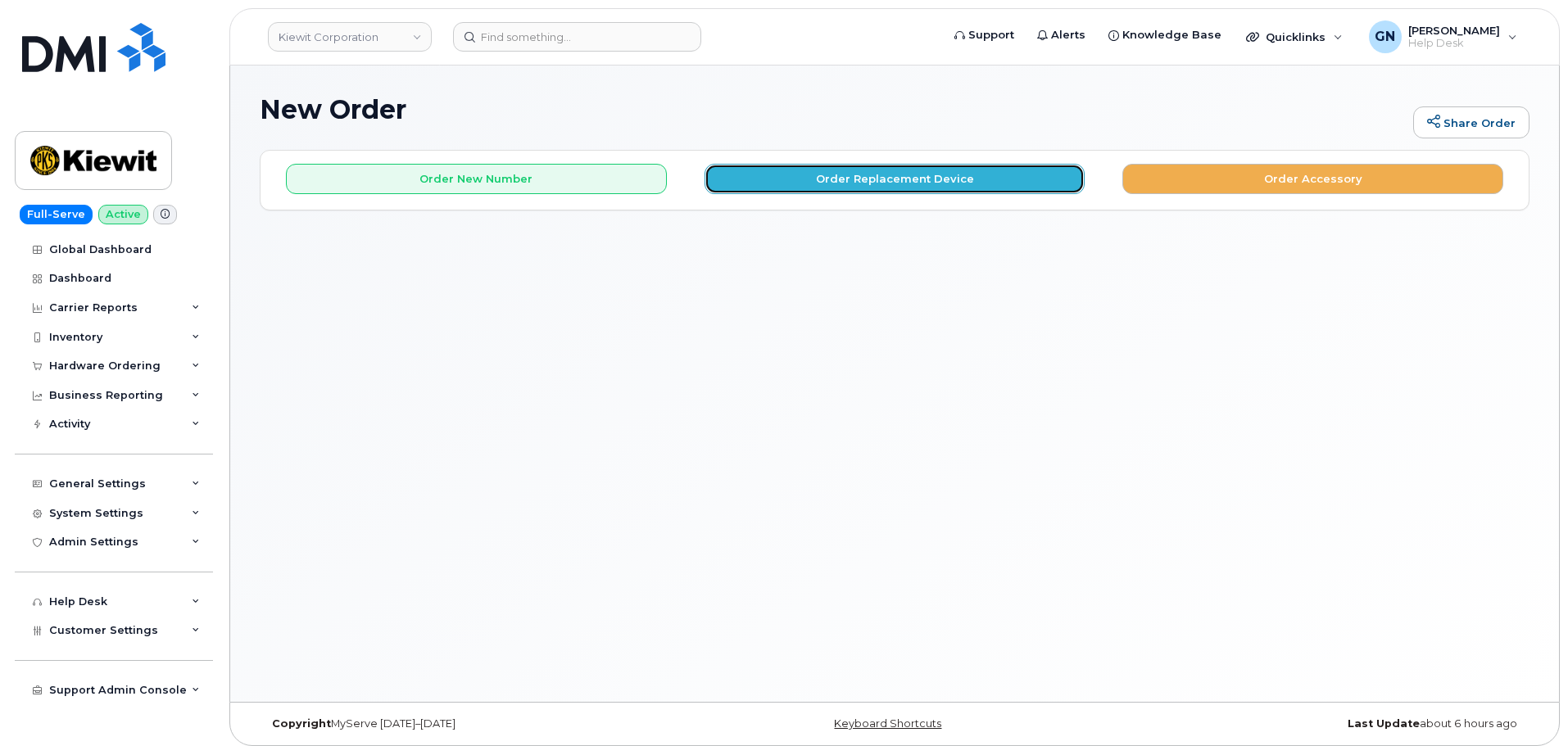
click at [759, 183] on button "Order Replacement Device" at bounding box center [895, 179] width 381 height 31
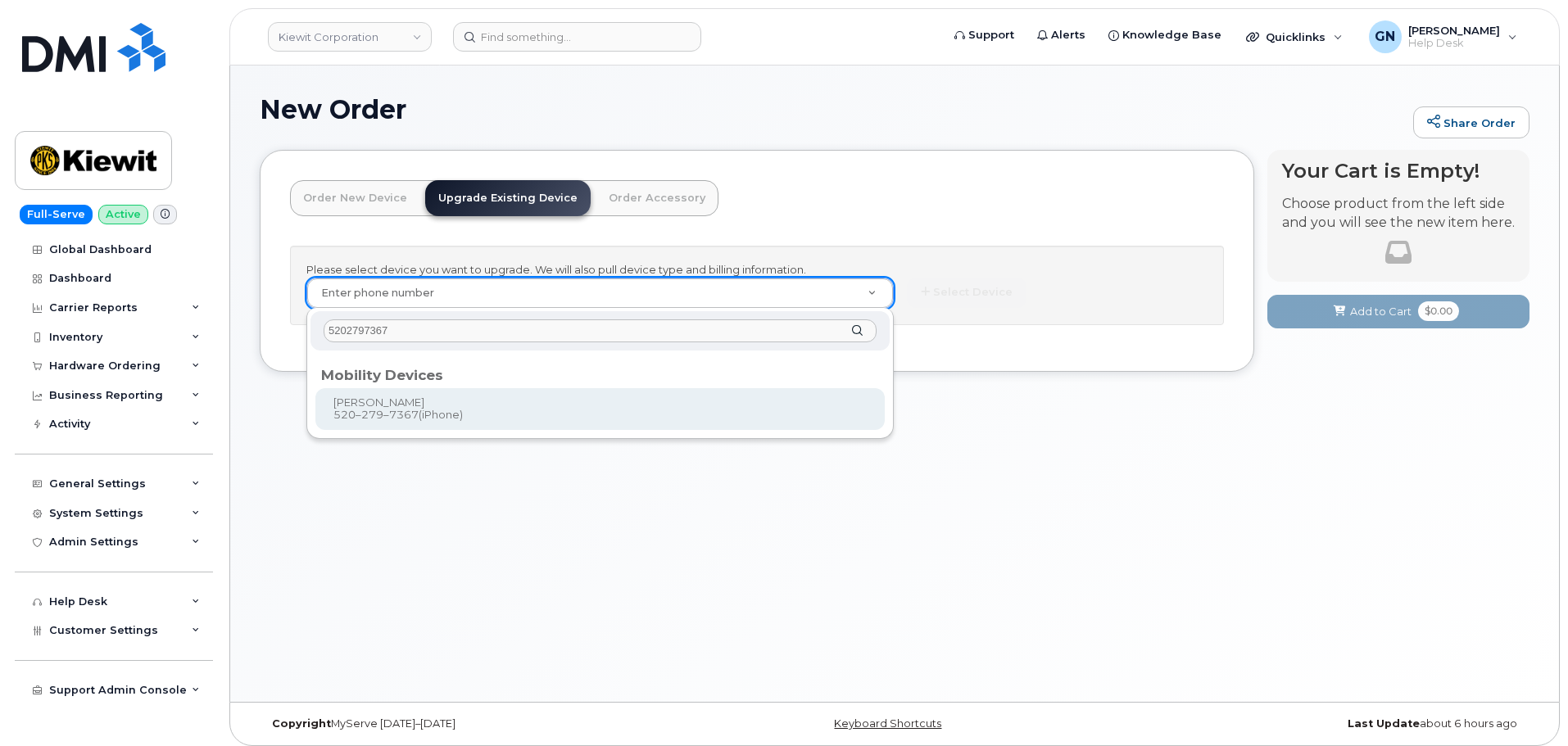
type input "5202797367"
type input "1169475"
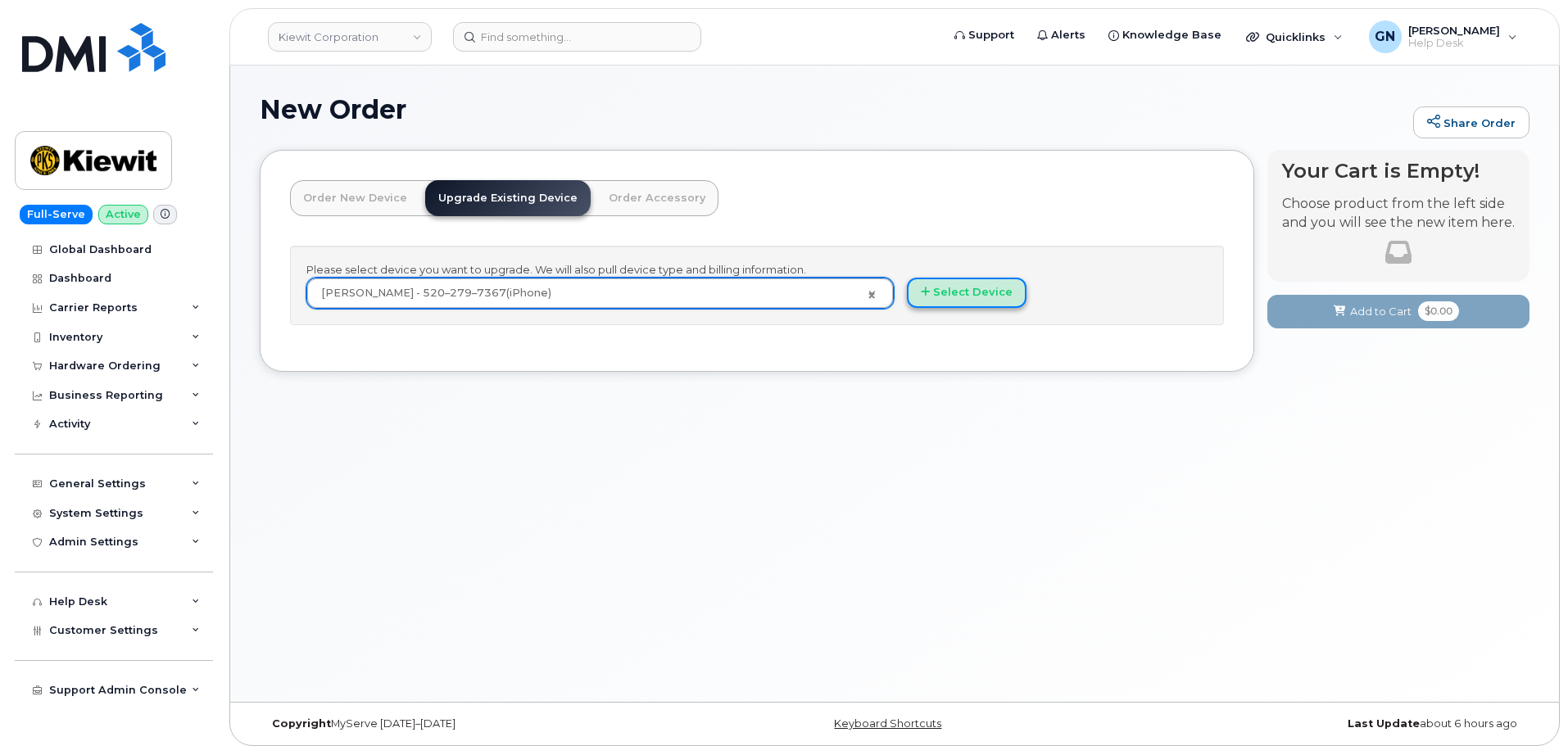
click at [963, 305] on button "Select Device" at bounding box center [966, 293] width 120 height 31
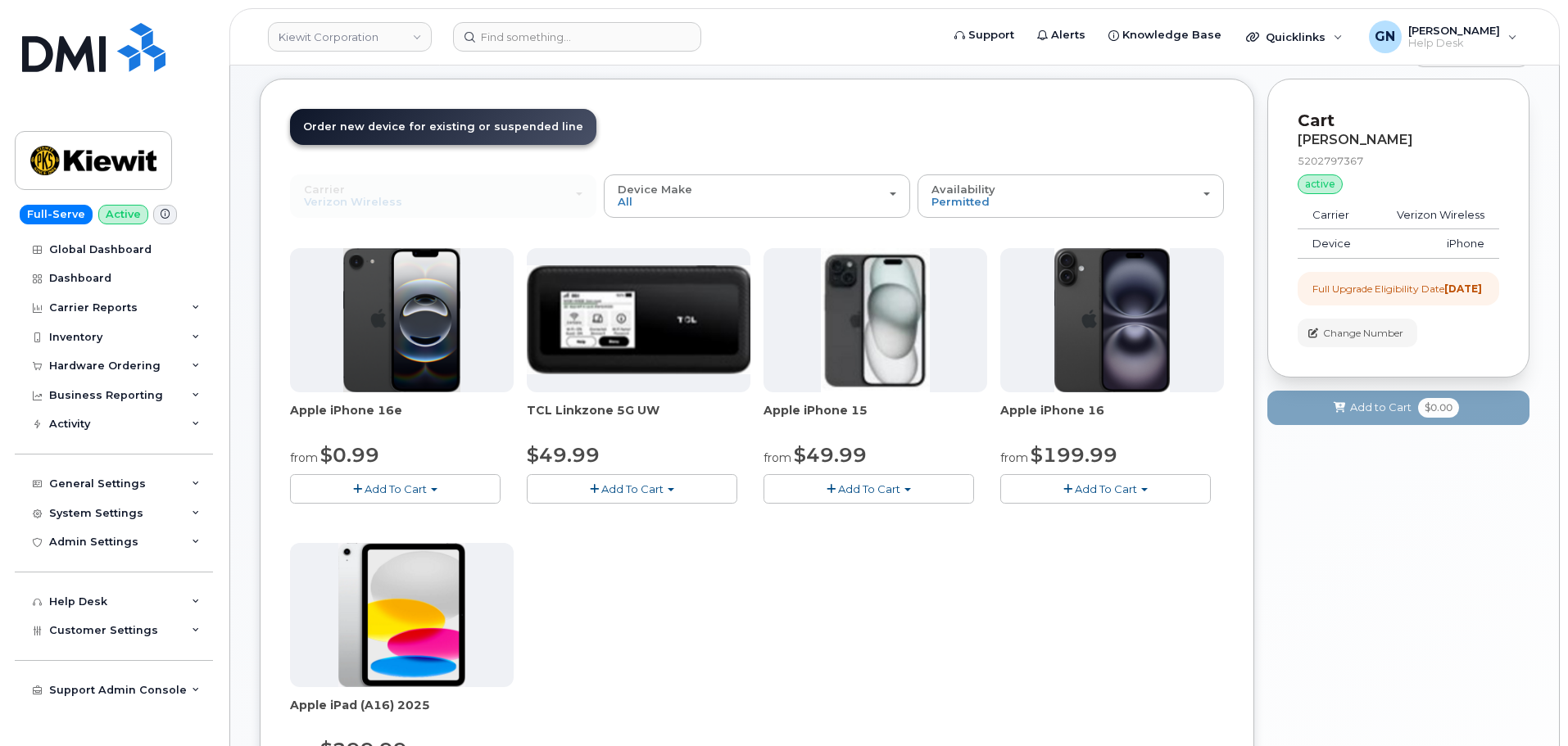
scroll to position [164, 0]
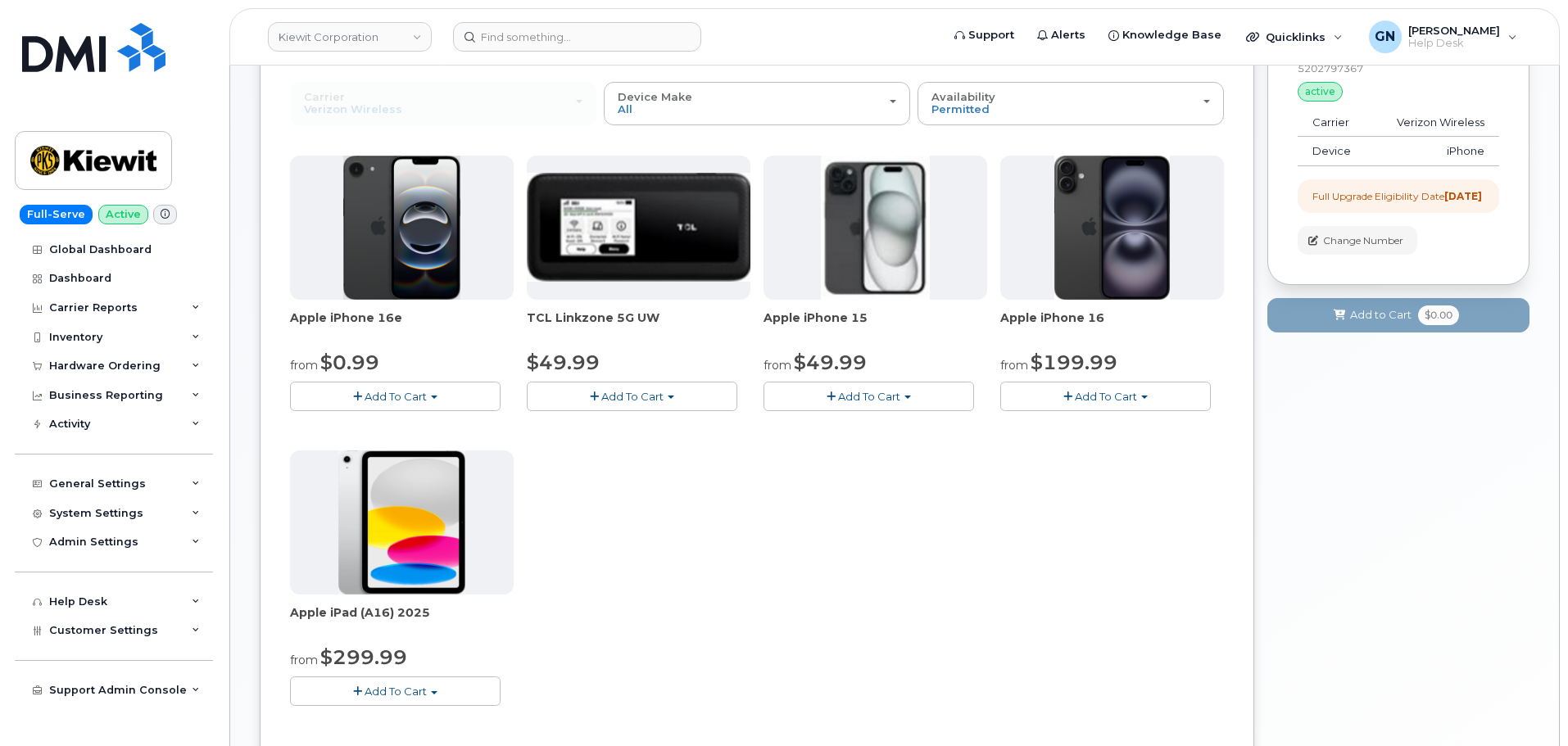
click at [855, 400] on span "Add To Cart" at bounding box center [869, 396] width 62 height 13
click at [839, 426] on link "$49.99 - 2 Year Upgrade (128GB)" at bounding box center [874, 426] width 213 height 21
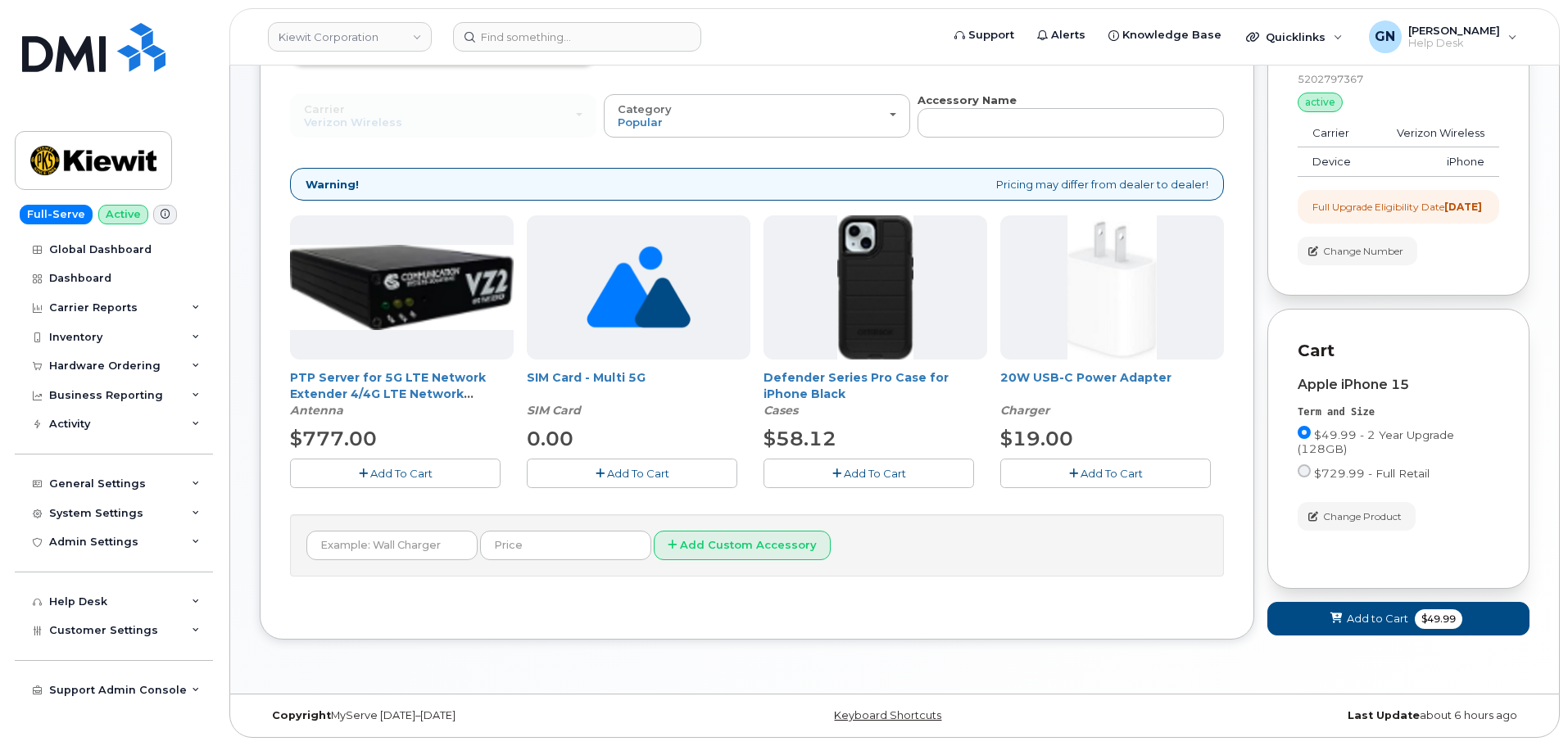
scroll to position [167, 0]
click at [874, 467] on span "Add To Cart" at bounding box center [875, 473] width 62 height 13
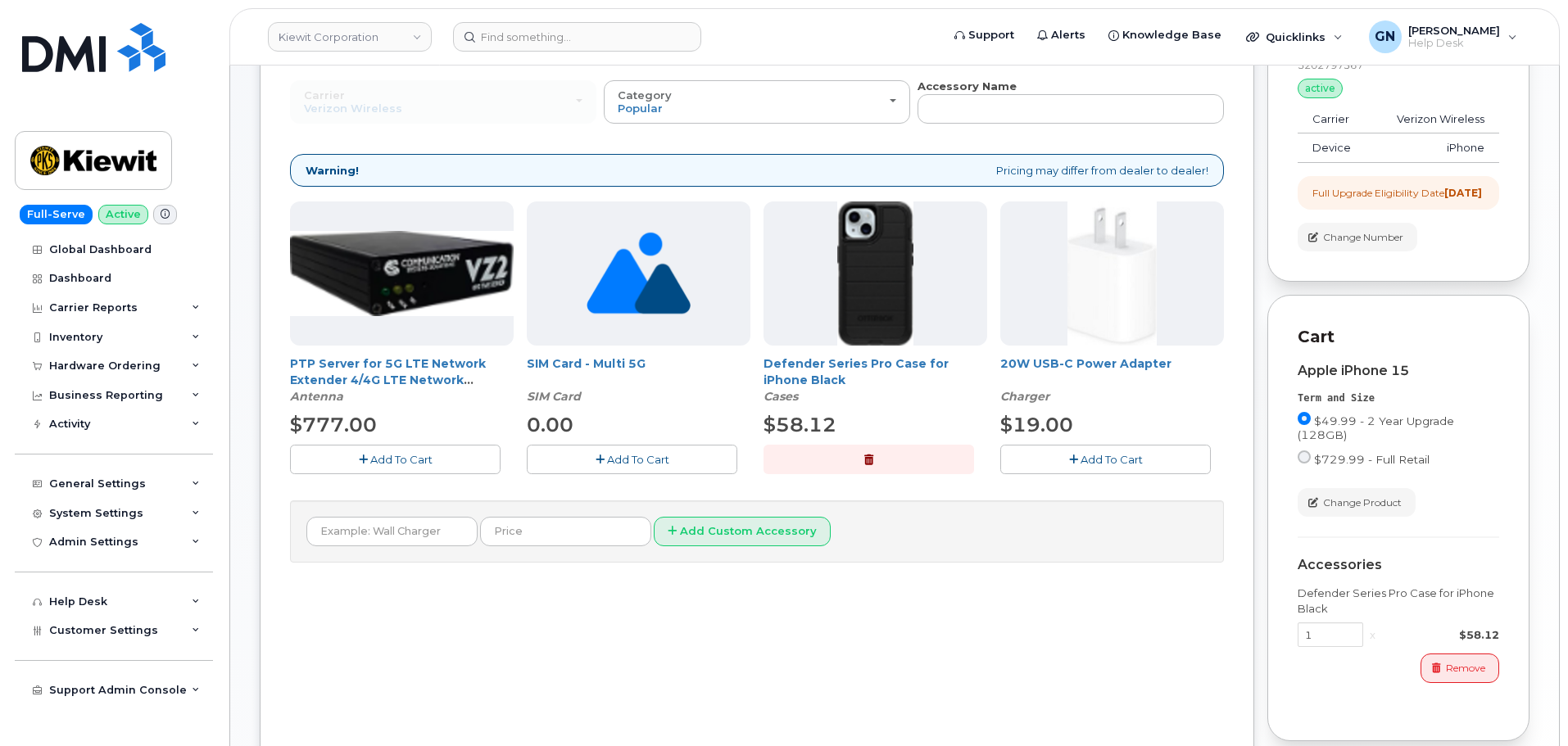
click at [1103, 468] on button "Add To Cart" at bounding box center [1106, 459] width 211 height 29
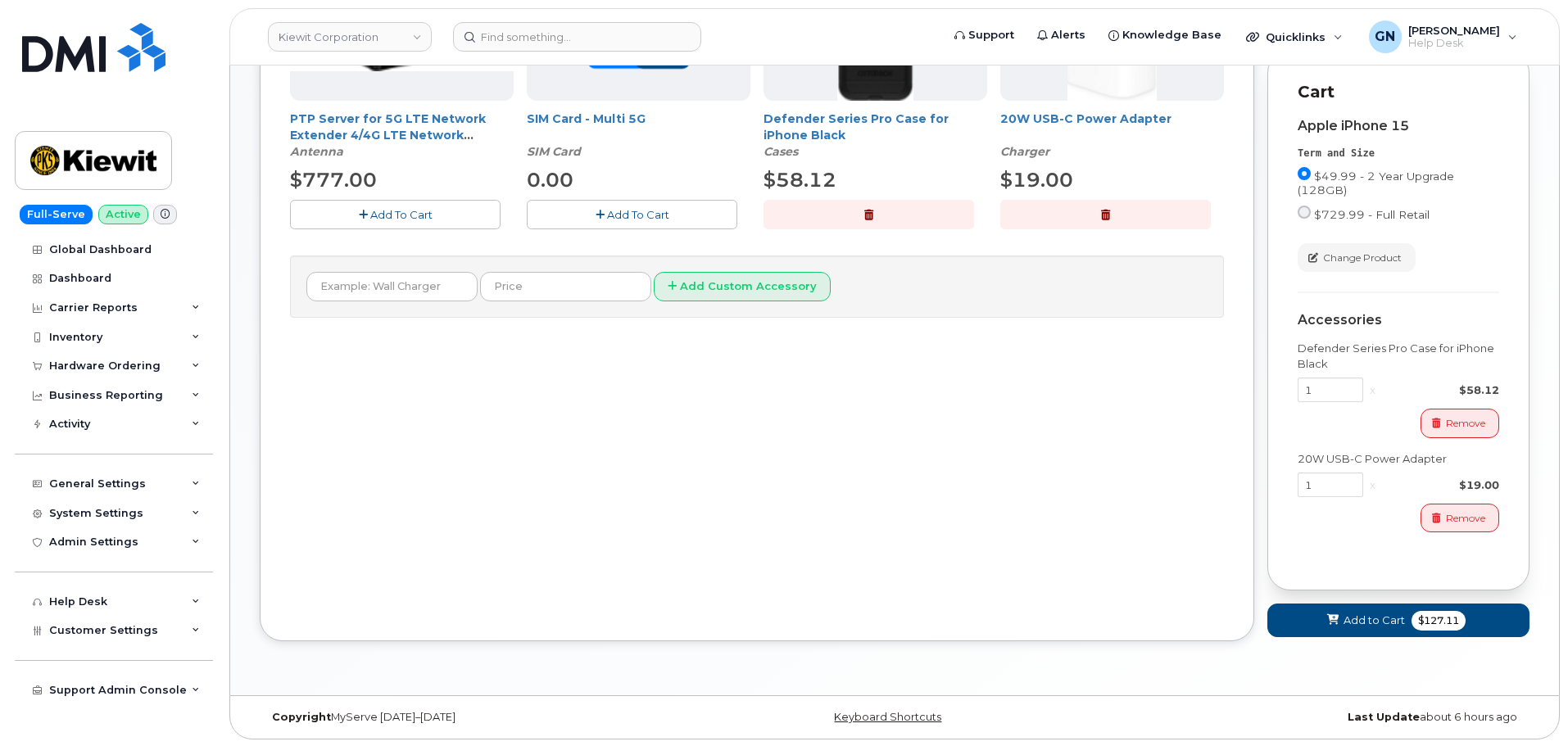
scroll to position [427, 0]
click at [1365, 612] on span "Add to Cart" at bounding box center [1375, 619] width 61 height 16
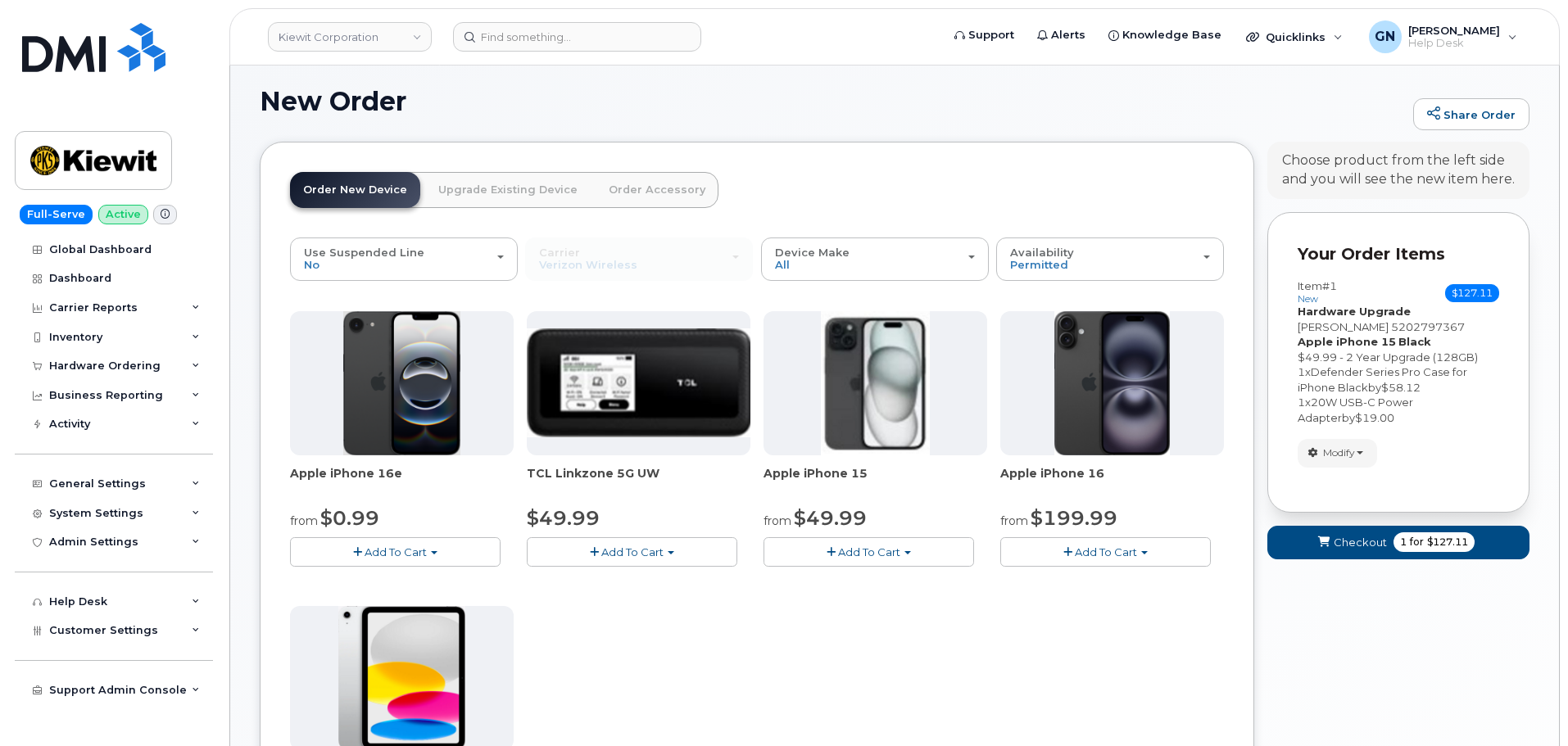
scroll to position [458, 0]
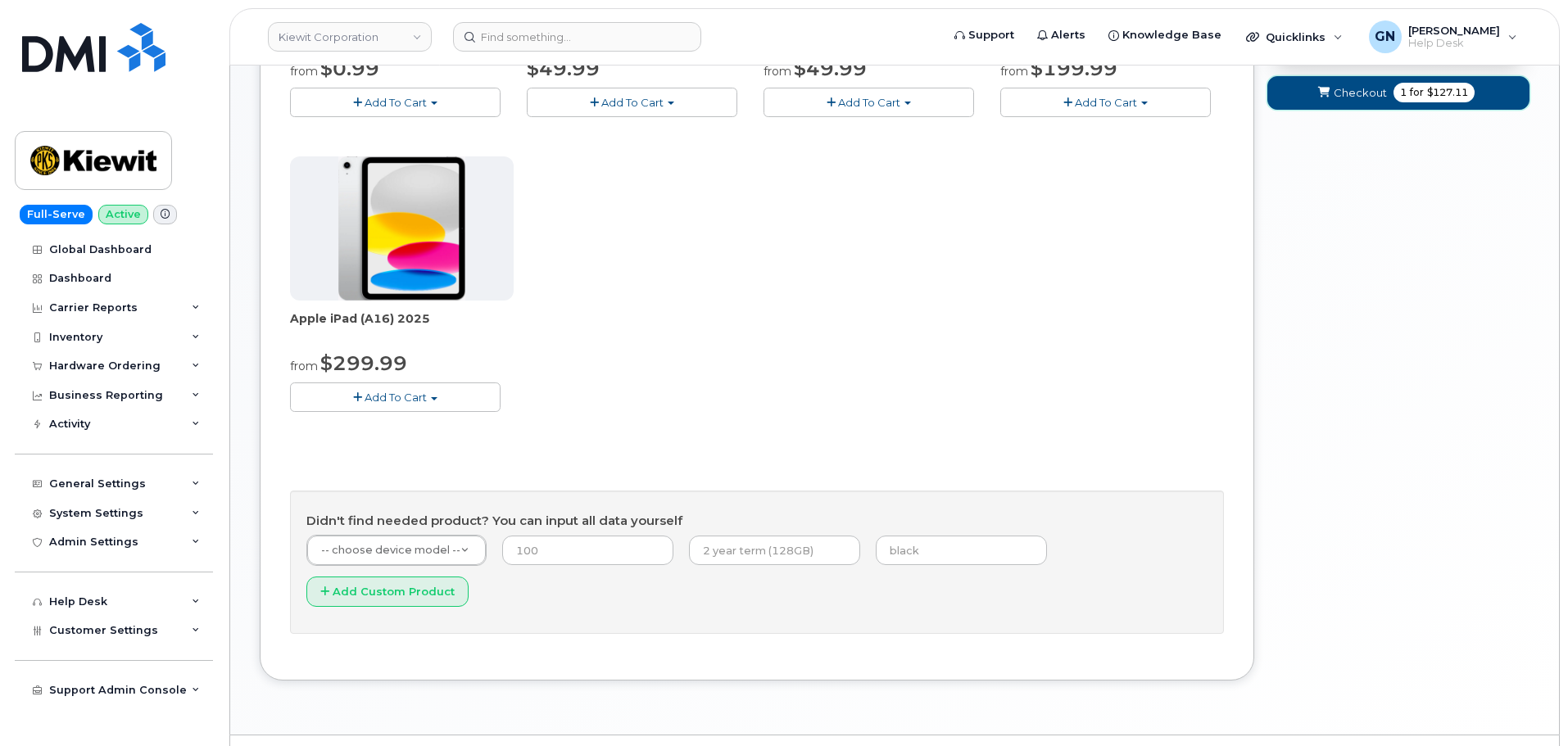
click at [1369, 102] on button "Checkout 1 for $127.11" at bounding box center [1399, 93] width 262 height 34
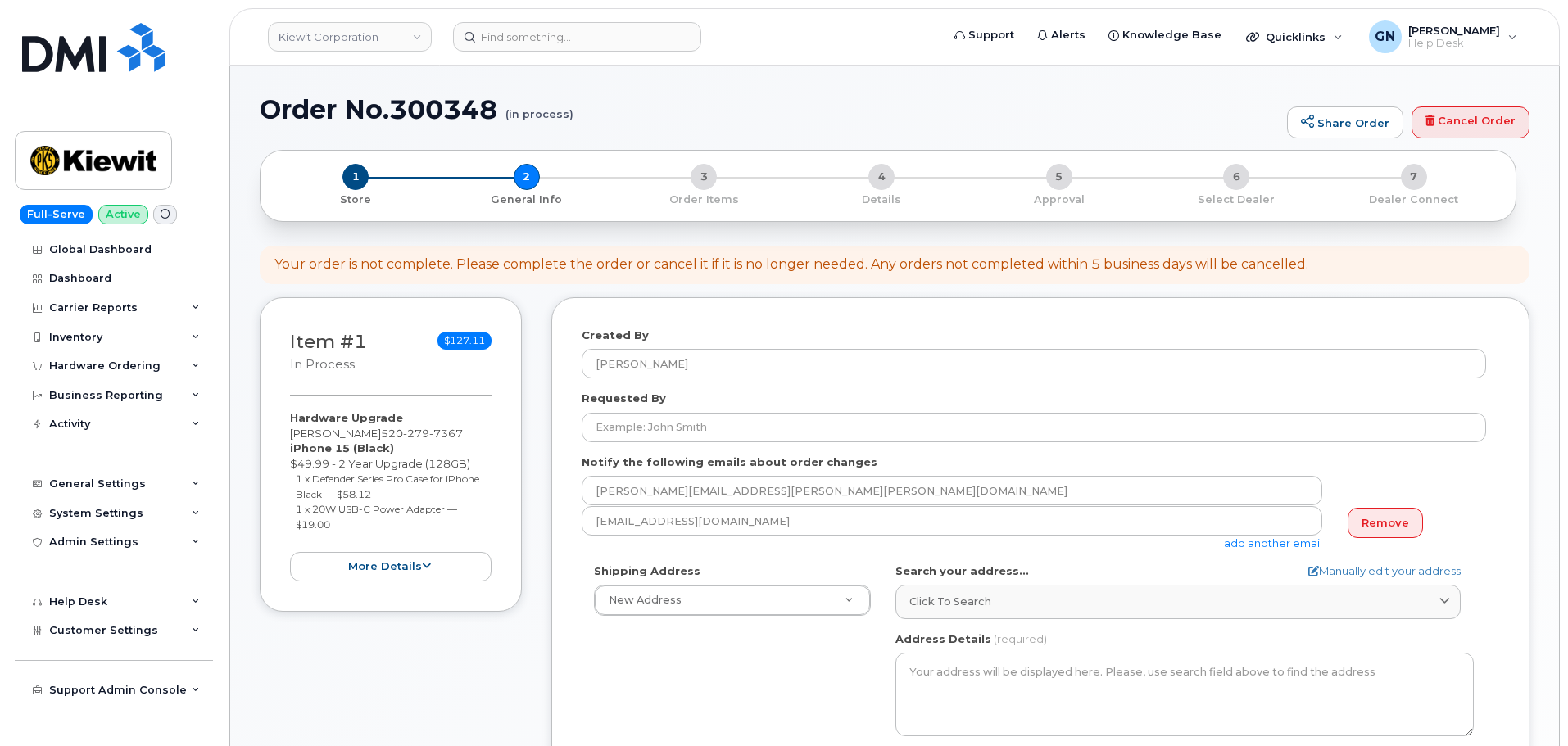
select select
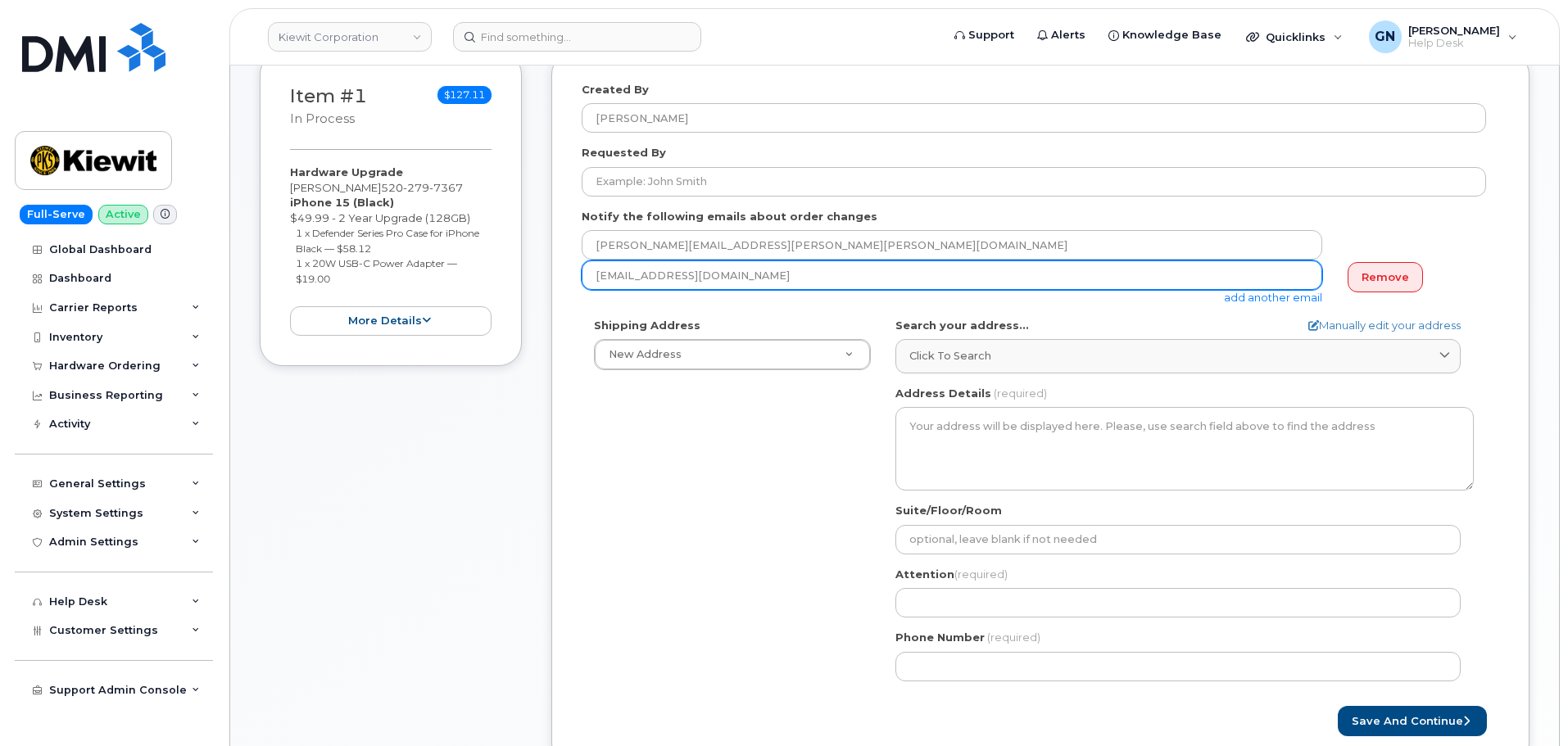
scroll to position [327, 0]
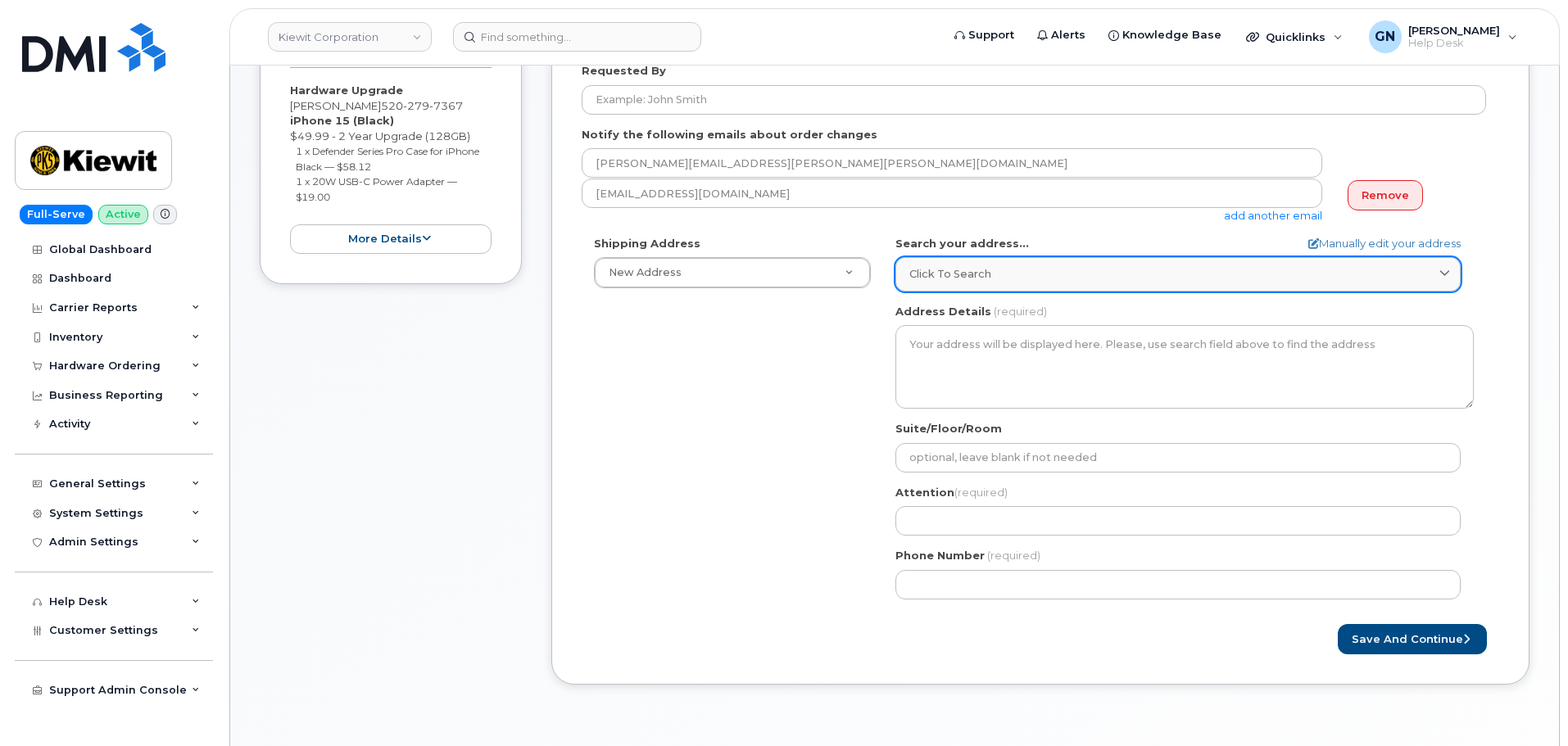
click at [1026, 277] on div "Click to search" at bounding box center [1178, 274] width 538 height 16
paste input "2574 Plant rd Memphis TN 38109"
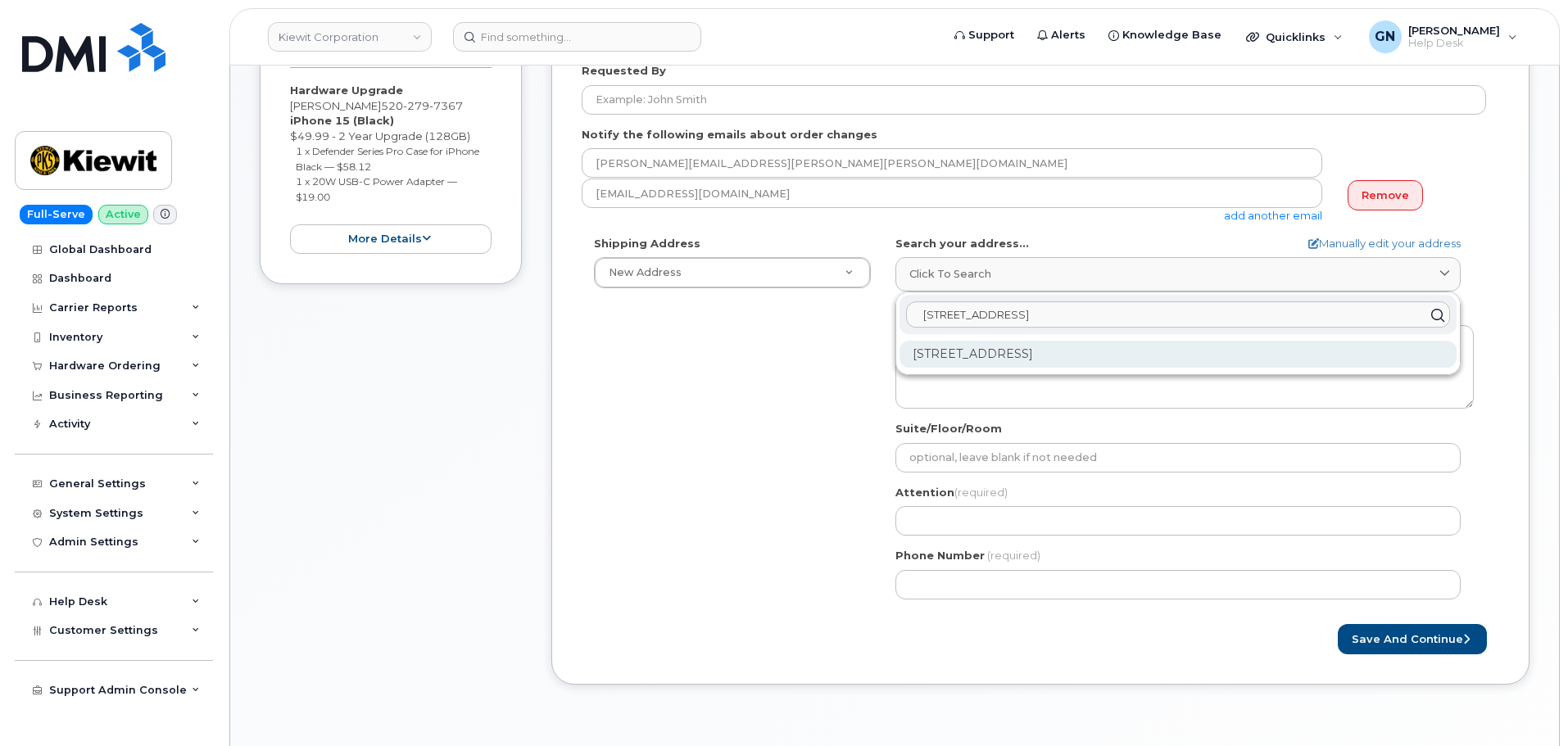
type input "2574 Plant rd Memphis TN 38109"
click at [1043, 359] on div "2574 Plant Rd Memphis TN 38109-3014" at bounding box center [1178, 353] width 557 height 27
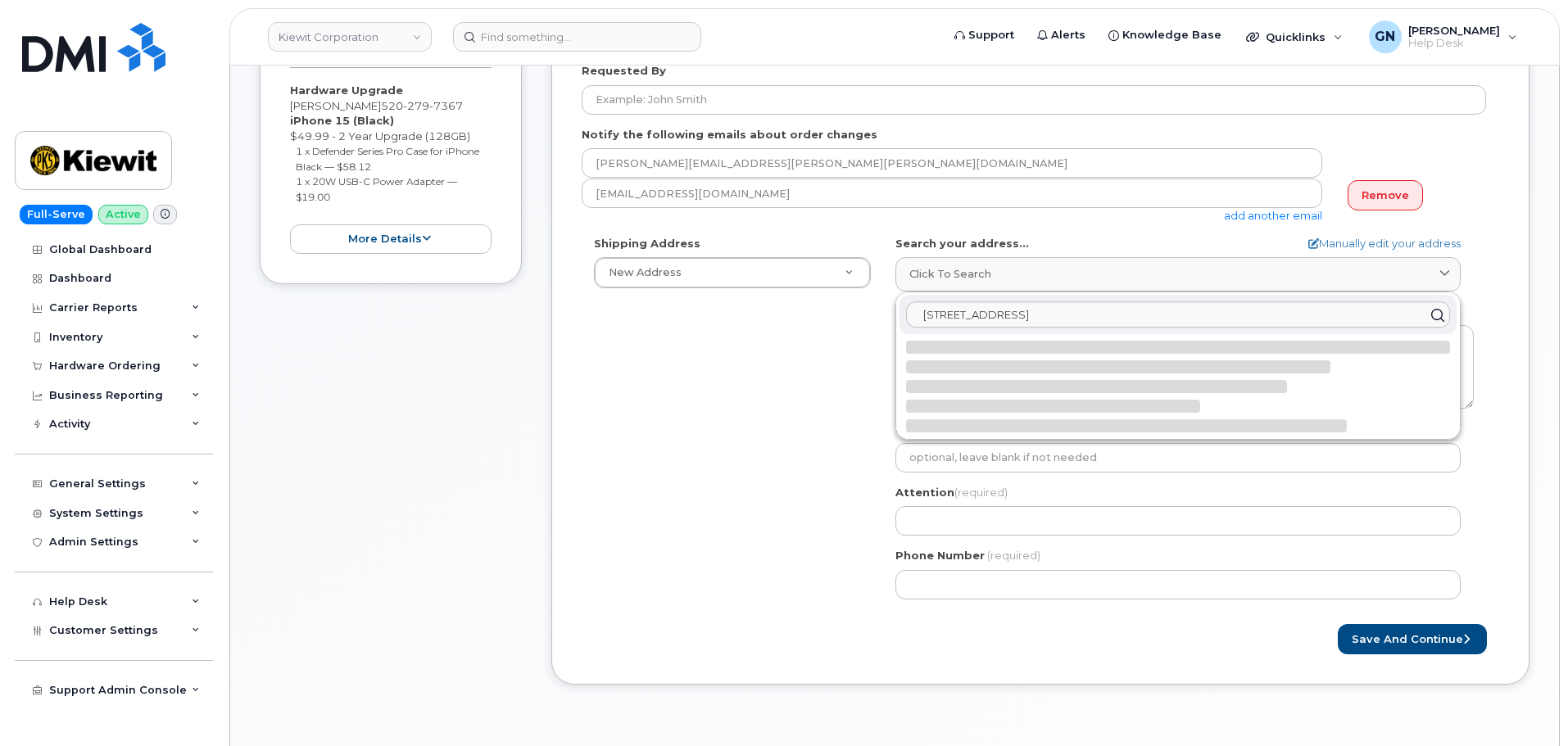
select select
type textarea "2574 Plant Rd MEMPHIS TN 38109-3014 UNITED STATES"
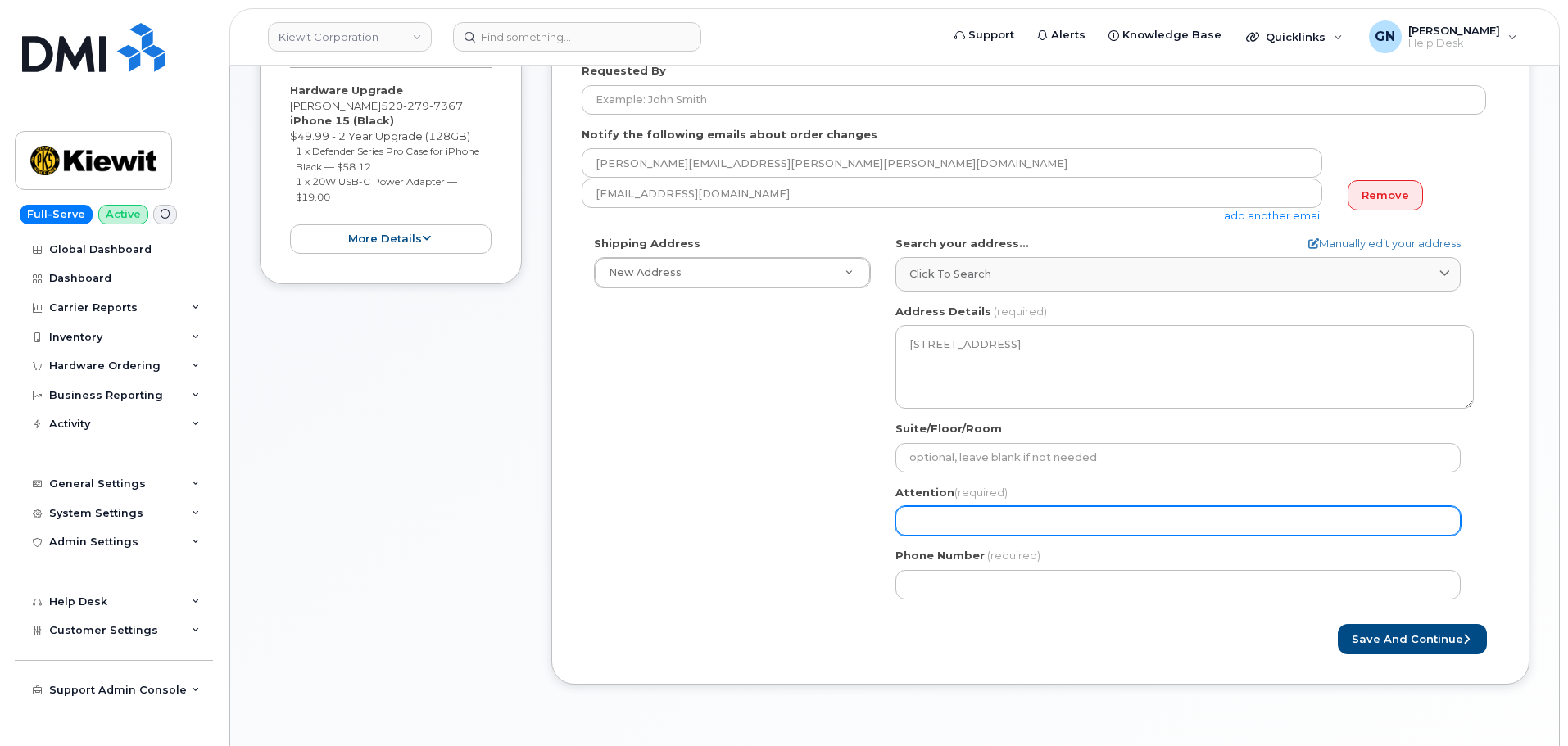
click at [1026, 517] on input "Attention (required)" at bounding box center [1178, 521] width 565 height 30
paste input "Broderick Martin"
type input "Broderick Martin"
select select
type input "Broderick Martin"
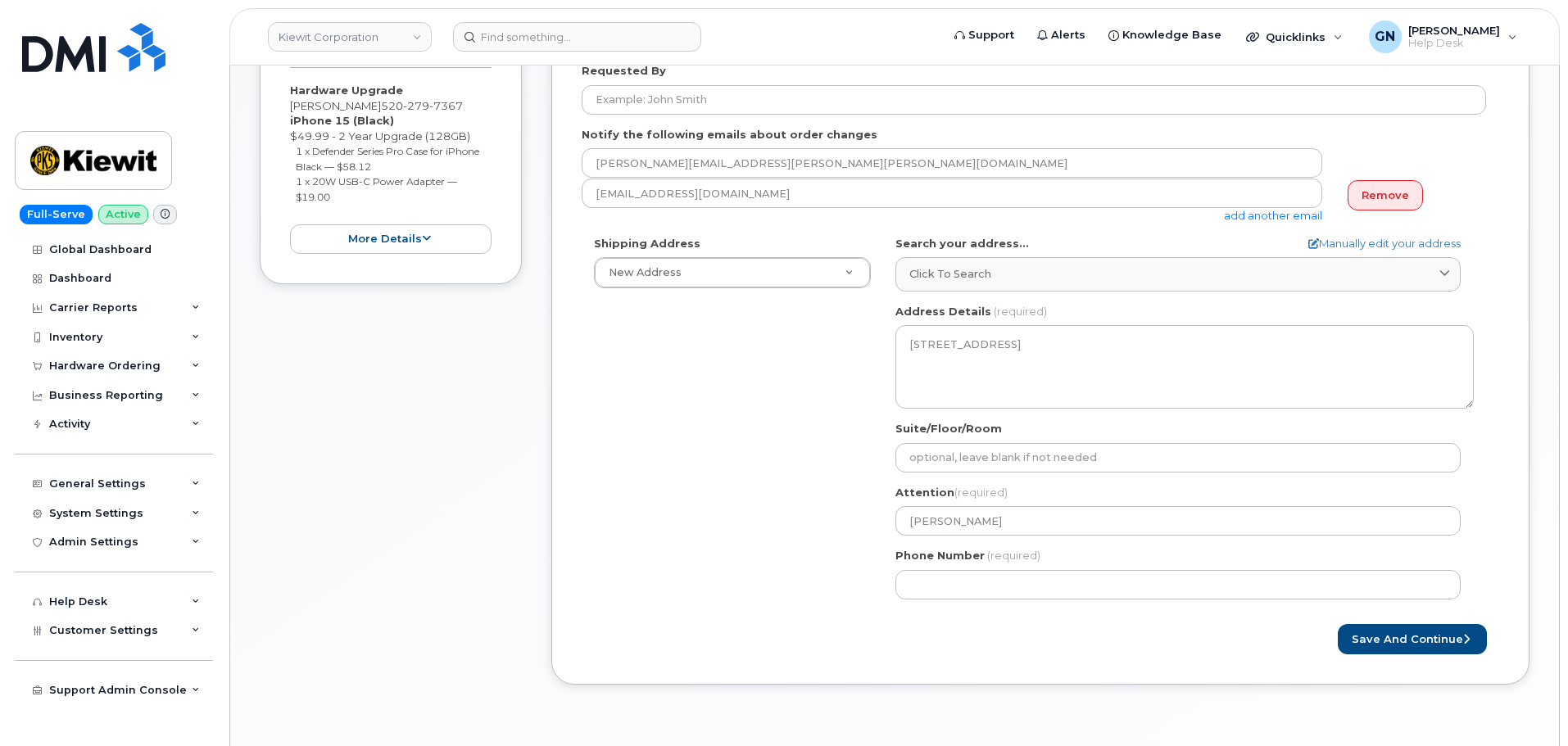
click at [978, 569] on div "Phone Number (required)" at bounding box center [1185, 574] width 578 height 51
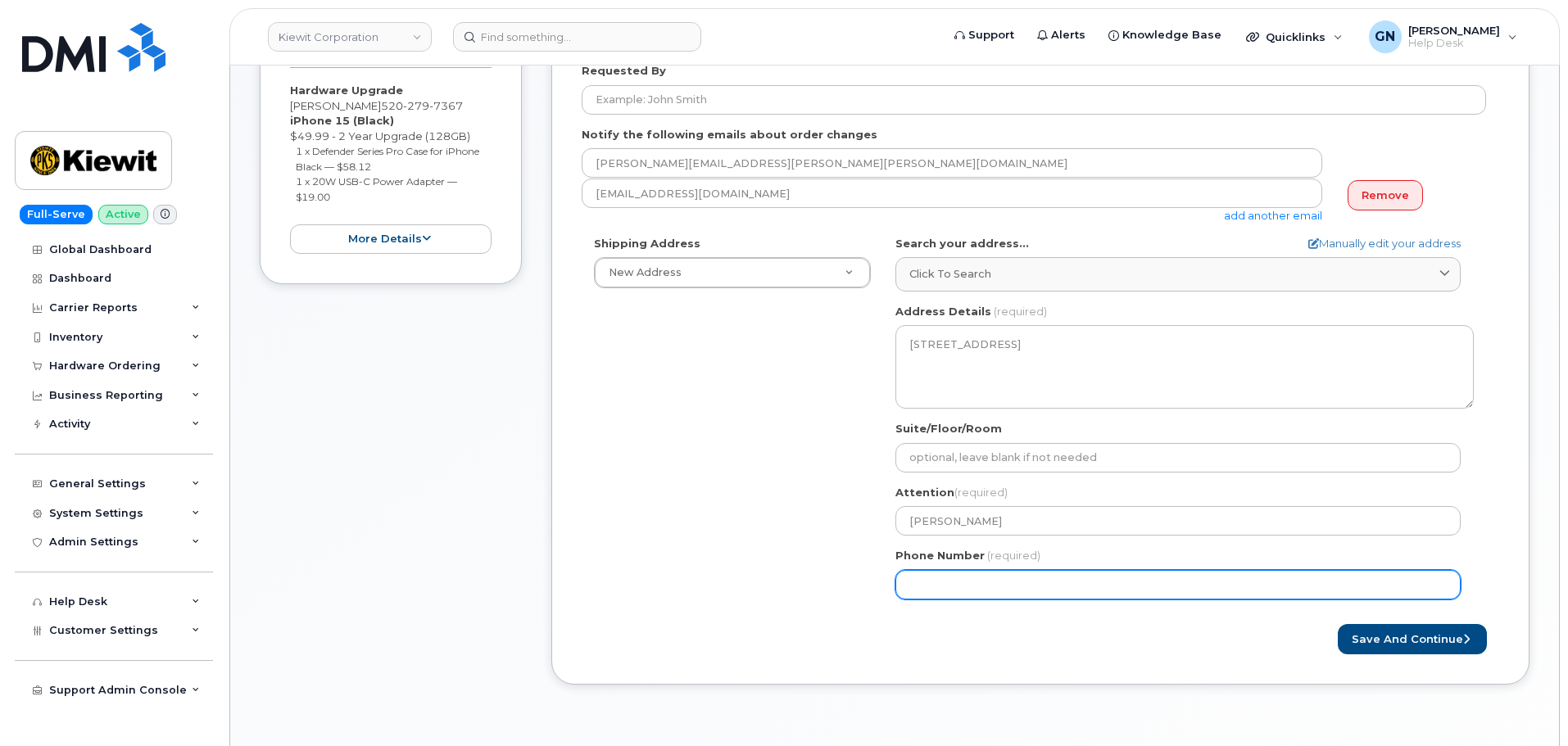
click at [984, 588] on input "Phone Number" at bounding box center [1178, 585] width 565 height 30
paste input "5202797367"
select select
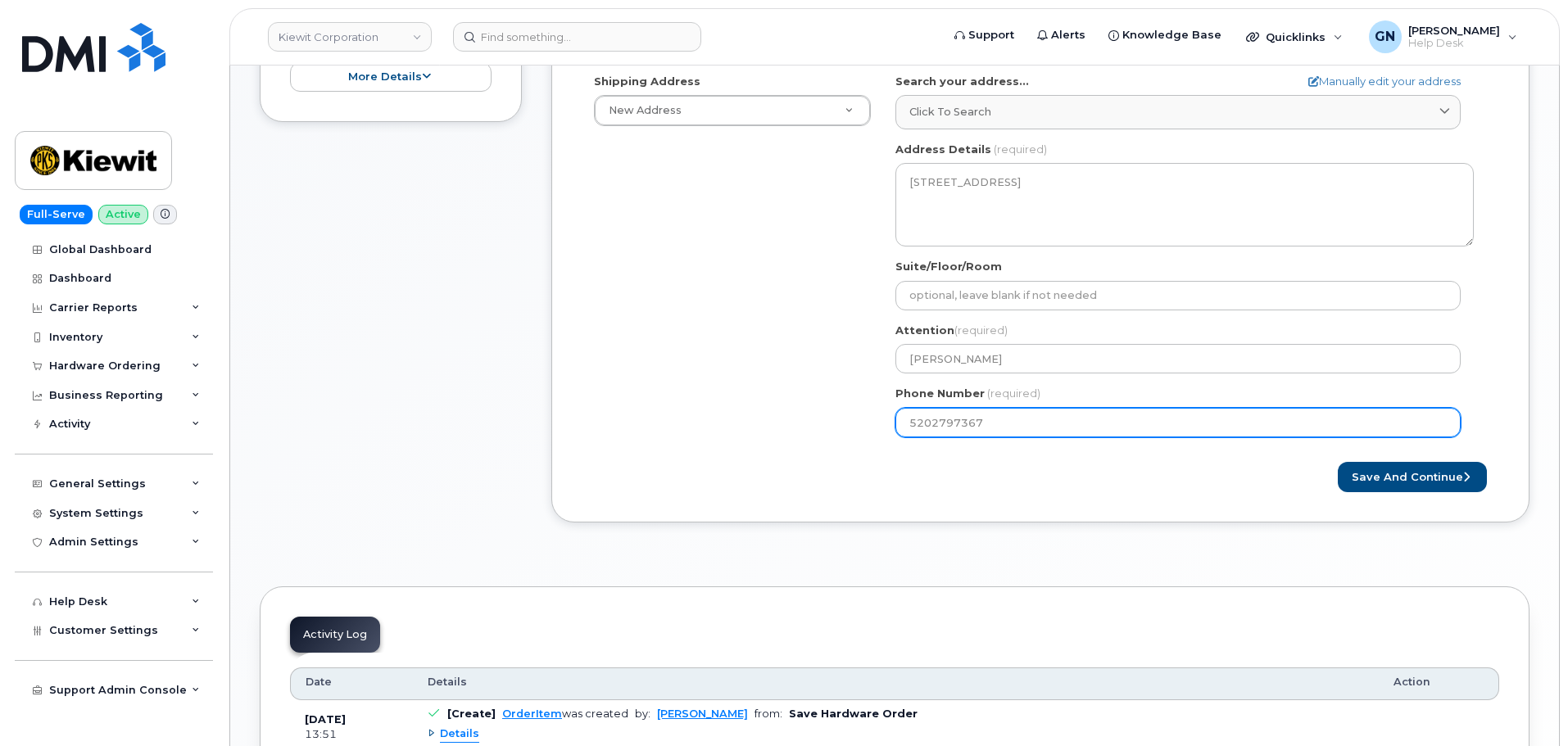
scroll to position [655, 0]
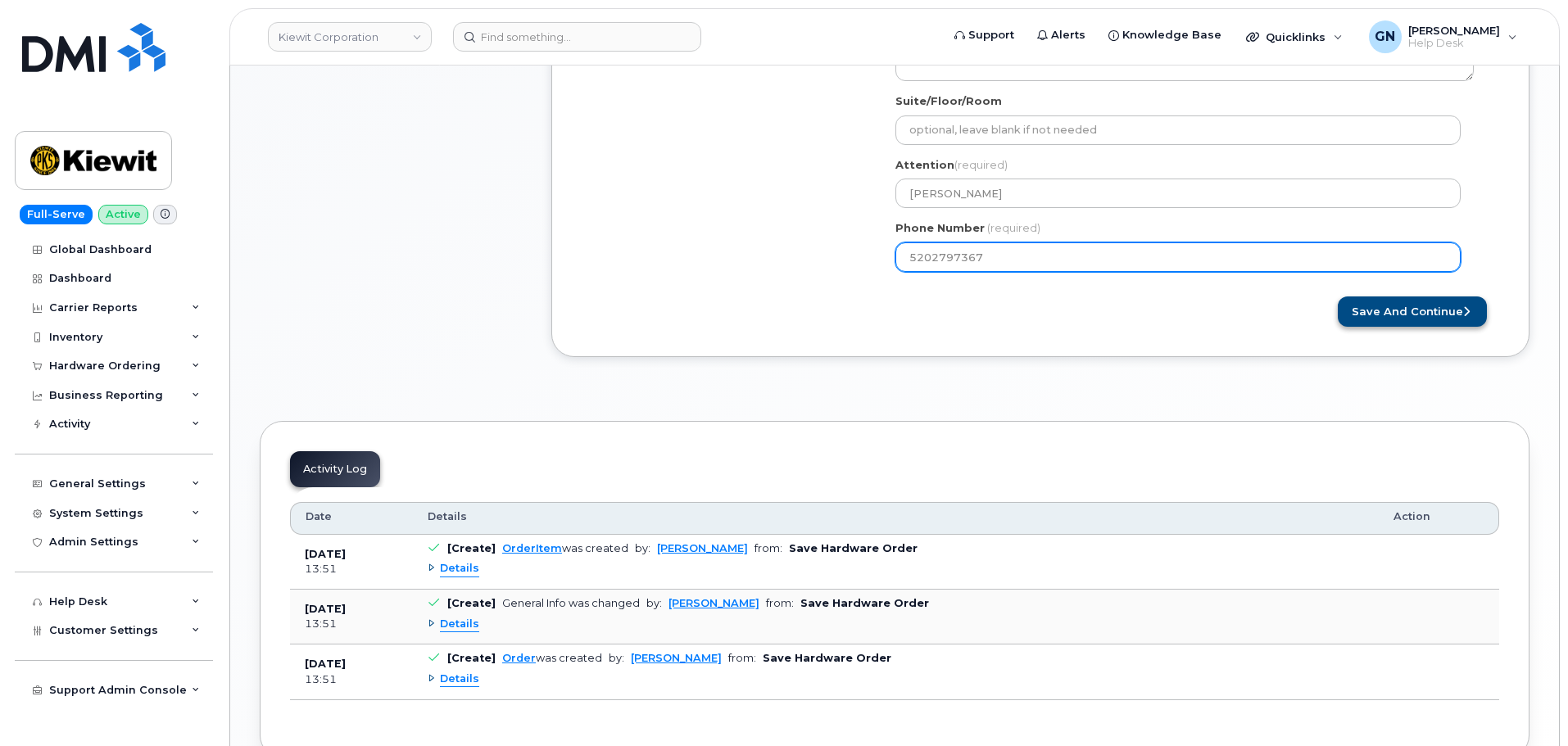
type input "5202797367"
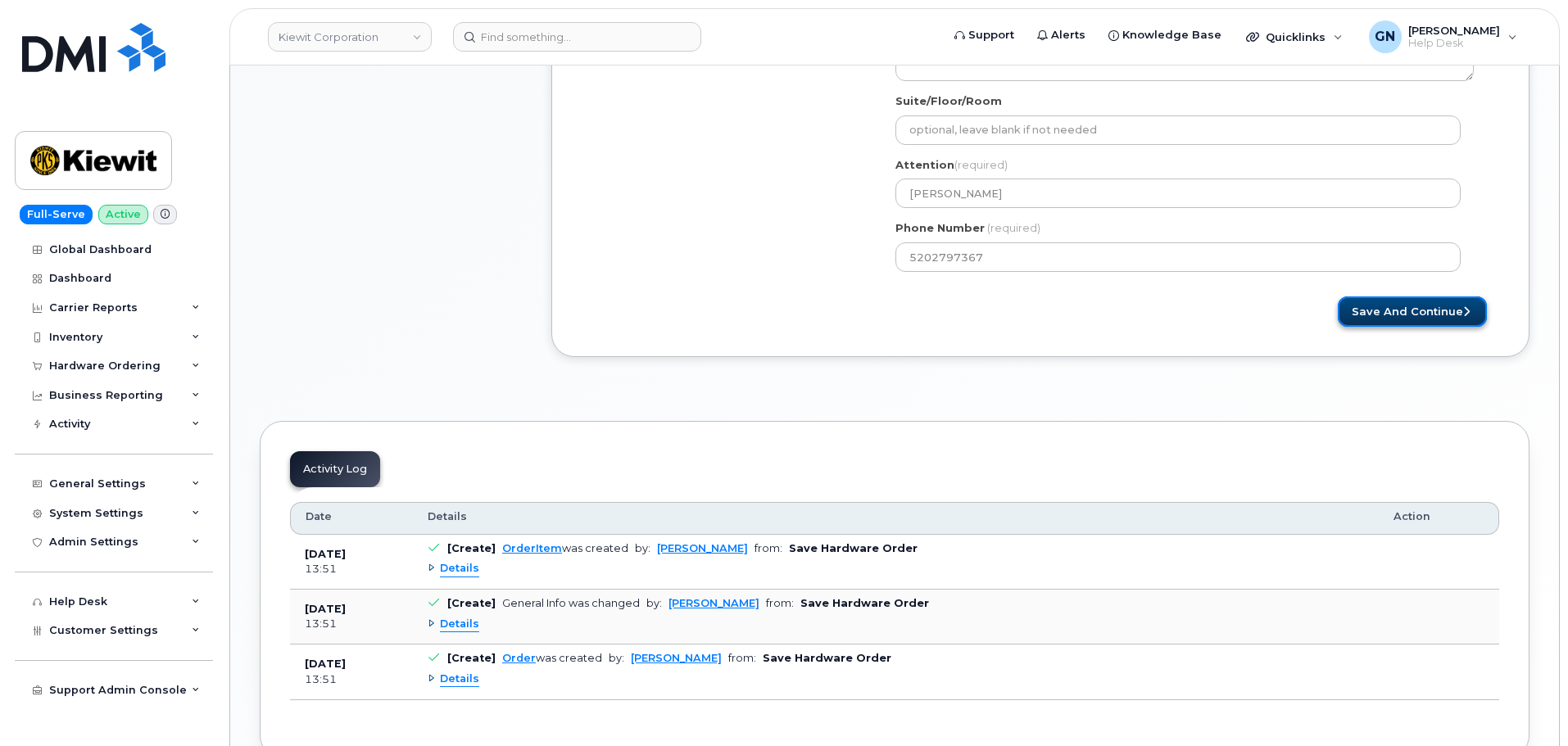
click at [1464, 322] on button "Save and Continue" at bounding box center [1413, 312] width 149 height 31
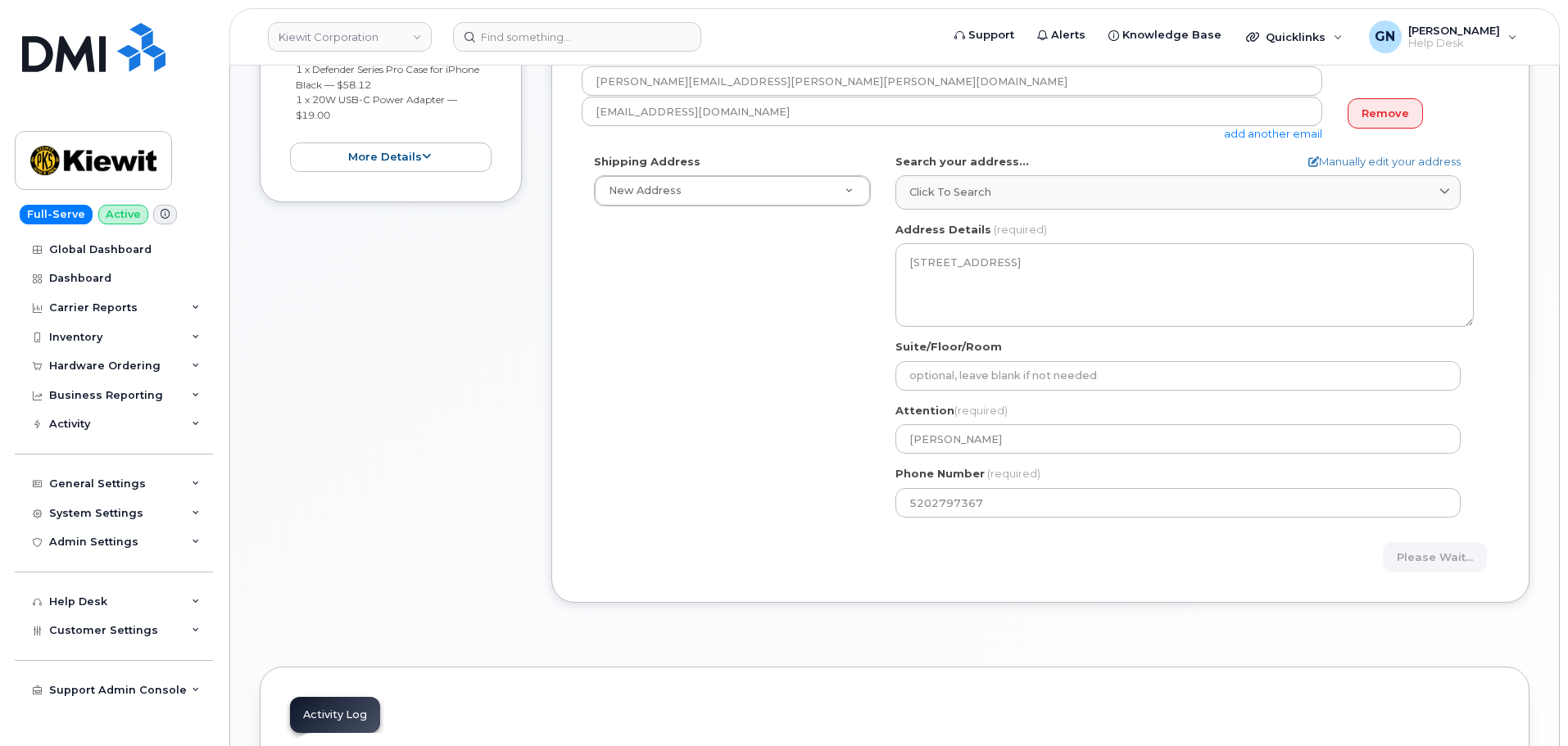
scroll to position [327, 0]
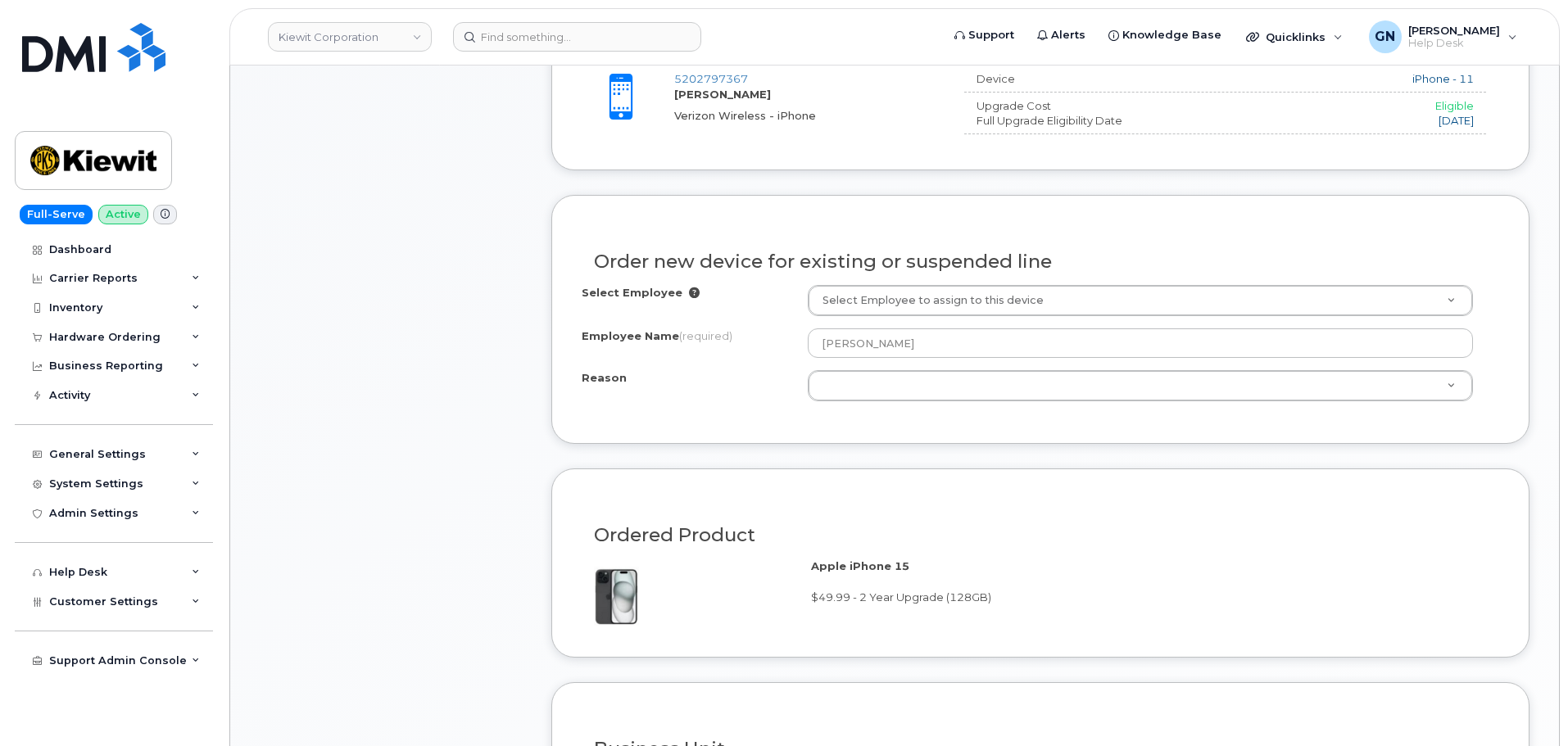
scroll to position [655, 0]
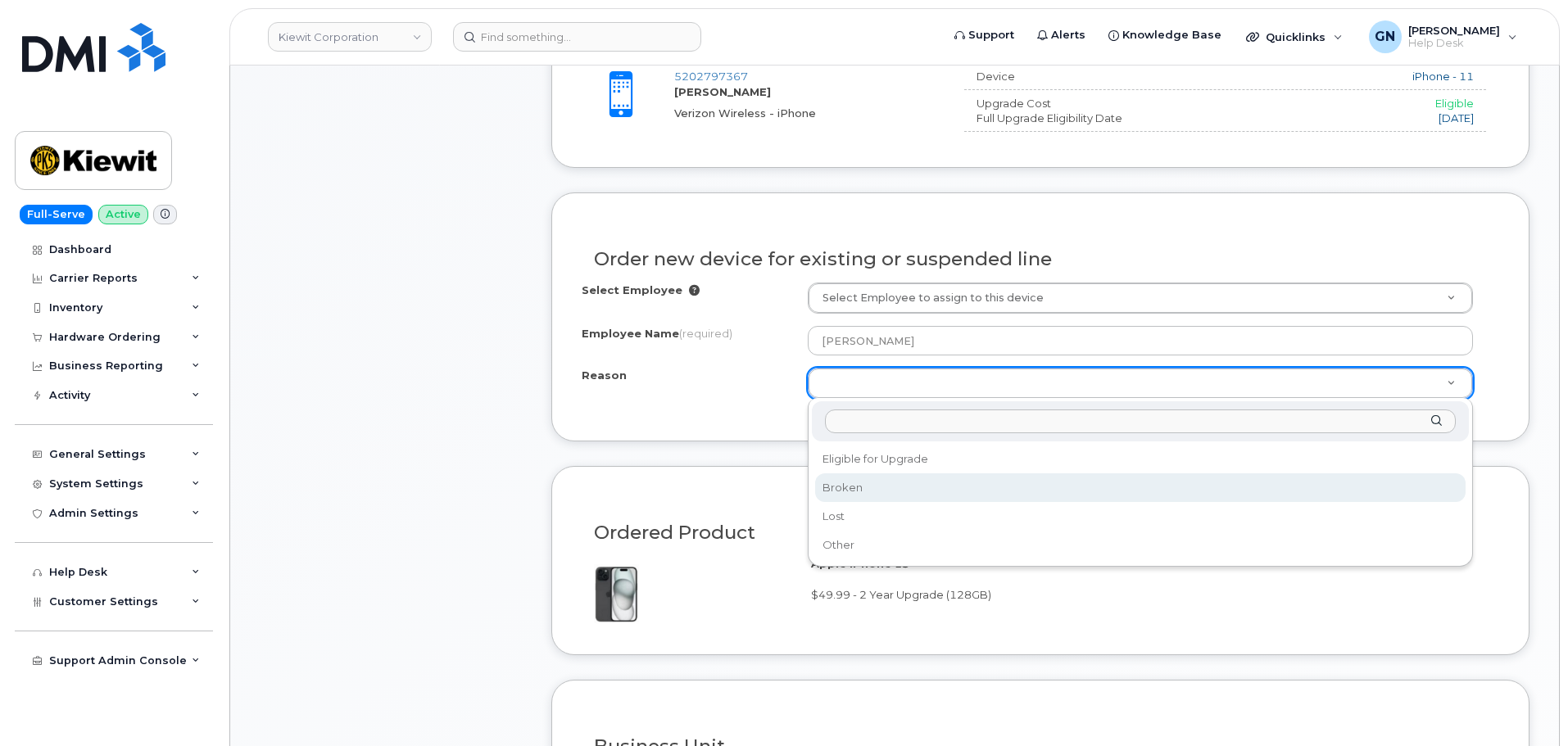
select select "broken"
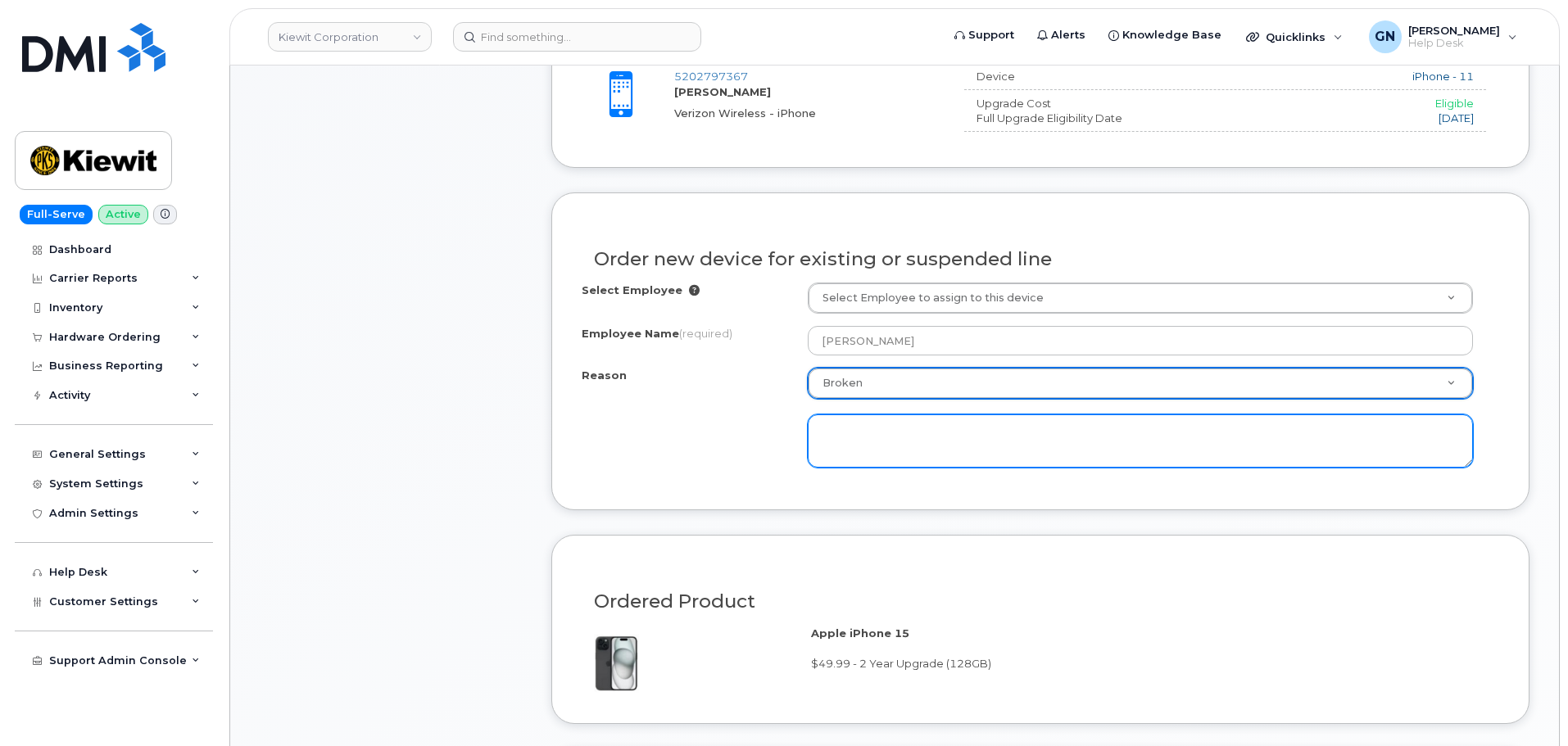
click at [918, 453] on textarea at bounding box center [1140, 441] width 665 height 54
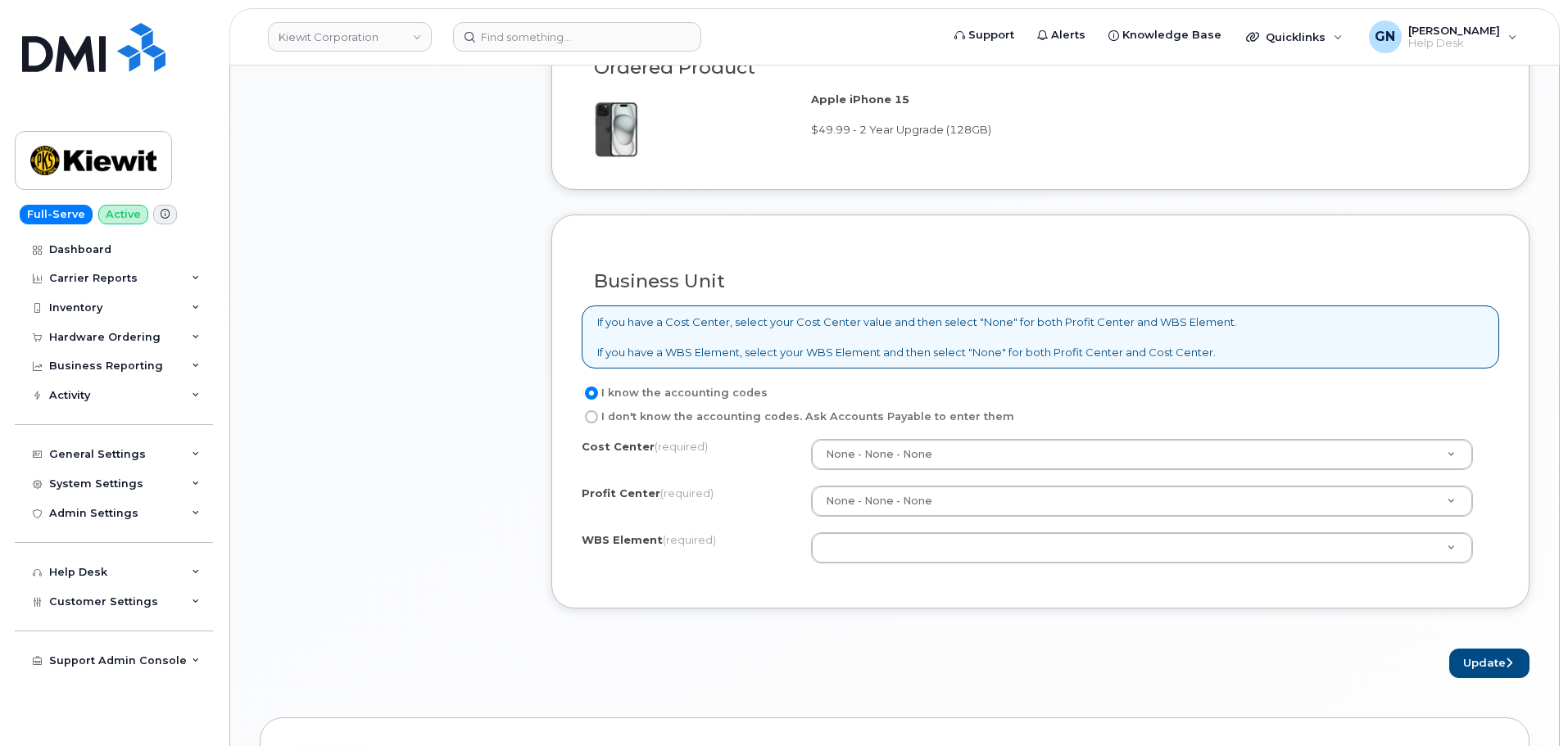
scroll to position [1311, 0]
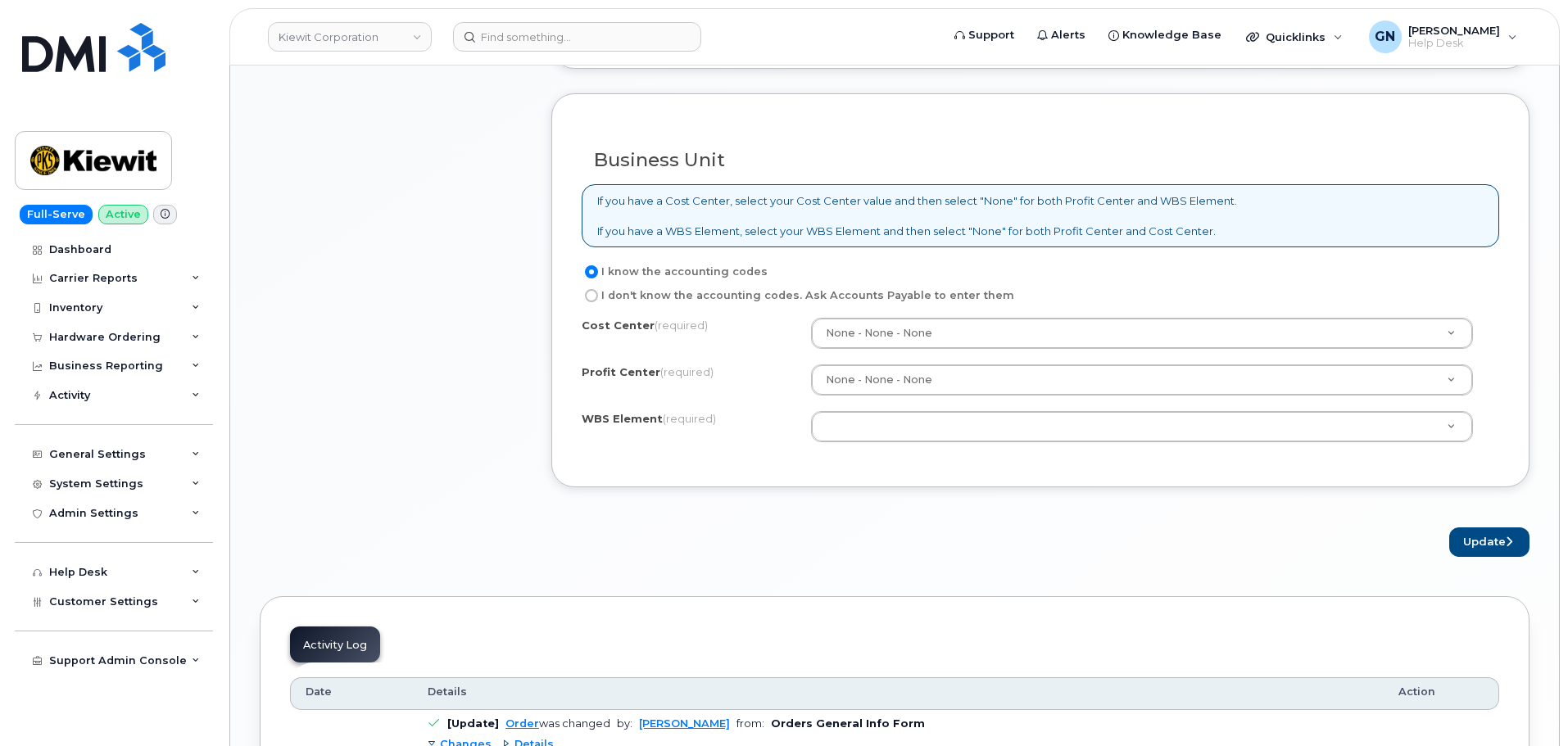
type textarea "Current Phone is not able to hold a charge"
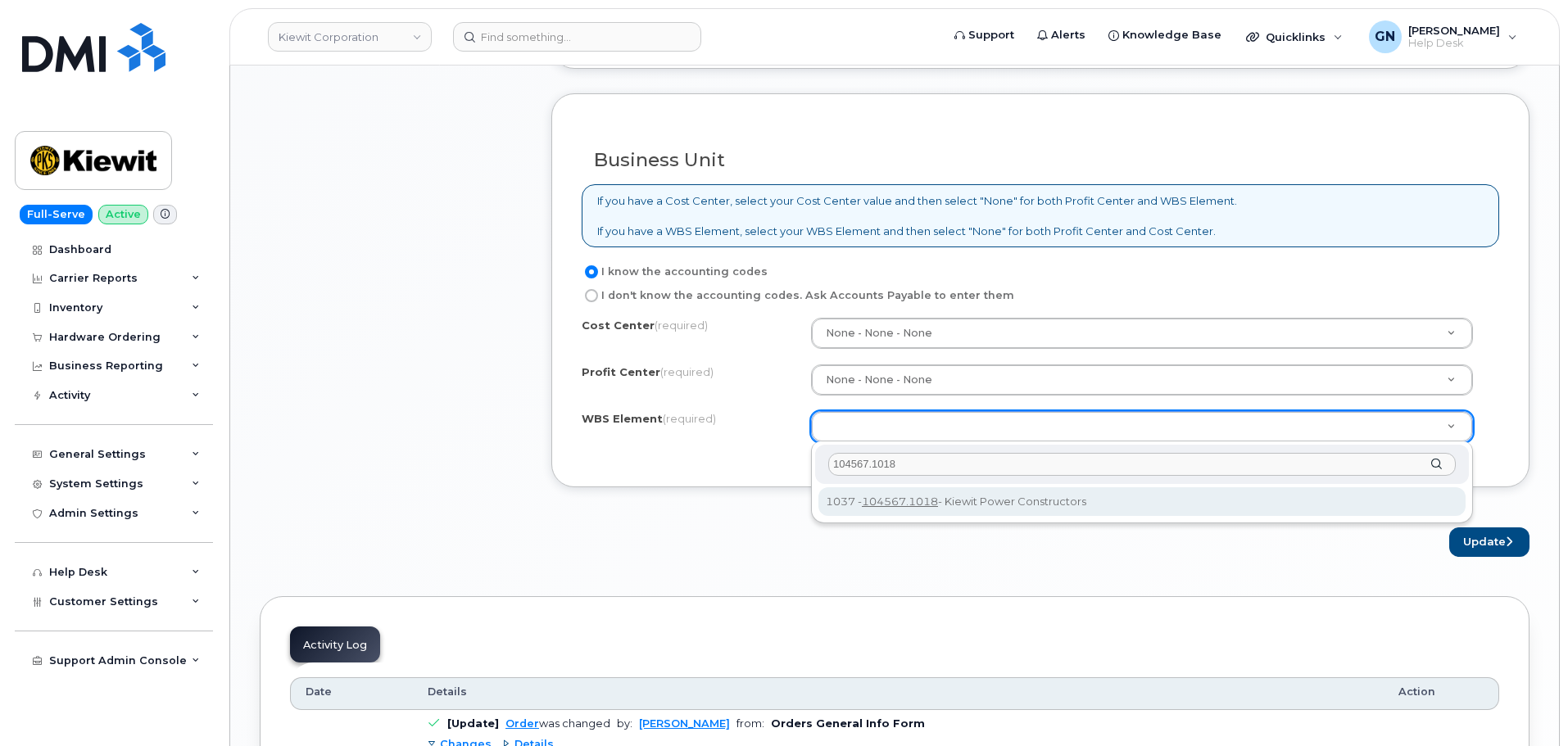
type input "104567.1018"
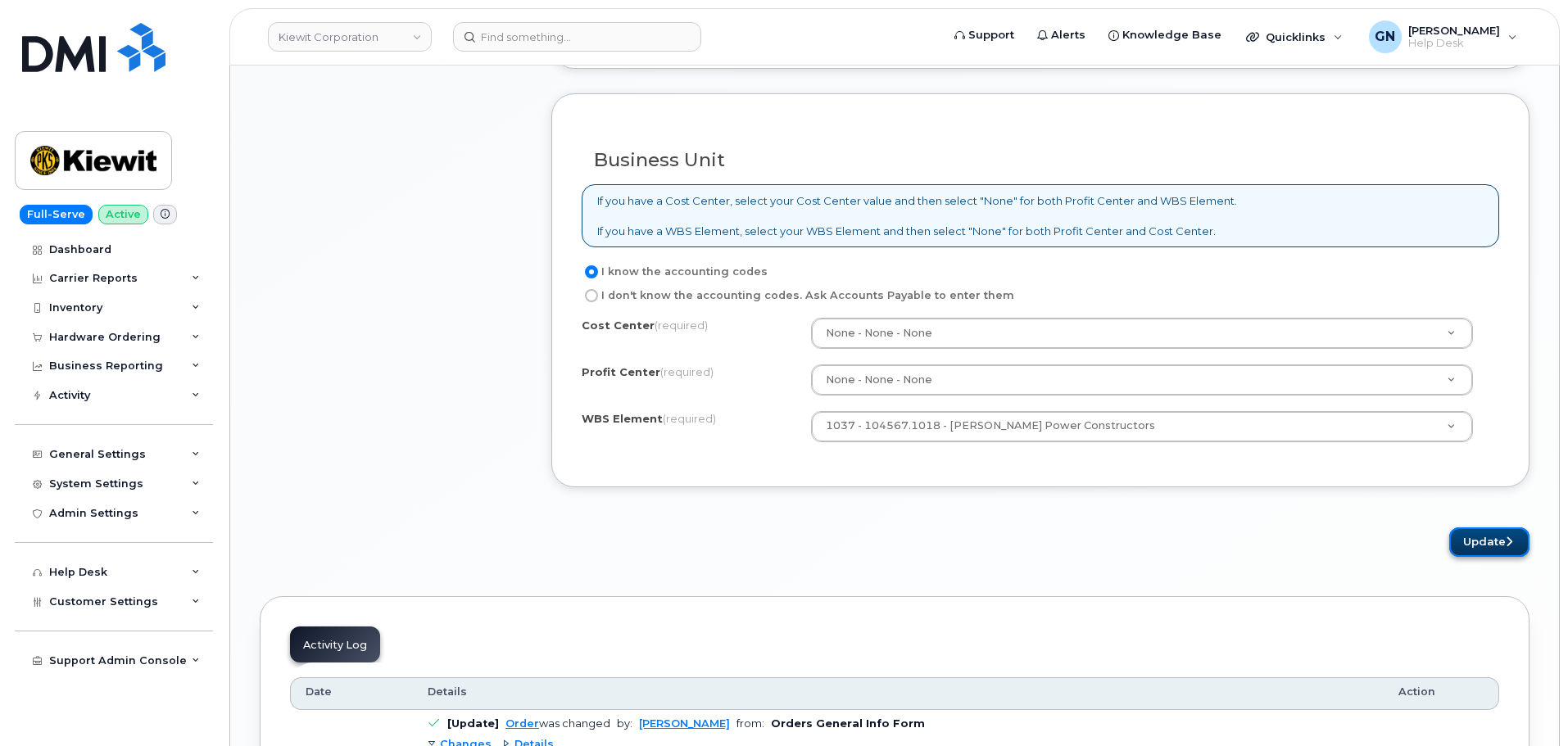
click at [1478, 540] on button "Update" at bounding box center [1489, 542] width 80 height 31
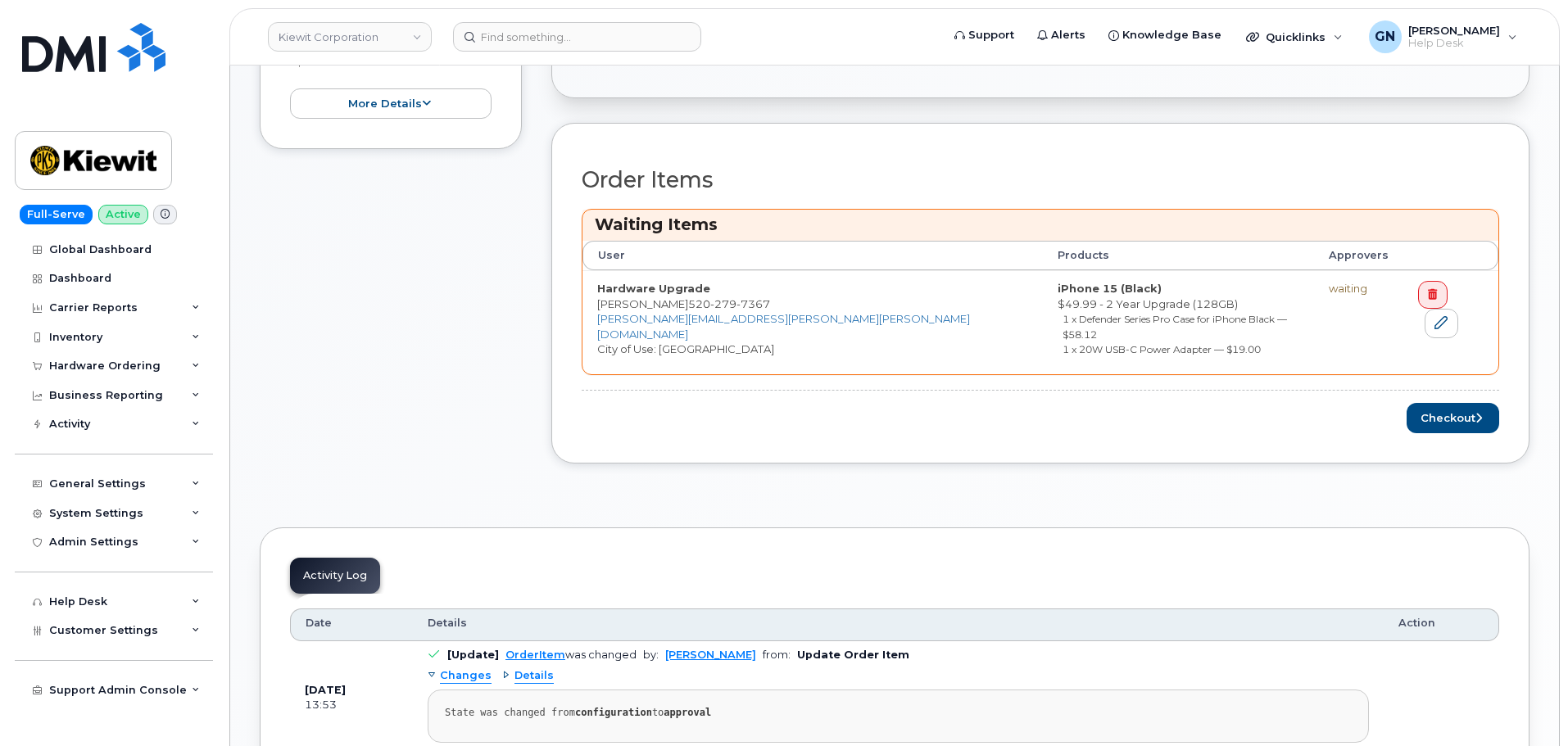
scroll to position [573, 0]
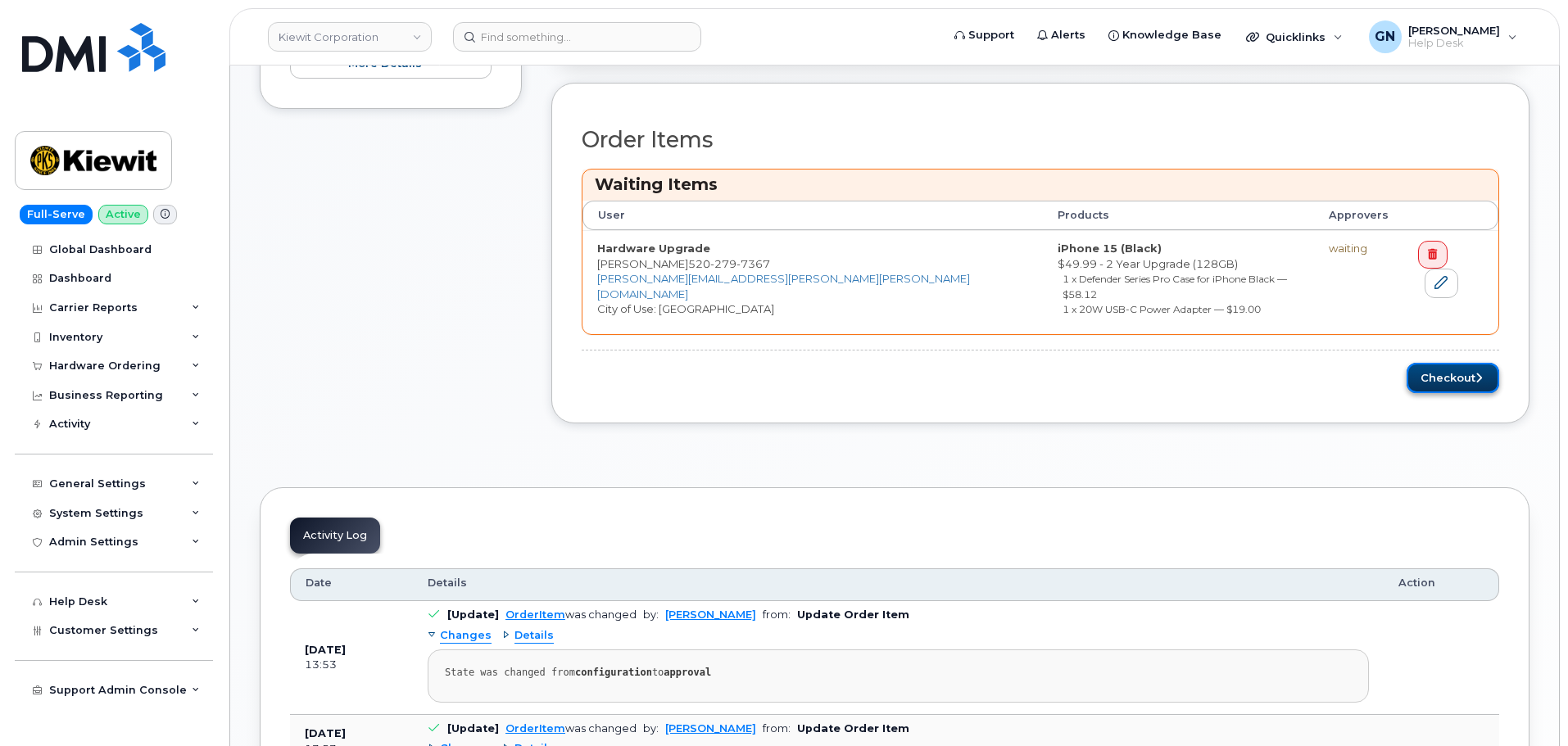
click at [1445, 363] on button "Checkout" at bounding box center [1453, 378] width 93 height 31
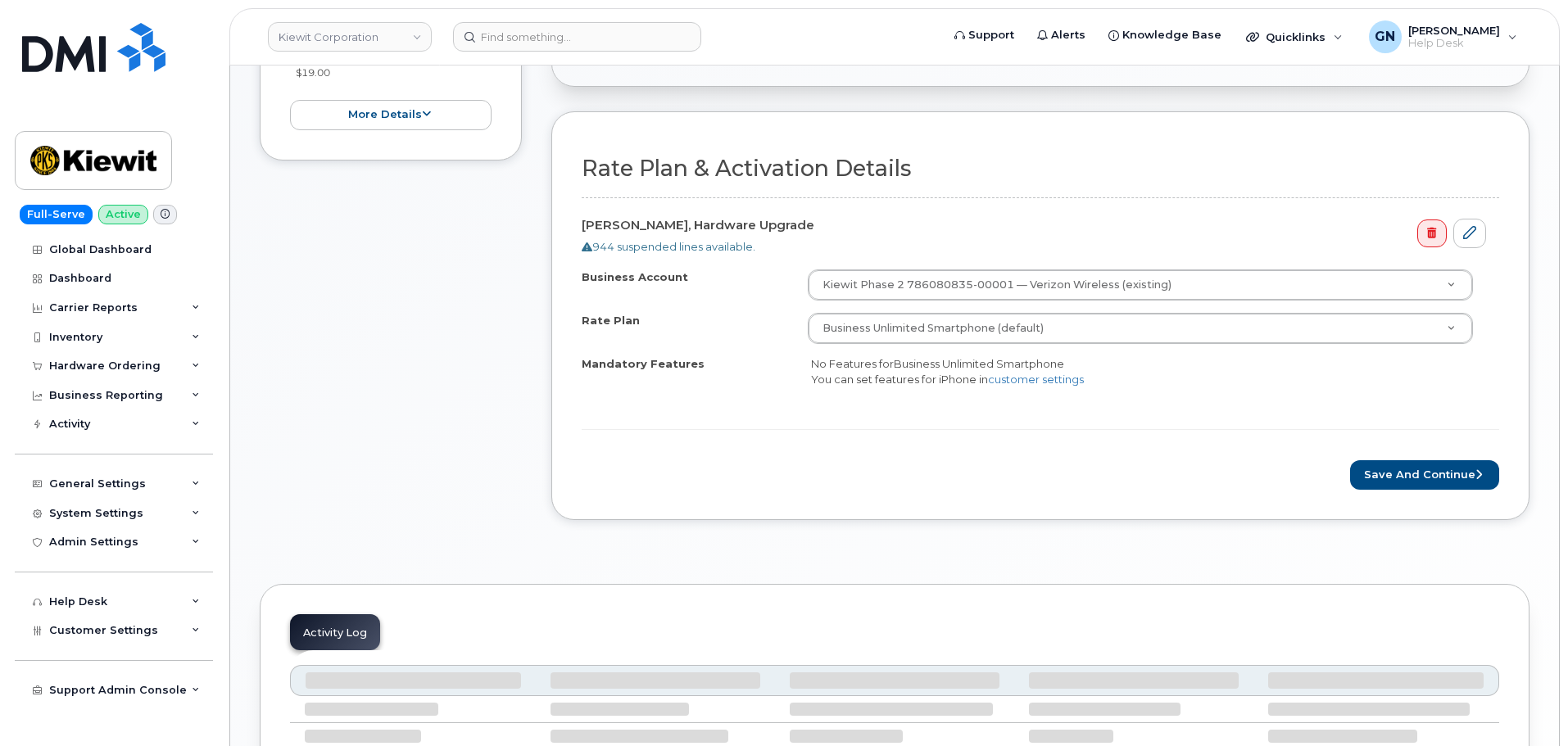
scroll to position [410, 0]
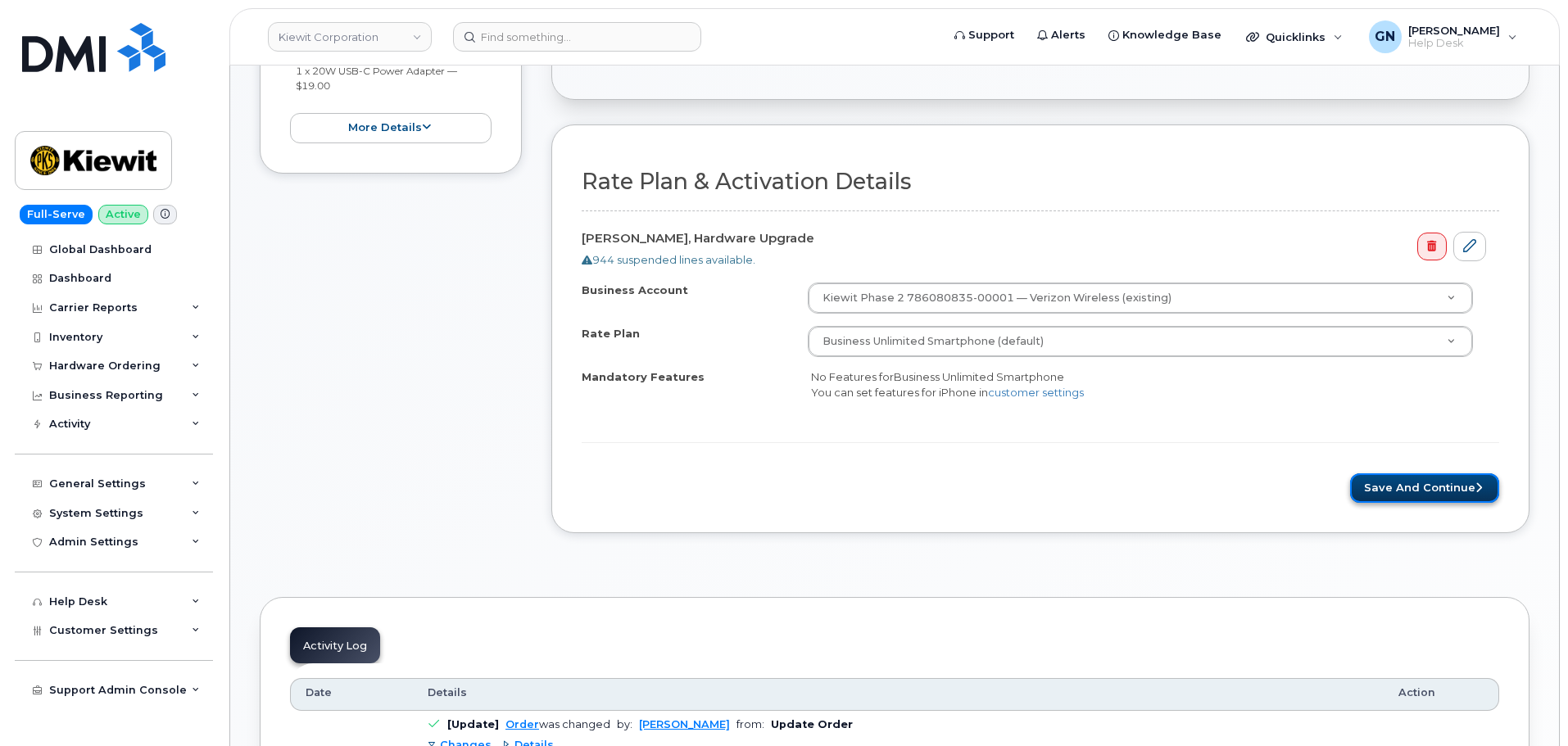
click at [1385, 488] on button "Save and Continue" at bounding box center [1424, 488] width 149 height 31
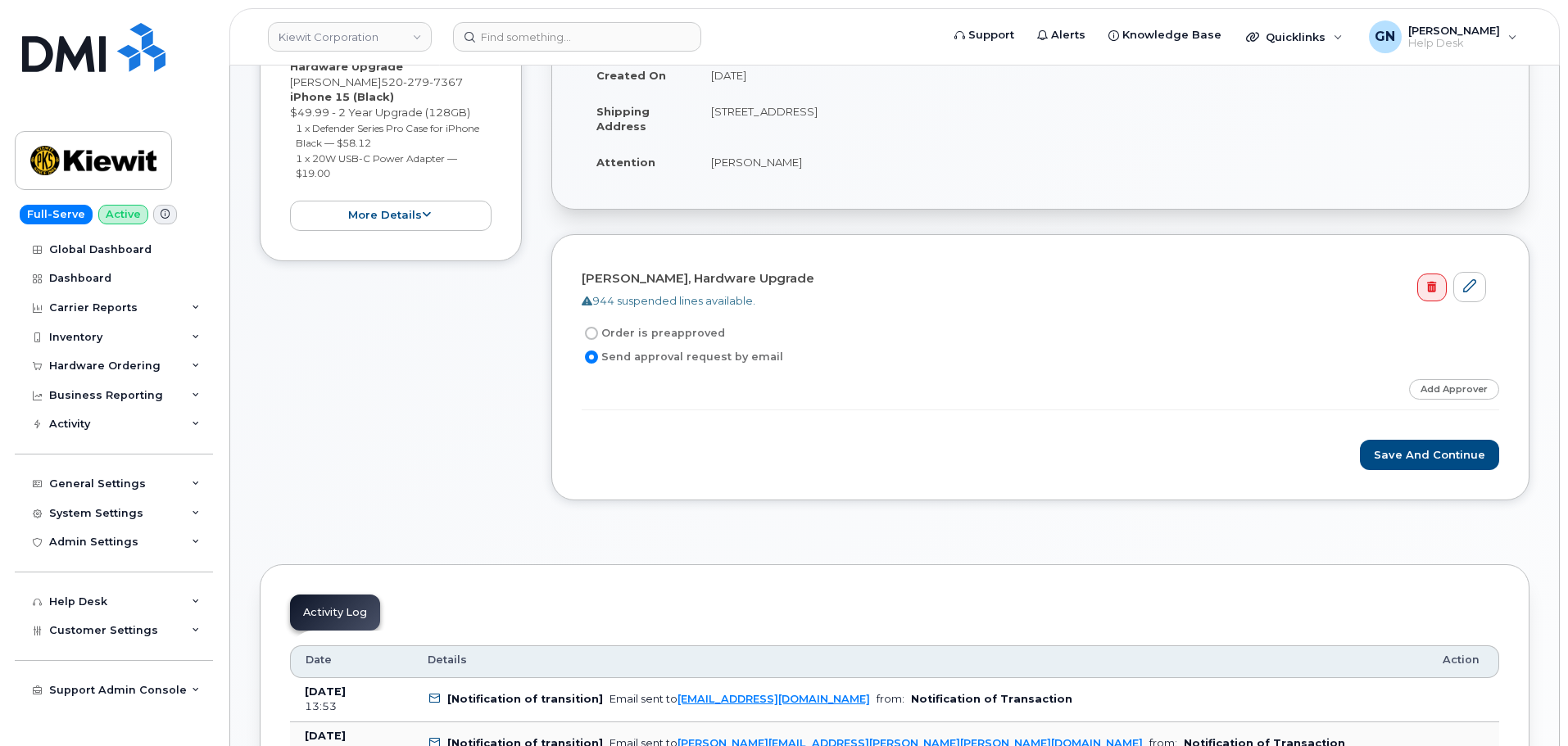
scroll to position [327, 0]
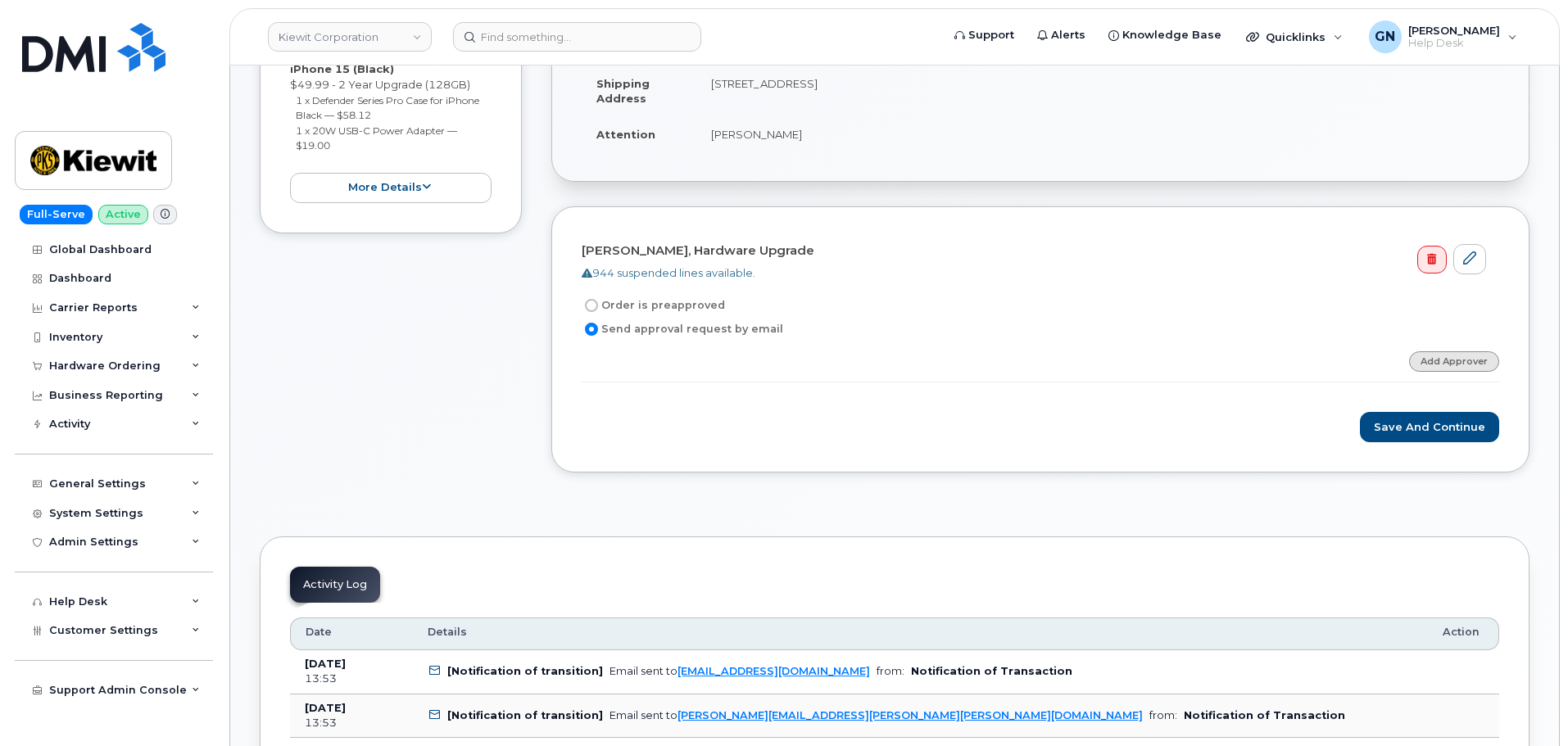
click at [1447, 359] on link "Add Approver" at bounding box center [1454, 361] width 90 height 21
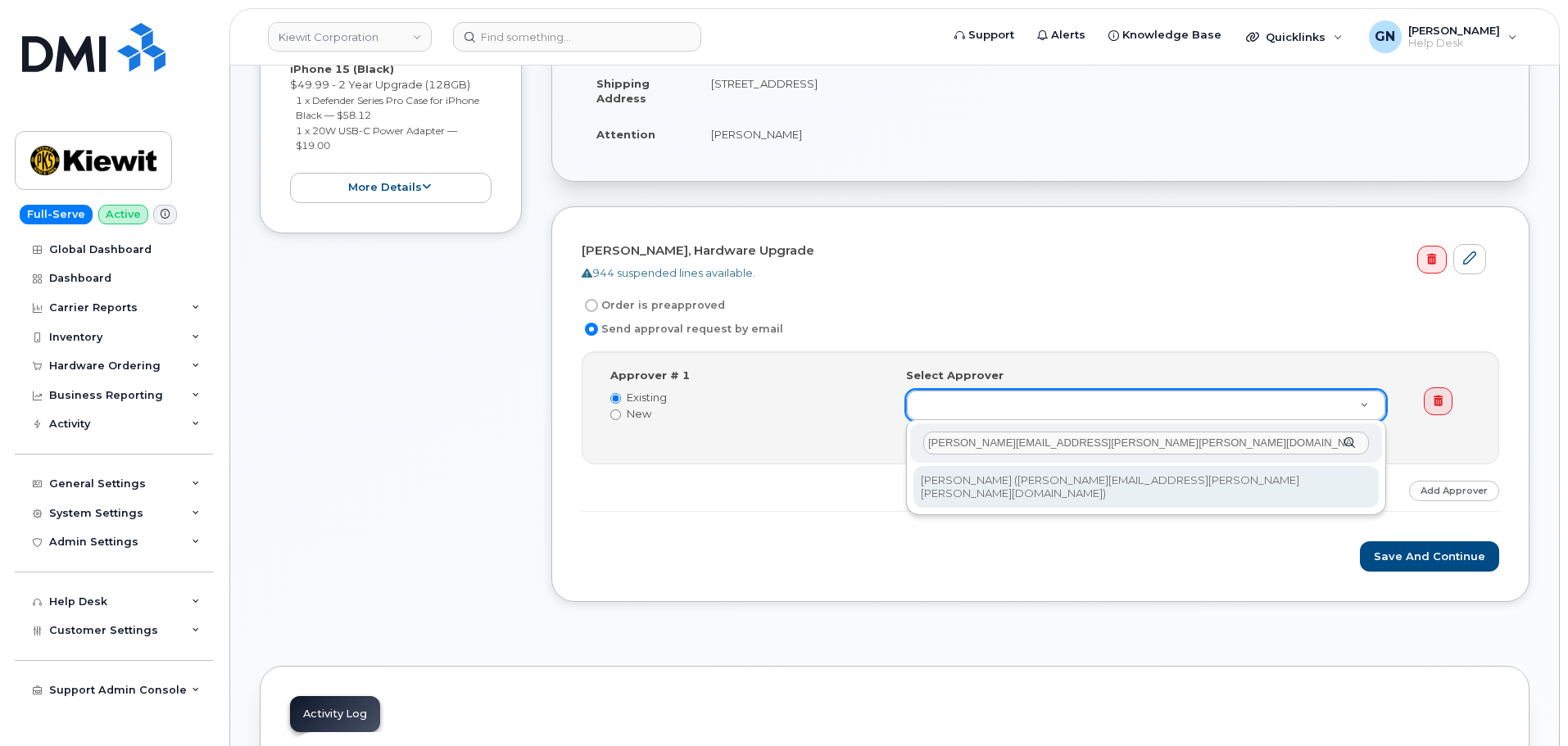
type input "[PERSON_NAME][EMAIL_ADDRESS][PERSON_NAME][PERSON_NAME][DOMAIN_NAME]"
type input "2145633"
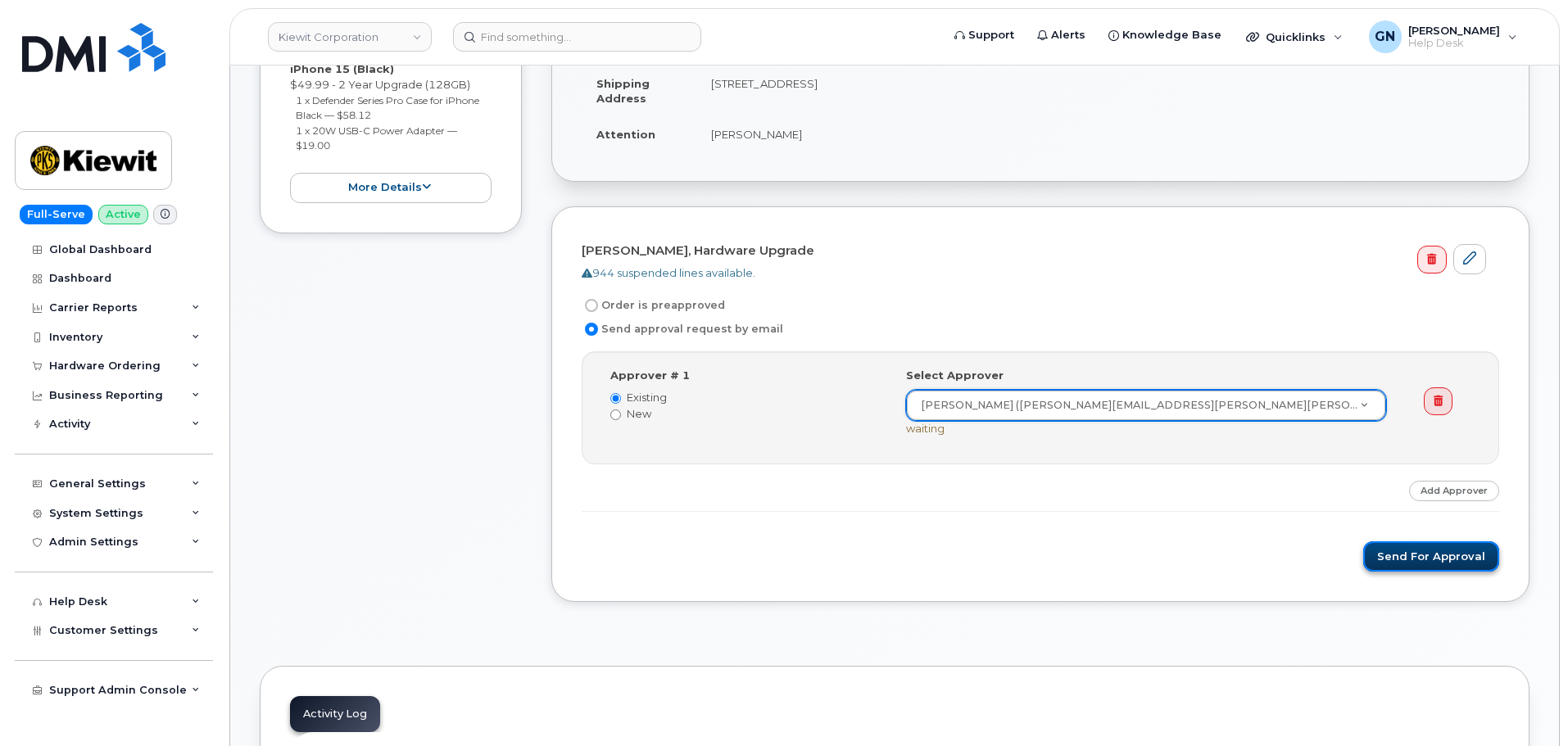
click at [1405, 559] on button "Send for Approval" at bounding box center [1431, 556] width 136 height 31
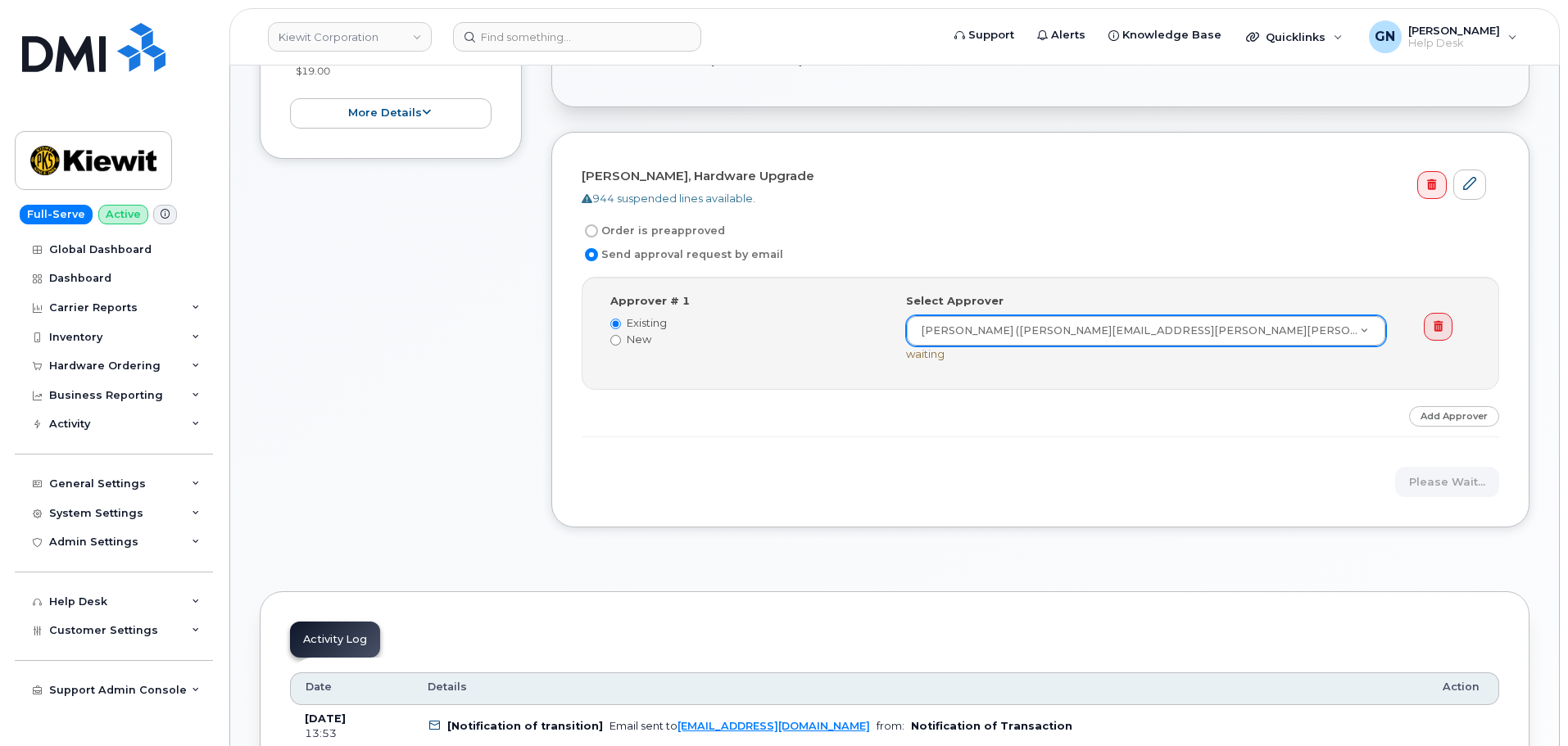
scroll to position [410, 0]
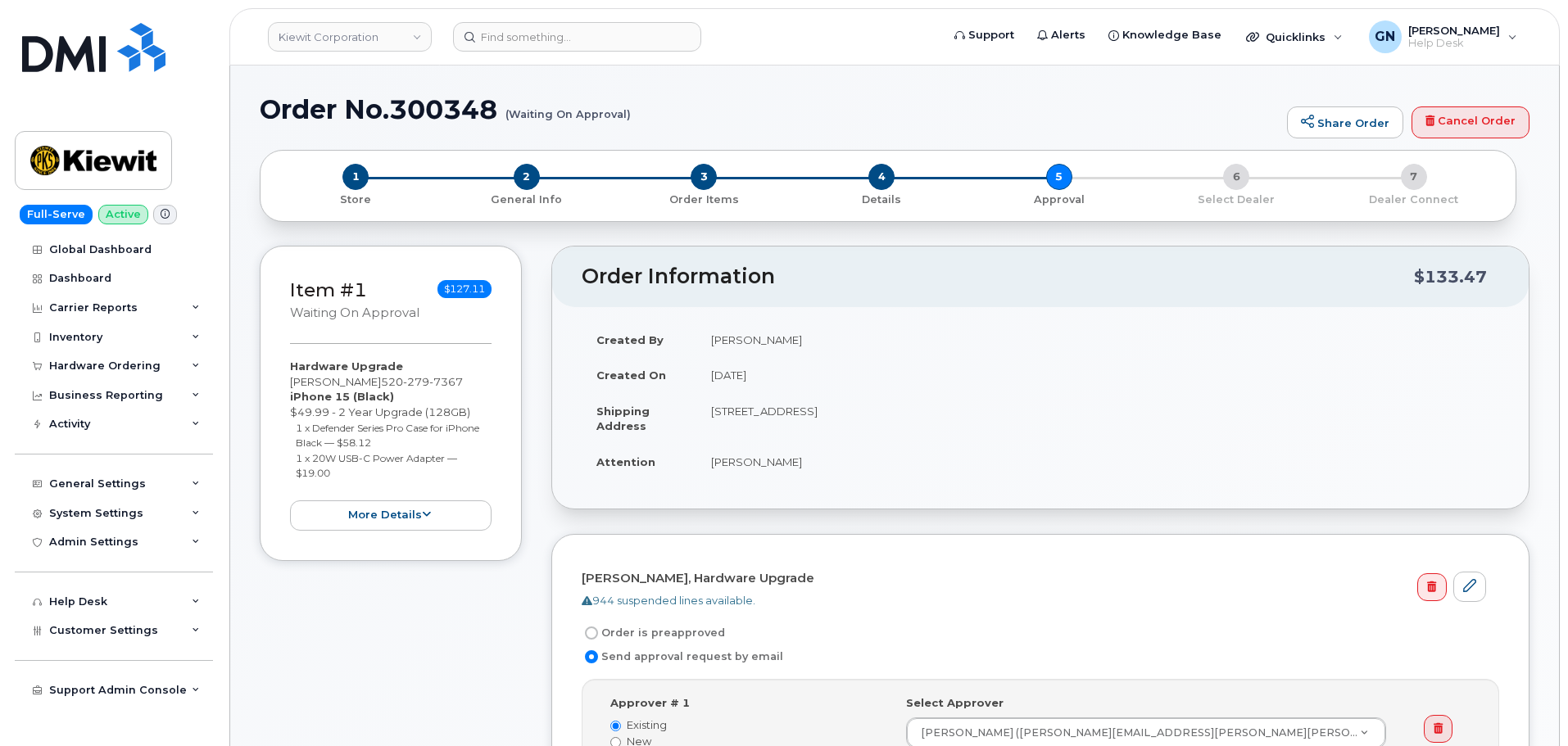
click at [318, 110] on h1 "Order No.300348 (Waiting On Approval)" at bounding box center [769, 109] width 1020 height 29
drag, startPoint x: 318, startPoint y: 110, endPoint x: 412, endPoint y: 91, distance: 95.9
copy h1 "Order No.300348"
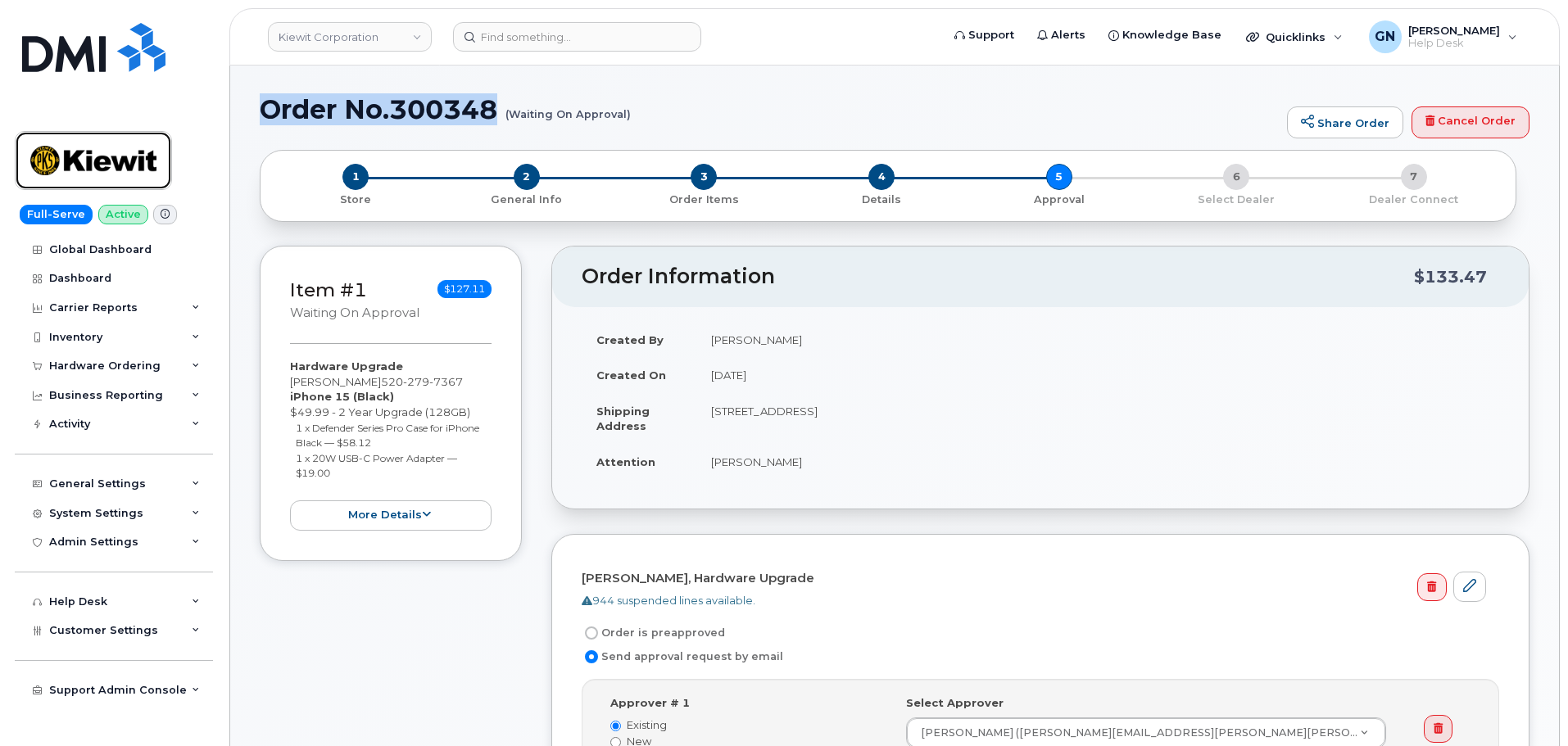
click at [126, 164] on img at bounding box center [93, 160] width 126 height 47
